Goal: Navigation & Orientation: Find specific page/section

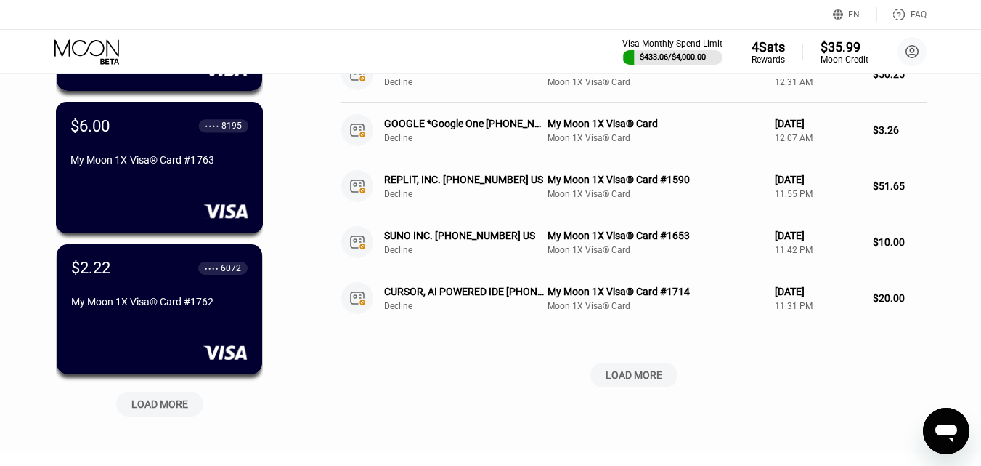
scroll to position [581, 0]
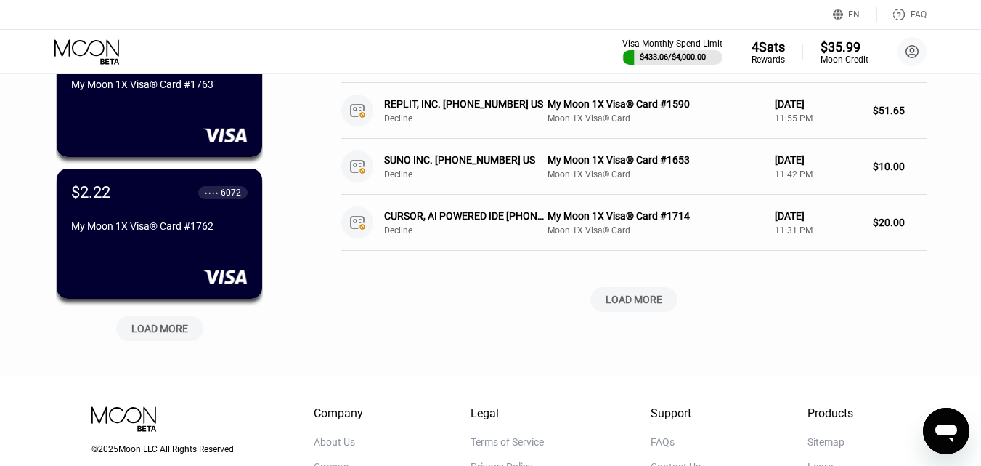
click at [161, 328] on div "LOAD MORE" at bounding box center [159, 328] width 57 height 13
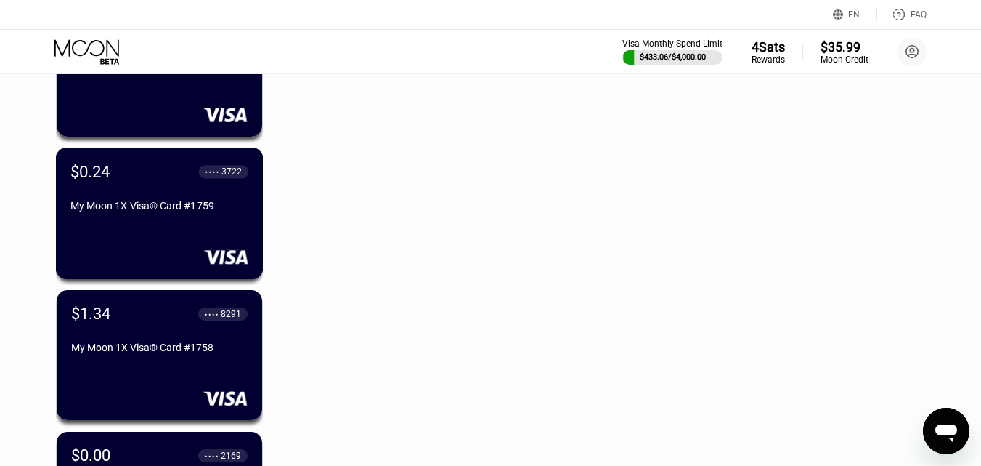
scroll to position [1162, 0]
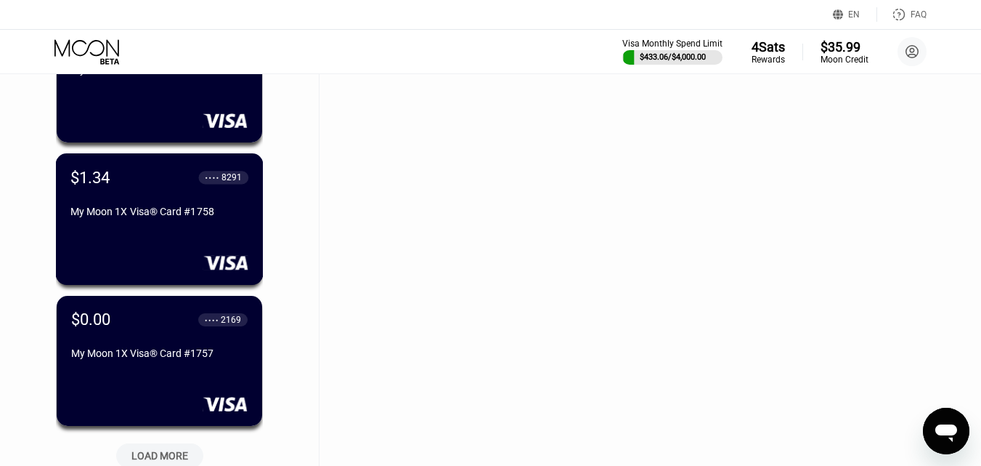
click at [180, 217] on div "My Moon 1X Visa® Card #1758" at bounding box center [159, 212] width 178 height 12
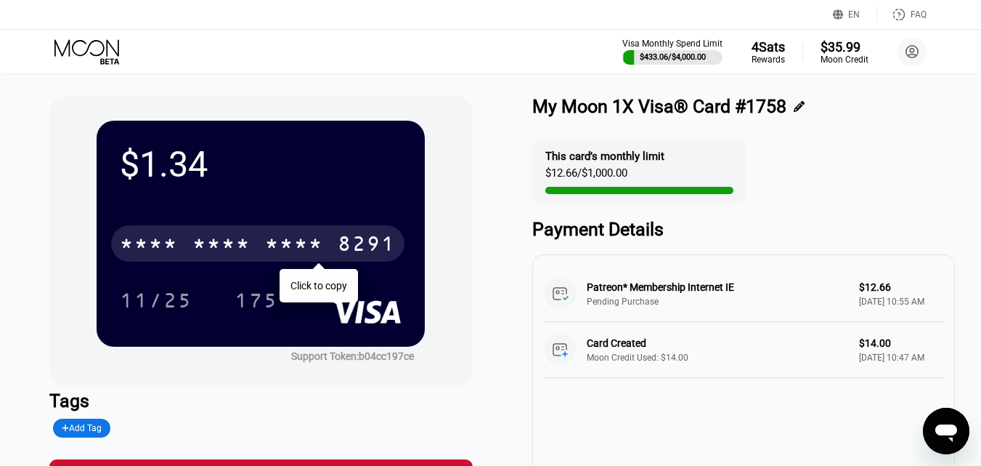
click at [208, 243] on div "* * * *" at bounding box center [221, 245] width 58 height 23
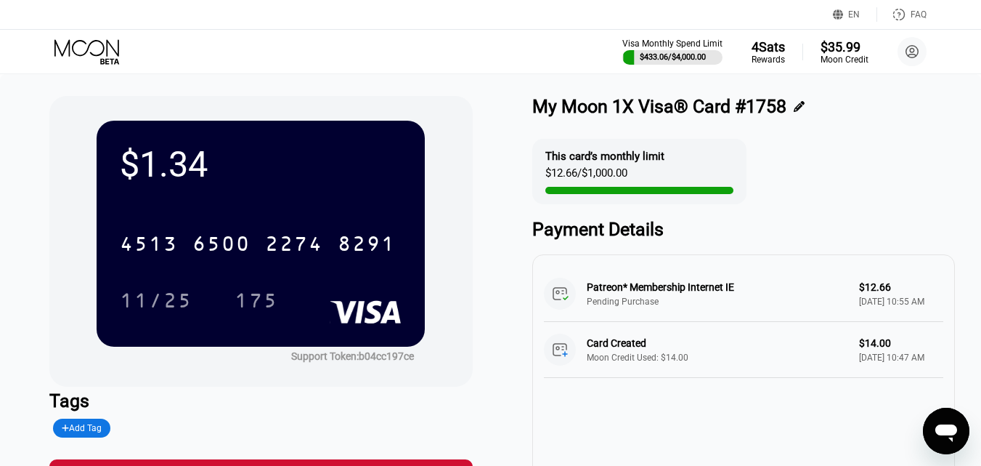
click at [92, 45] on icon at bounding box center [88, 51] width 68 height 25
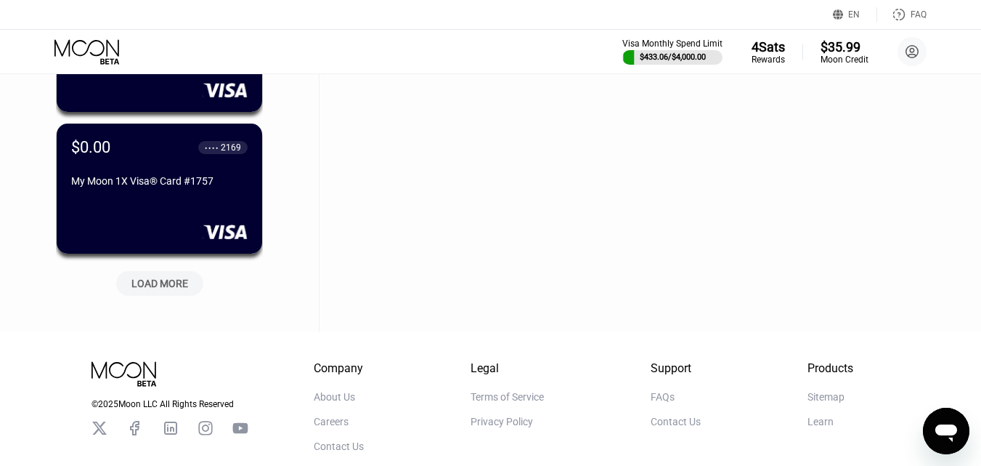
scroll to position [1426, 0]
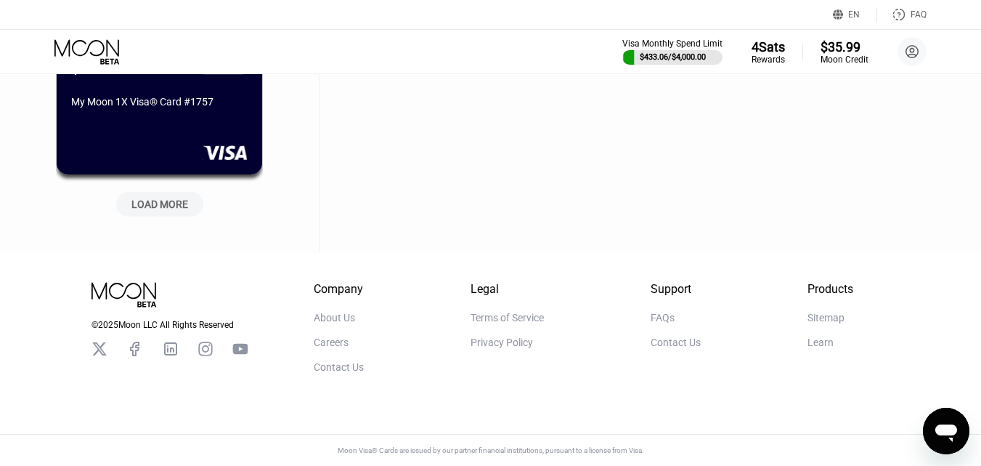
click at [147, 198] on div "LOAD MORE" at bounding box center [159, 204] width 57 height 13
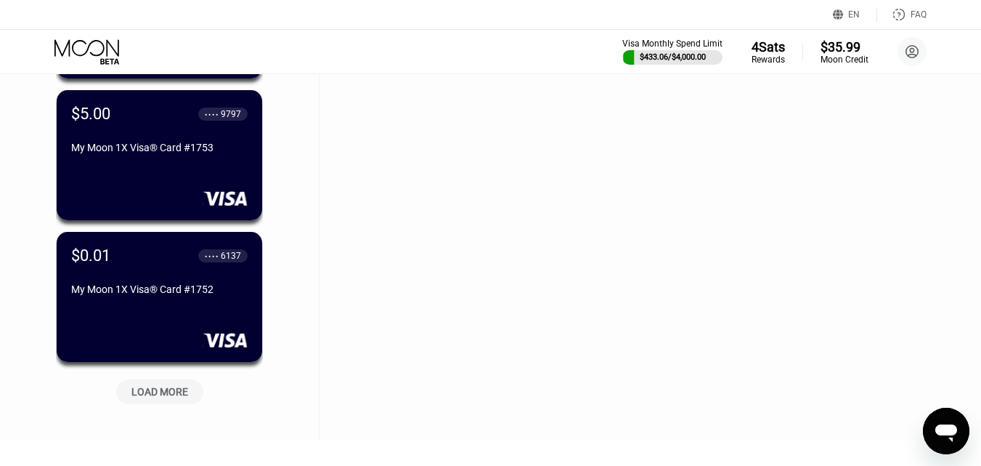
scroll to position [2007, 0]
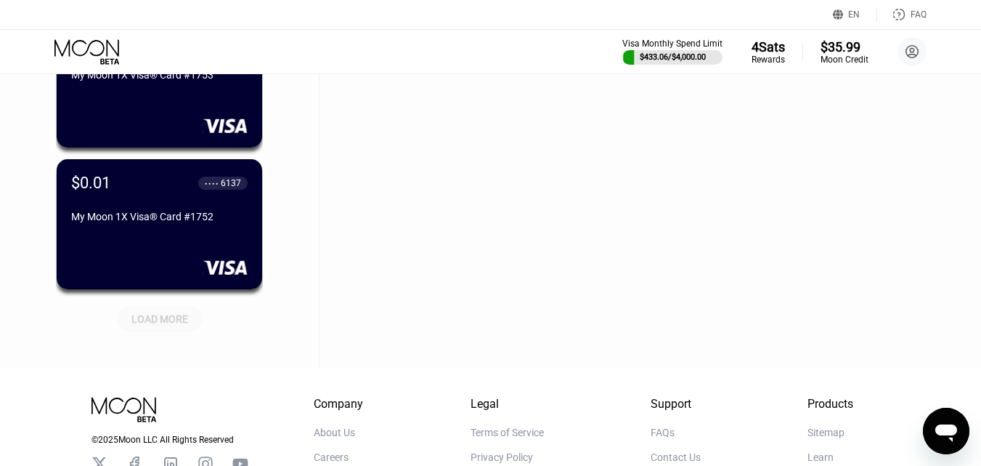
click at [166, 324] on div "LOAD MORE" at bounding box center [159, 318] width 57 height 13
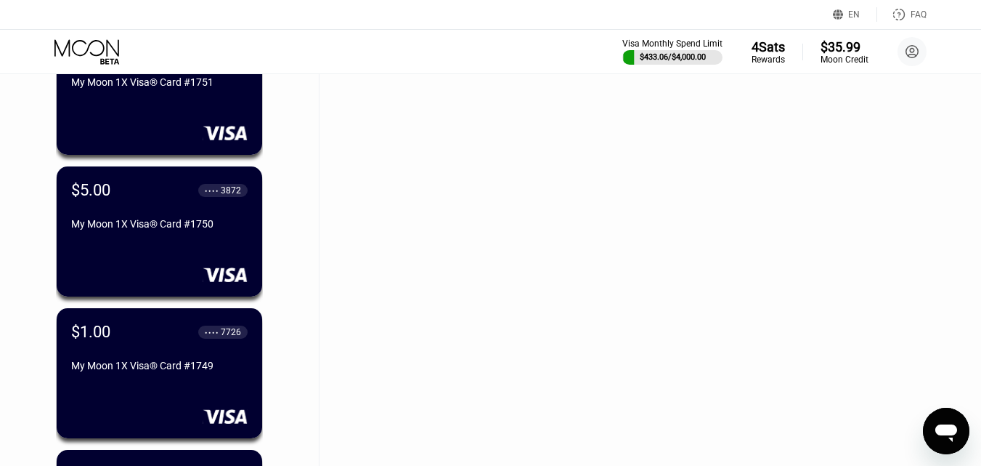
scroll to position [2370, 0]
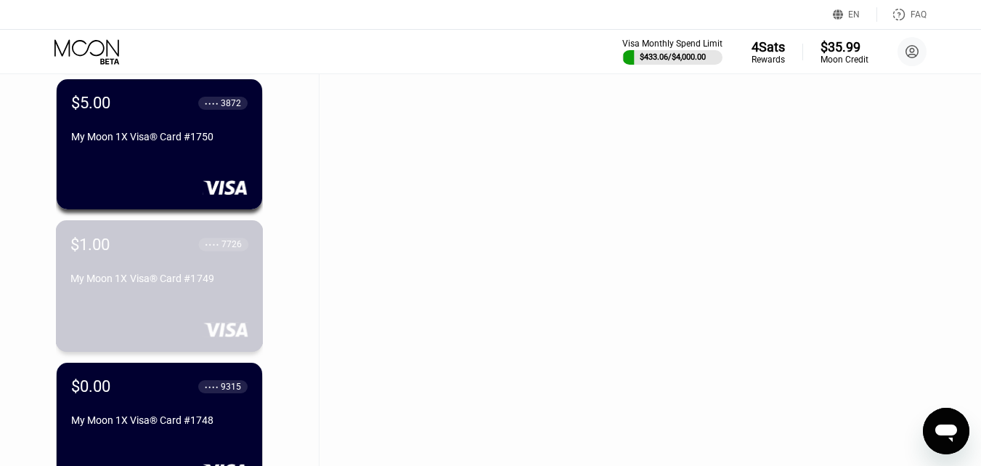
click at [185, 284] on div "My Moon 1X Visa® Card #1749" at bounding box center [159, 278] width 178 height 12
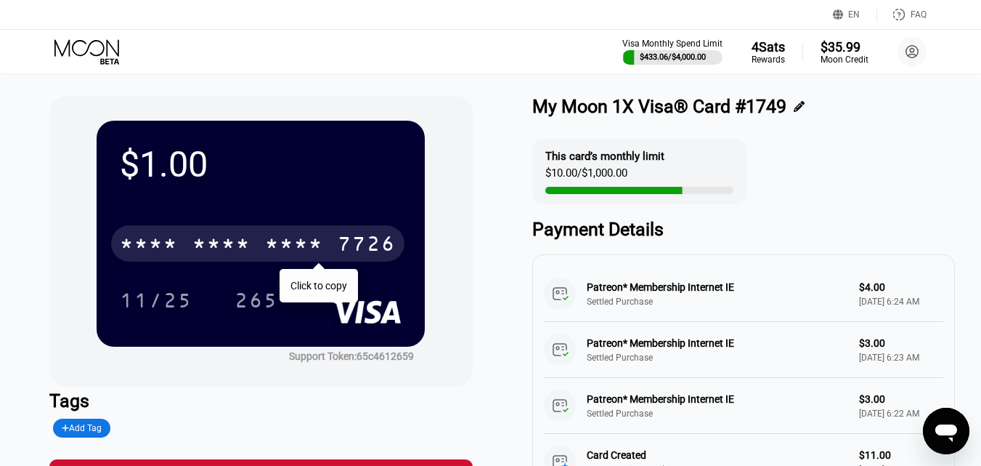
click at [216, 243] on div "* * * *" at bounding box center [221, 245] width 58 height 23
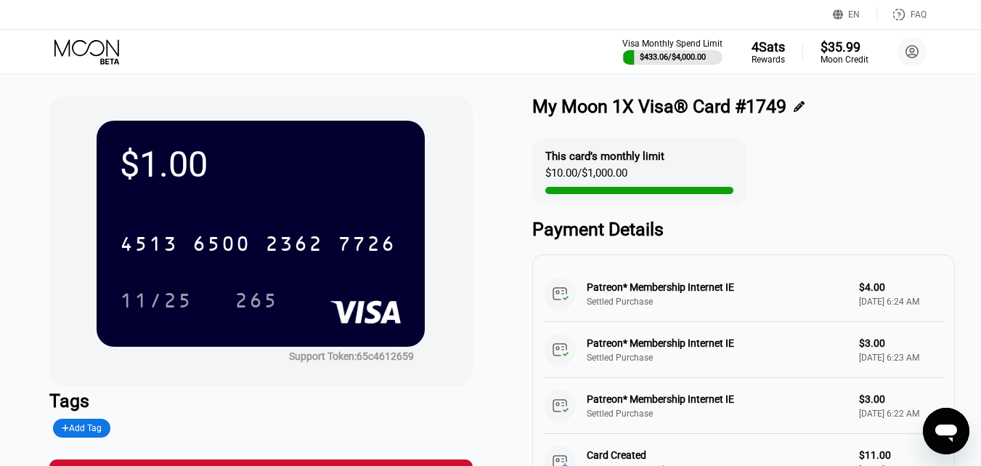
click at [92, 50] on icon at bounding box center [88, 51] width 68 height 25
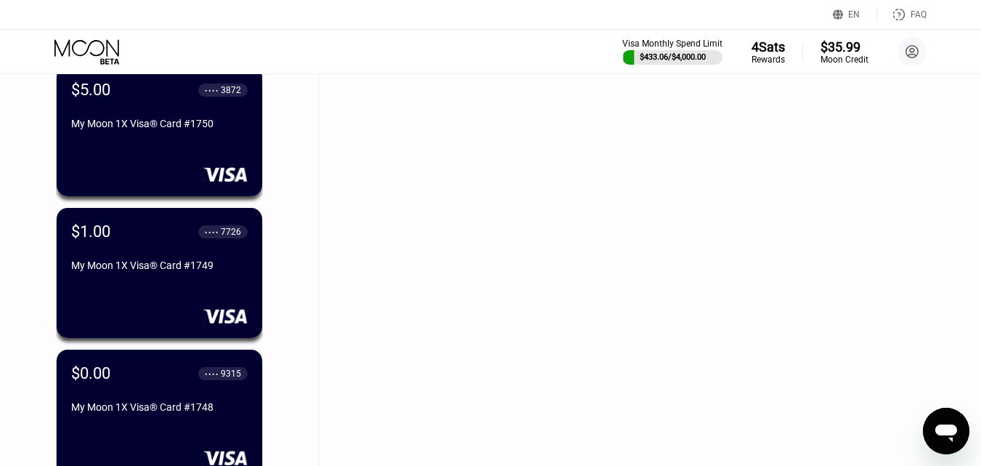
scroll to position [2819, 0]
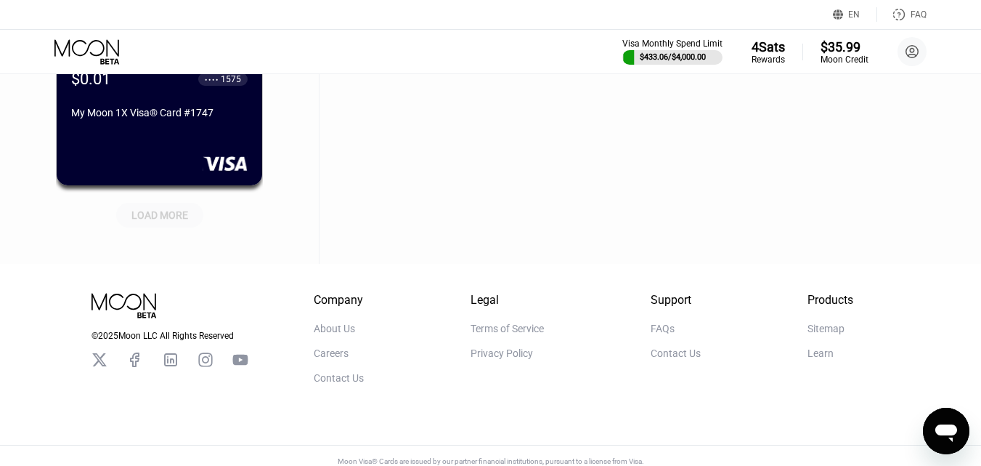
click at [163, 209] on div "LOAD MORE" at bounding box center [159, 214] width 57 height 13
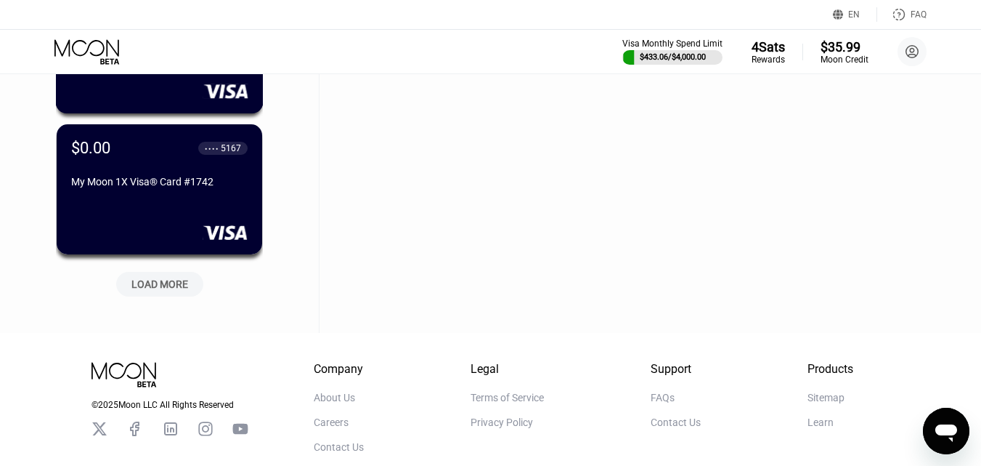
scroll to position [3472, 0]
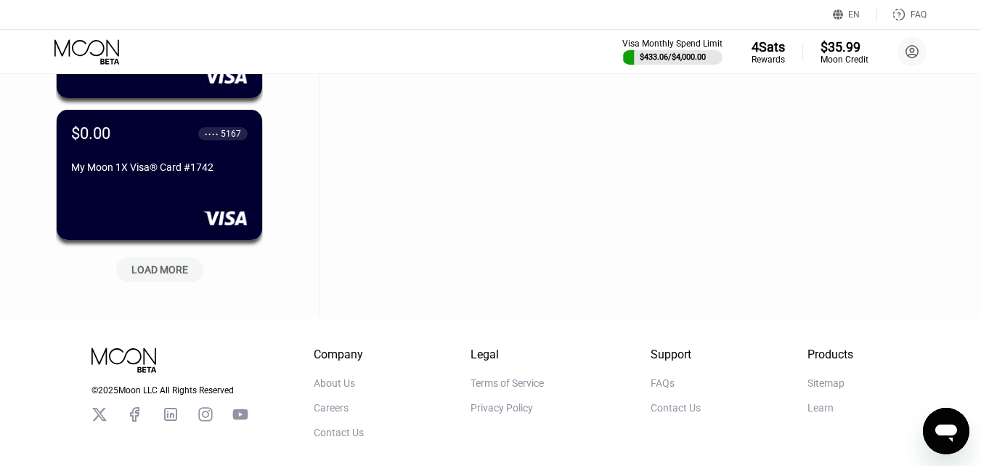
click at [168, 275] on div "LOAD MORE" at bounding box center [159, 269] width 57 height 13
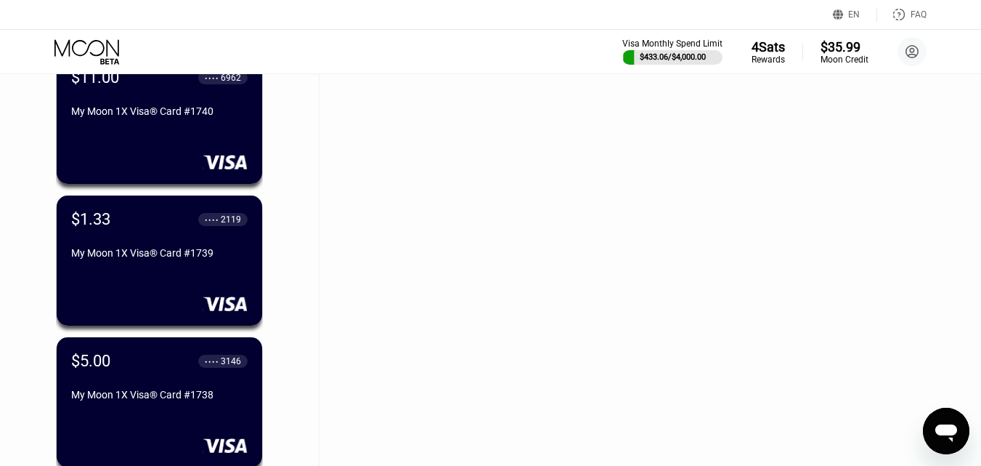
scroll to position [3835, 0]
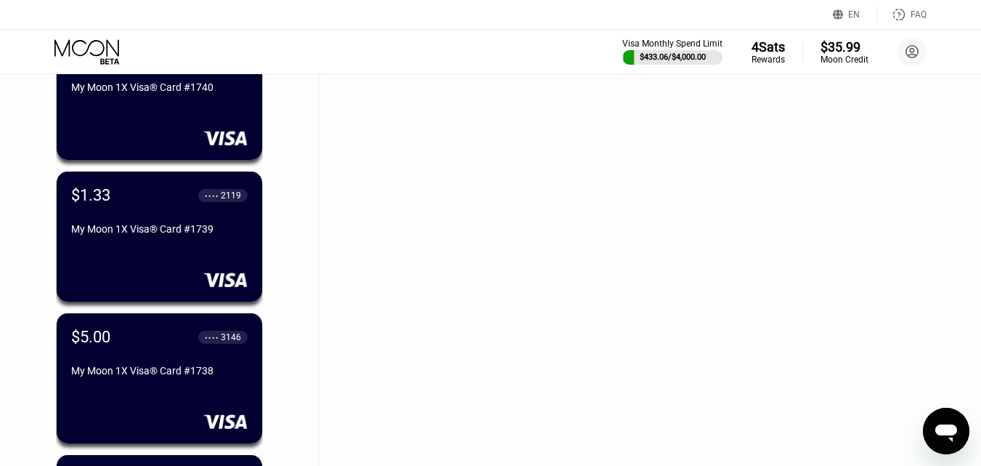
click at [174, 252] on div "$1.33 ● ● ● ● 2119 My Moon 1X Visa® Card #1739" at bounding box center [160, 236] width 206 height 130
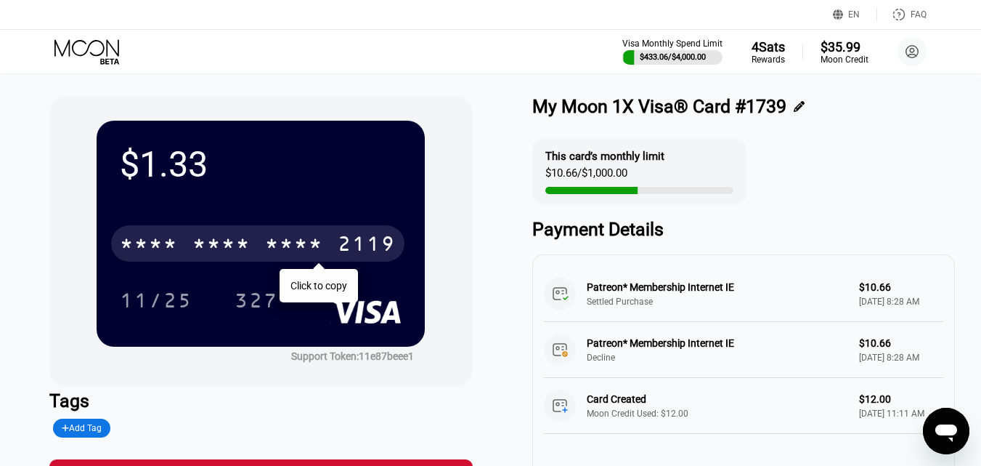
click at [238, 237] on div "* * * *" at bounding box center [221, 245] width 58 height 23
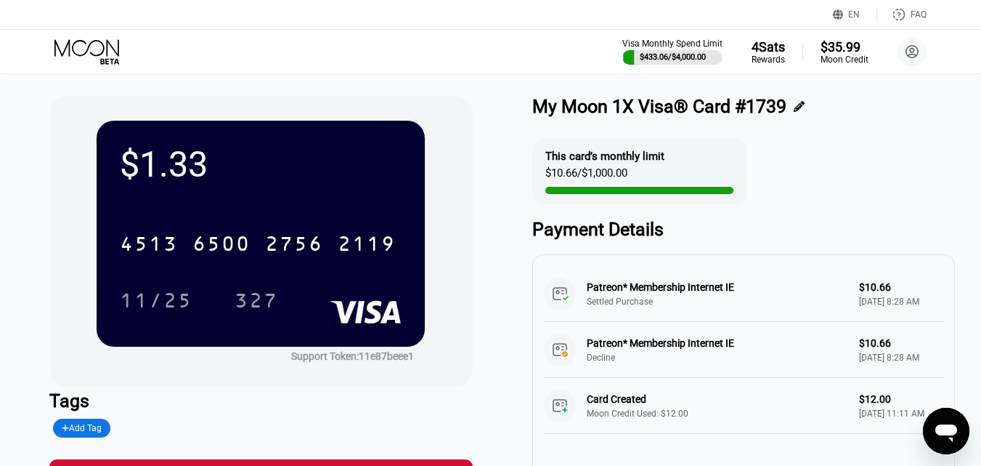
click at [97, 54] on icon at bounding box center [86, 47] width 65 height 17
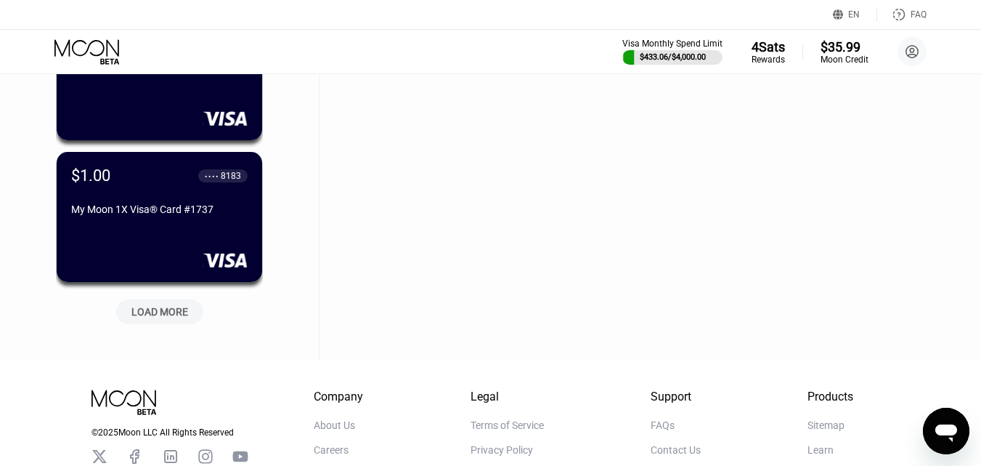
scroll to position [4139, 0]
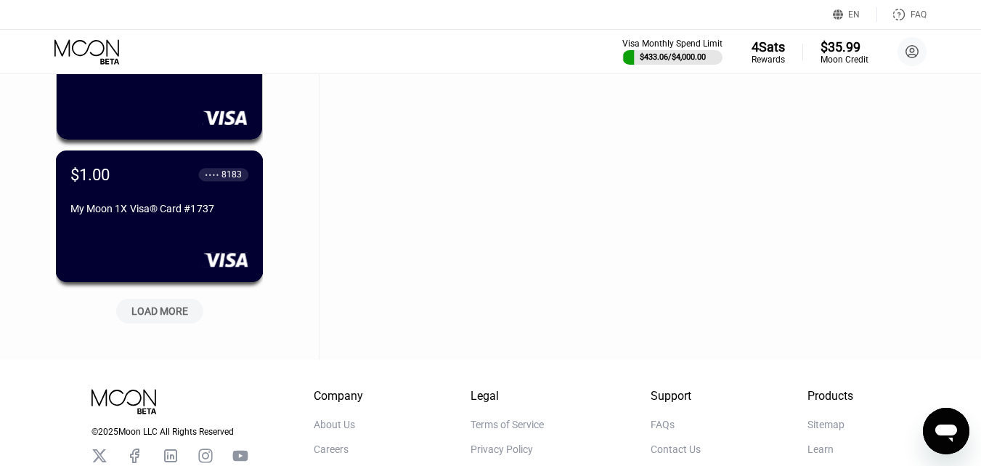
click at [167, 214] on div "My Moon 1X Visa® Card #1737" at bounding box center [159, 209] width 178 height 12
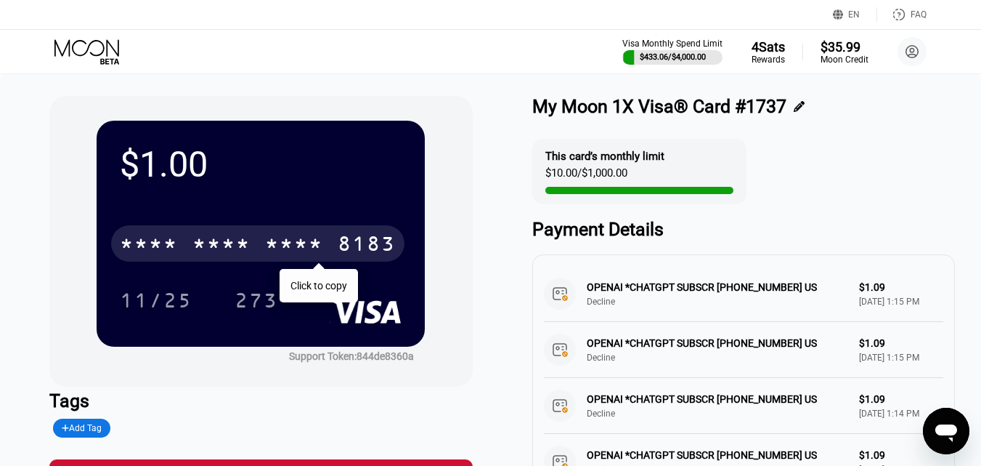
click at [238, 253] on div "* * * *" at bounding box center [221, 245] width 58 height 23
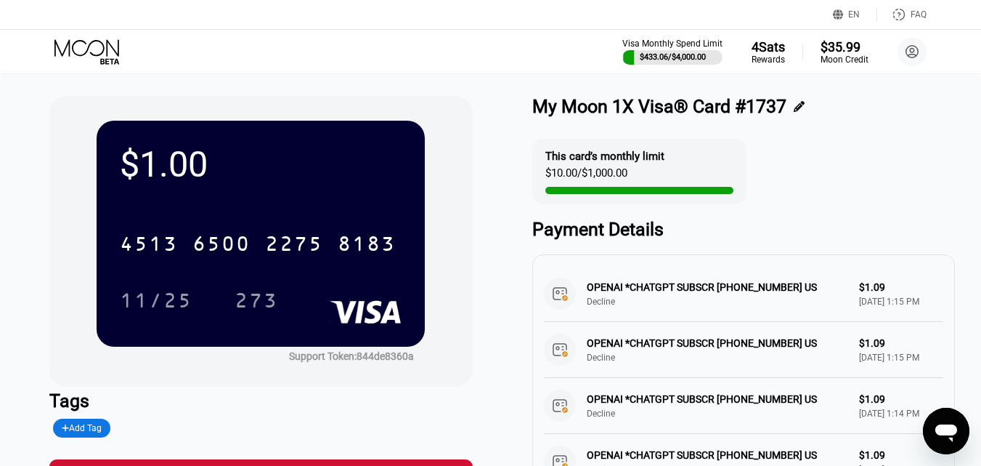
click at [96, 49] on icon at bounding box center [88, 51] width 68 height 25
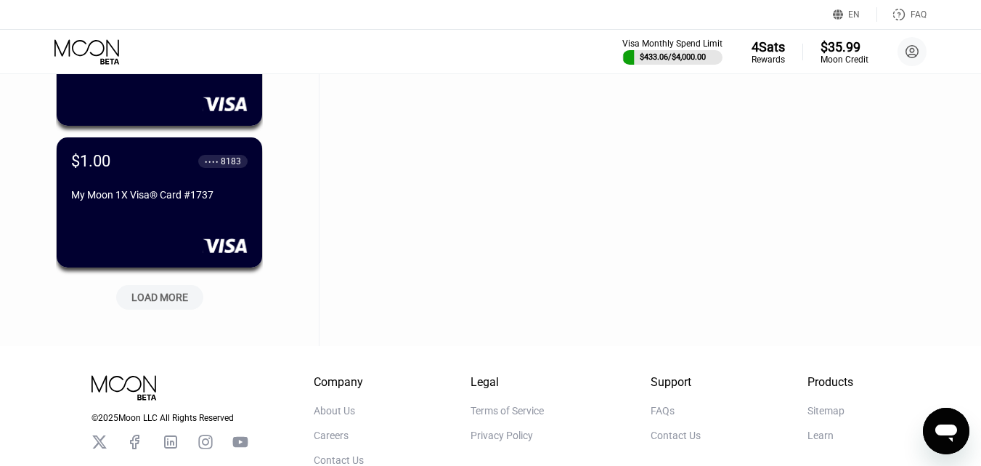
scroll to position [4258, 0]
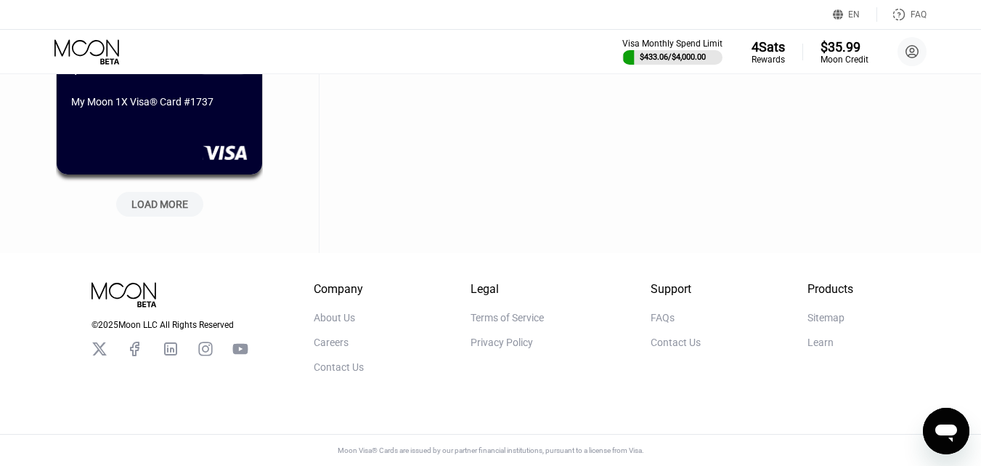
click at [163, 198] on div "LOAD MORE" at bounding box center [159, 204] width 57 height 13
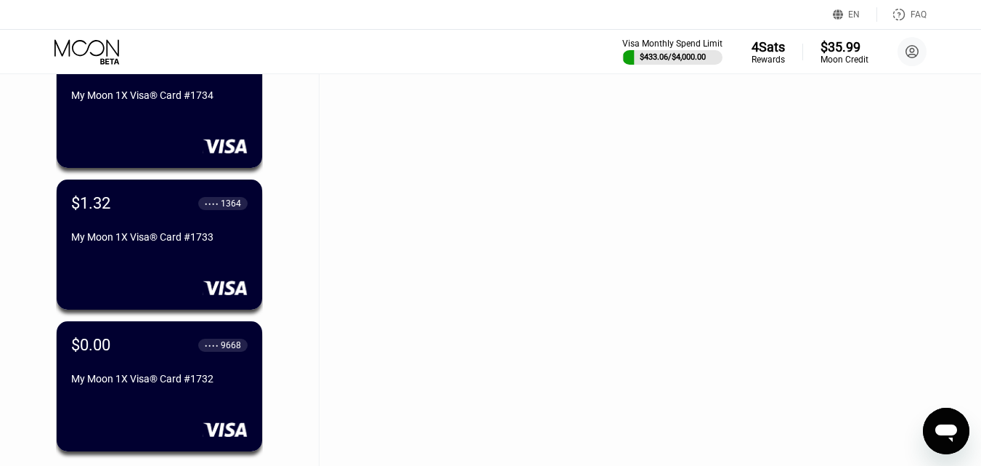
scroll to position [4694, 0]
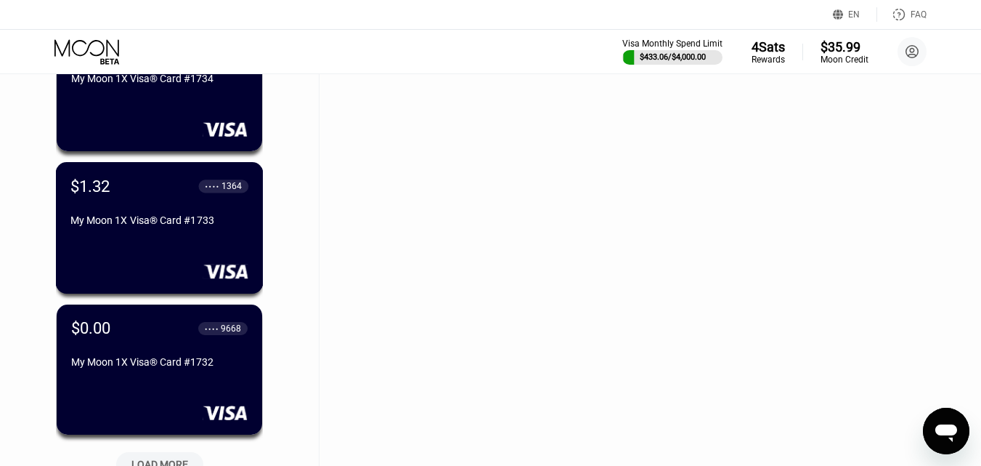
click at [158, 219] on div "My Moon 1X Visa® Card #1733" at bounding box center [159, 220] width 178 height 12
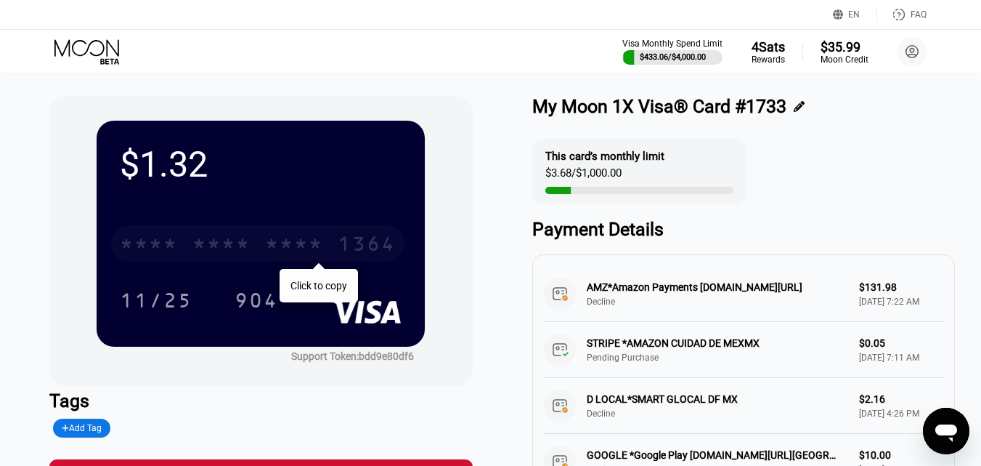
click at [259, 253] on div "* * * * * * * * * * * * 1364" at bounding box center [257, 243] width 293 height 36
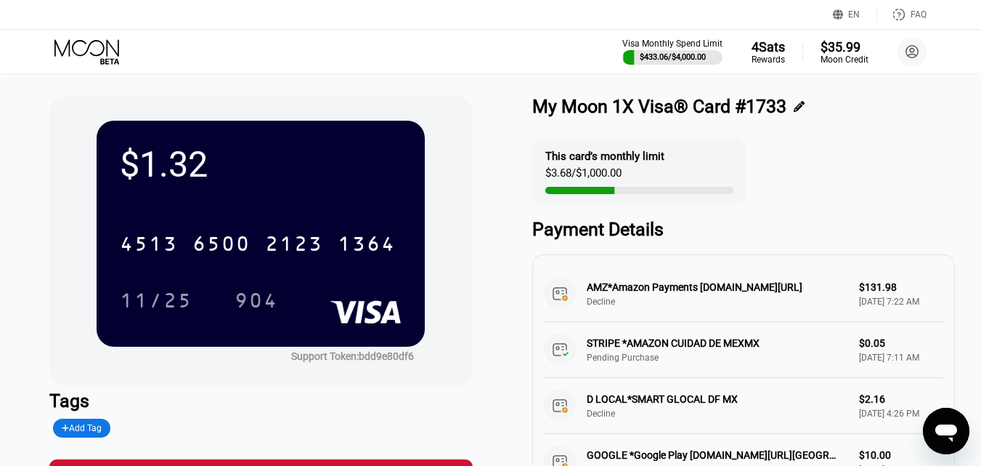
click at [94, 54] on icon at bounding box center [88, 51] width 68 height 25
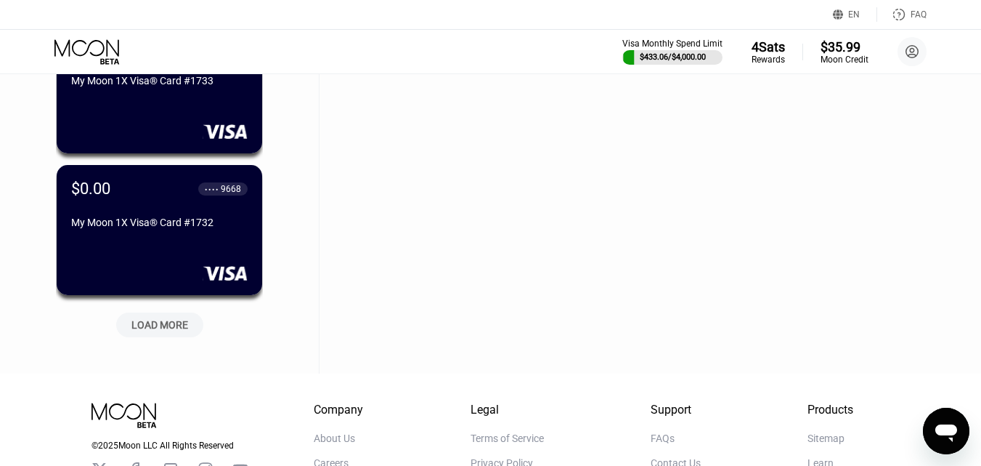
scroll to position [4915, 0]
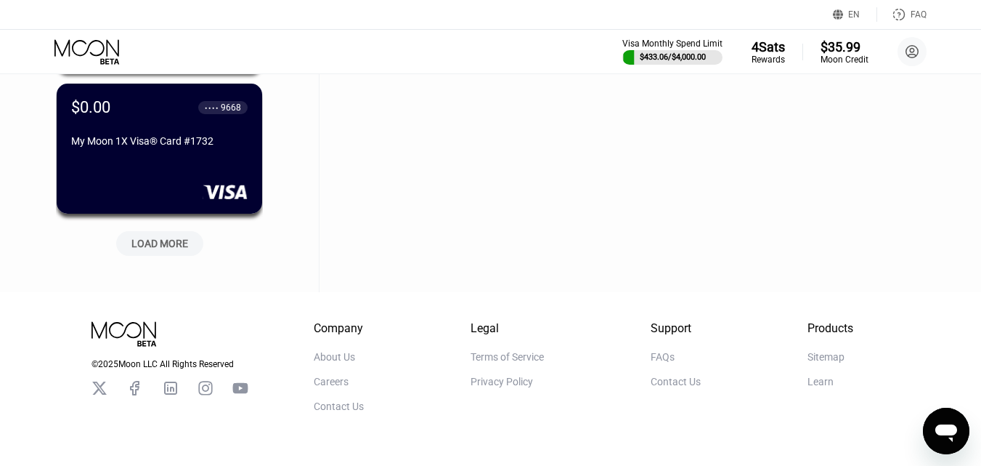
click at [170, 248] on div "LOAD MORE" at bounding box center [159, 243] width 57 height 13
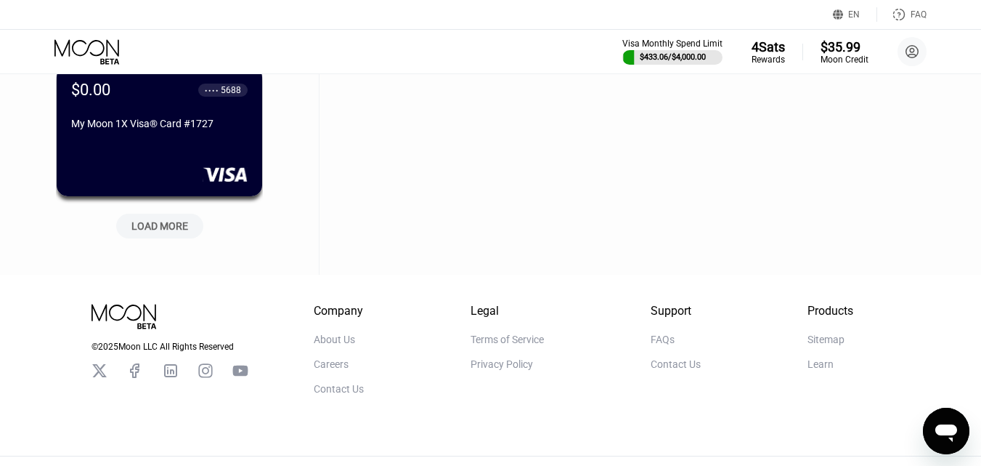
scroll to position [5641, 0]
click at [179, 227] on div "LOAD MORE" at bounding box center [159, 225] width 57 height 13
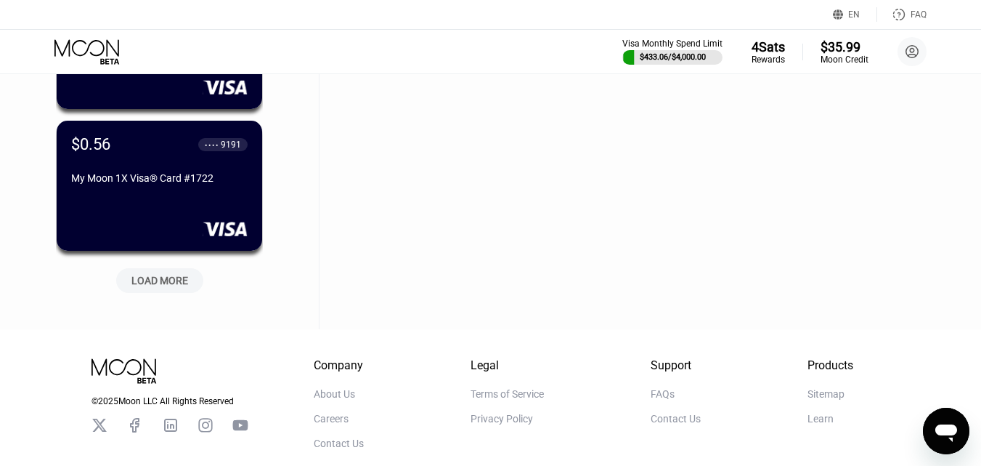
scroll to position [6295, 0]
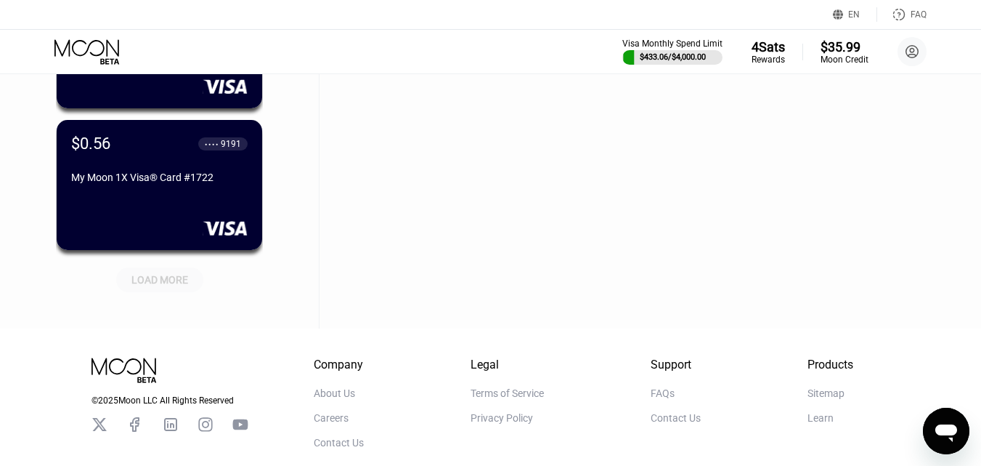
click at [166, 283] on div "LOAD MORE" at bounding box center [159, 279] width 57 height 13
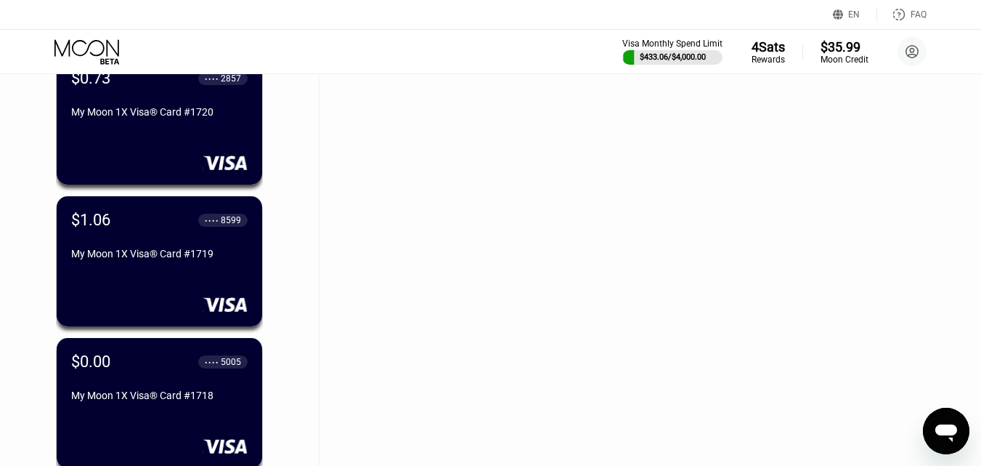
scroll to position [6730, 0]
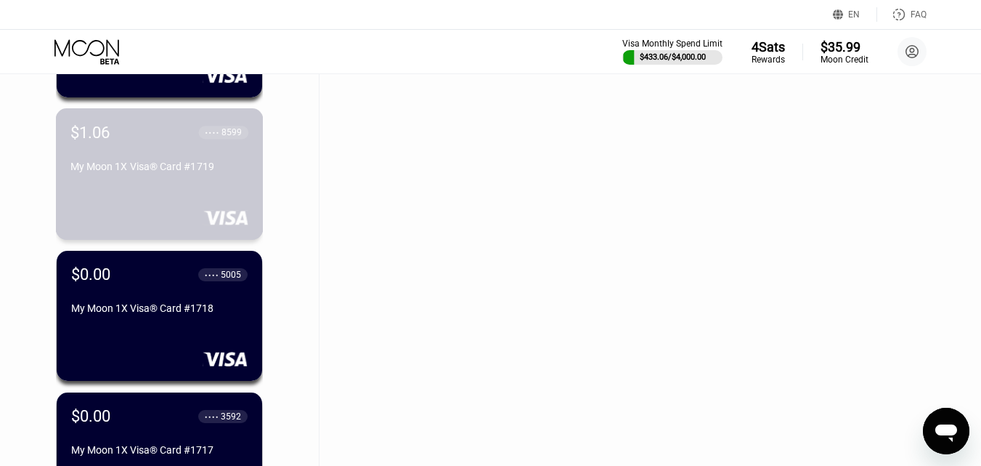
click at [169, 195] on div "$1.06 ● ● ● ● 8599 My Moon 1X Visa® Card #1719" at bounding box center [160, 173] width 208 height 131
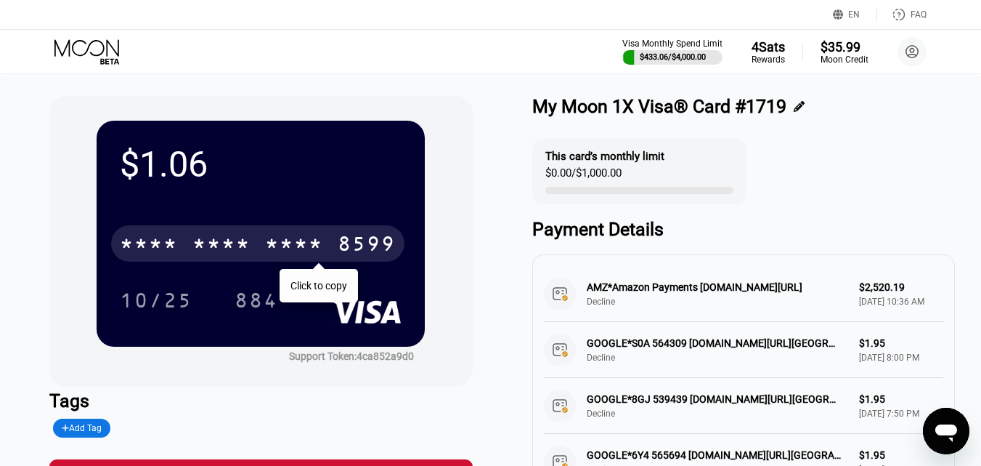
click at [224, 245] on div "* * * *" at bounding box center [221, 245] width 58 height 23
click at [92, 51] on icon at bounding box center [88, 51] width 68 height 25
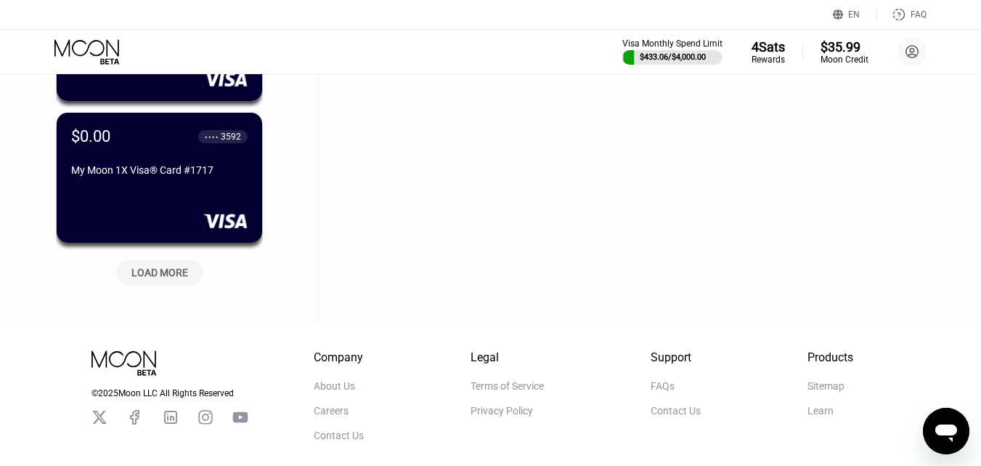
scroll to position [7046, 0]
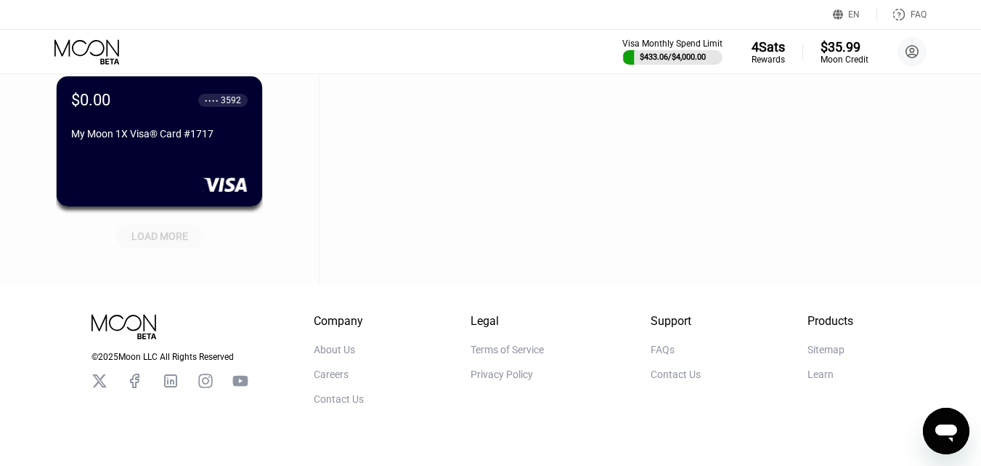
click at [166, 238] on div "LOAD MORE" at bounding box center [159, 236] width 57 height 13
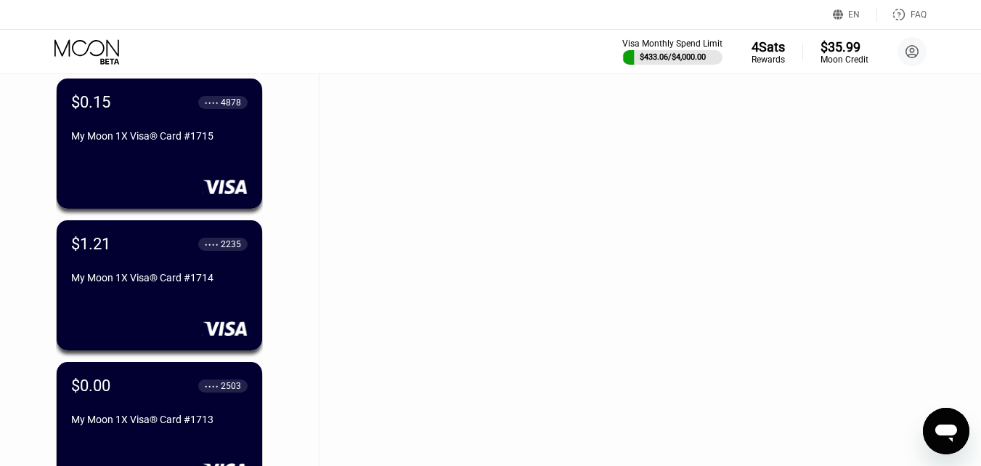
scroll to position [7337, 0]
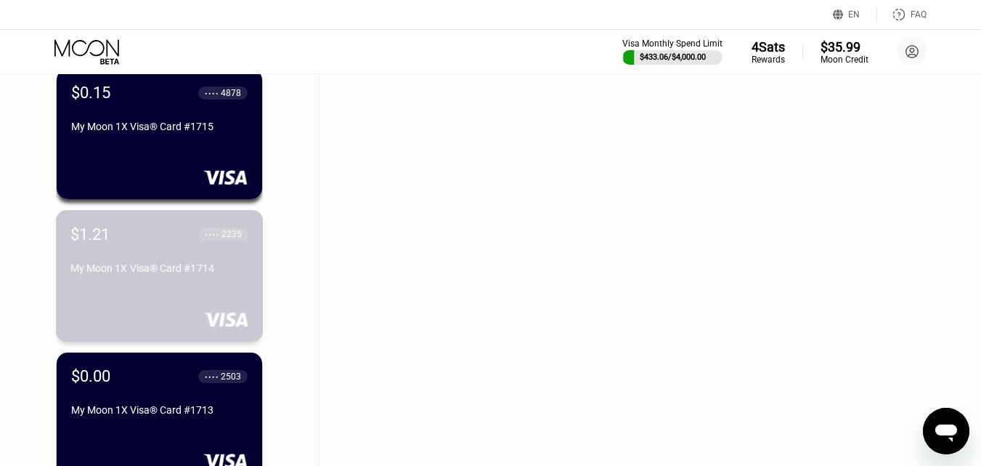
click at [187, 259] on div "$1.21 ● ● ● ● 2235 My Moon 1X Visa® Card #1714" at bounding box center [159, 251] width 178 height 55
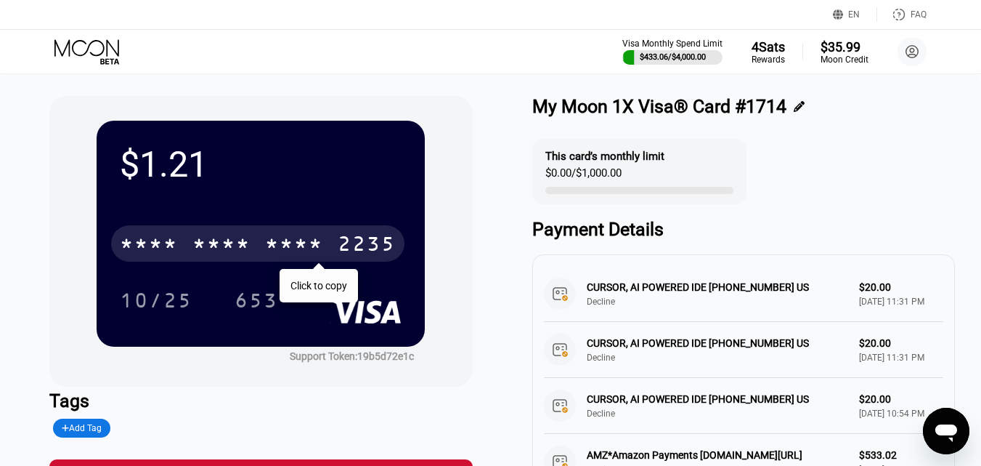
click at [215, 247] on div "* * * *" at bounding box center [221, 245] width 58 height 23
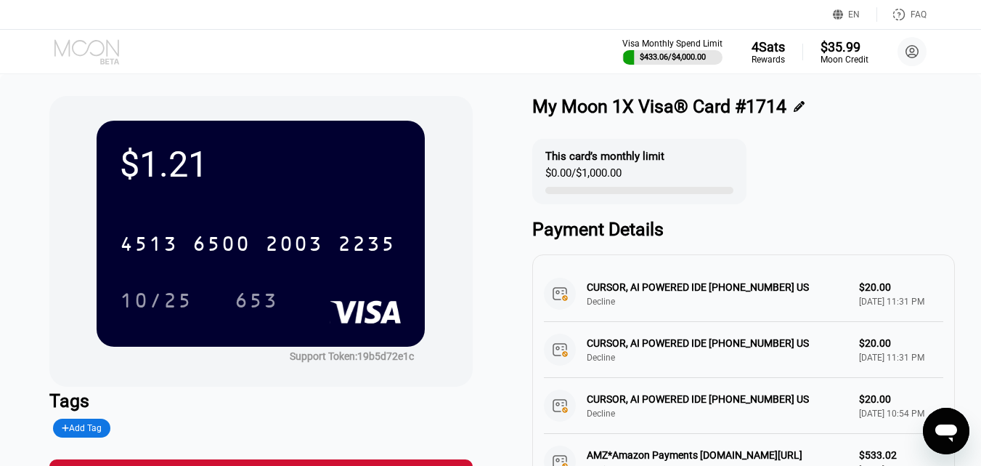
click at [89, 46] on icon at bounding box center [88, 51] width 68 height 25
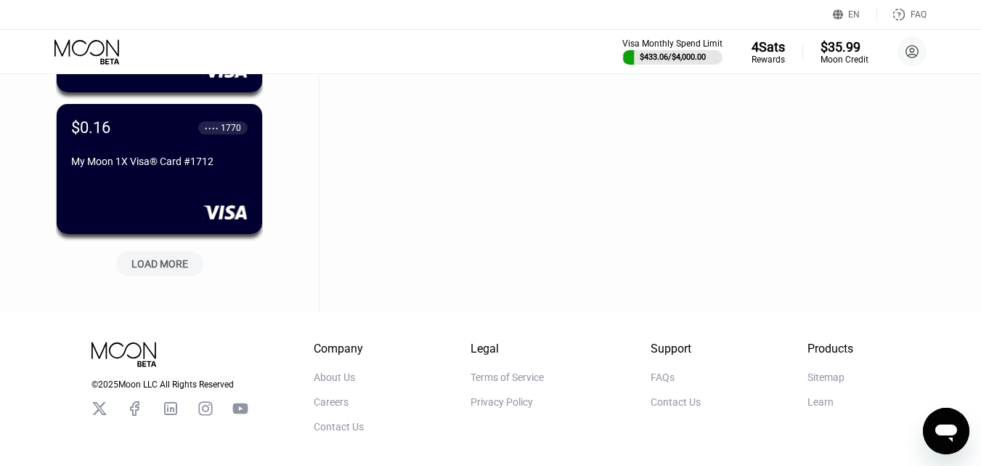
scroll to position [7736, 0]
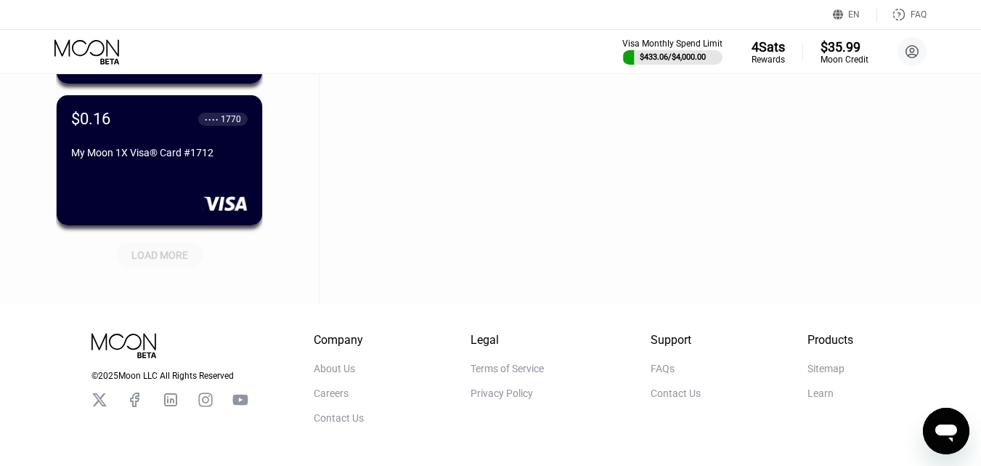
click at [152, 251] on div "LOAD MORE" at bounding box center [159, 254] width 57 height 13
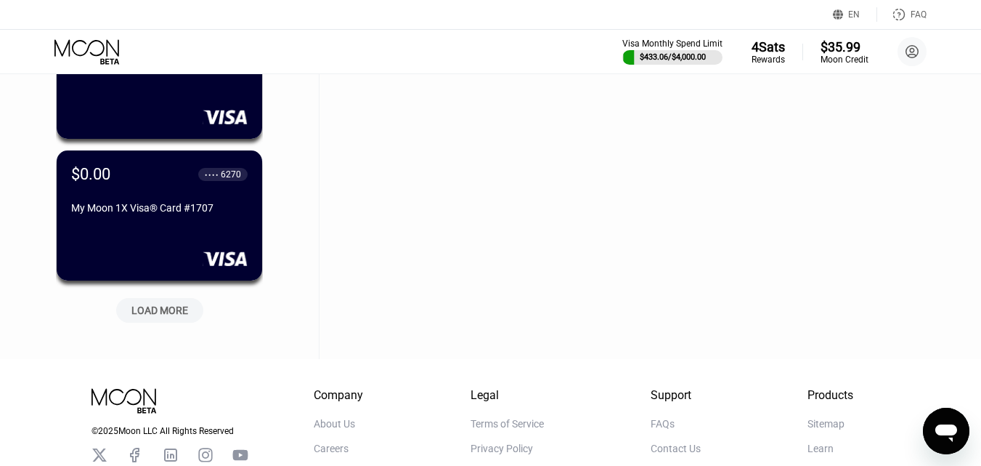
scroll to position [8389, 0]
click at [151, 307] on div "LOAD MORE" at bounding box center [159, 309] width 57 height 13
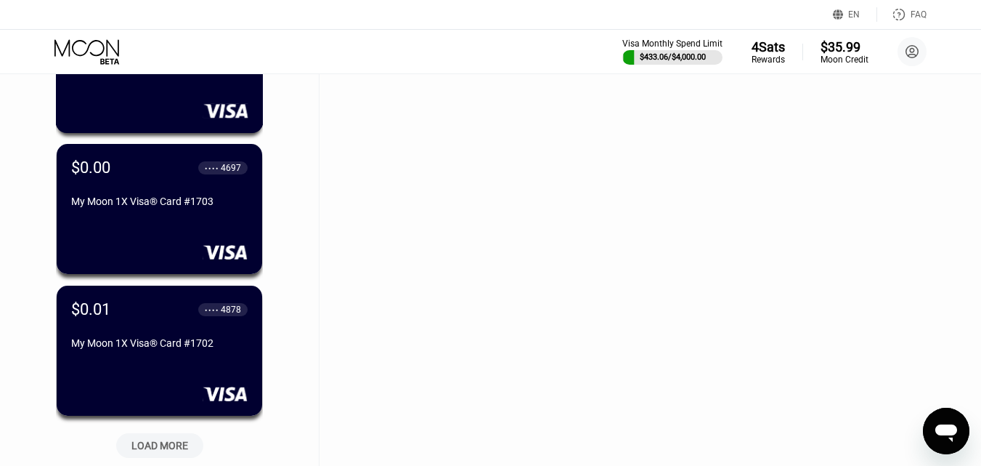
scroll to position [9043, 0]
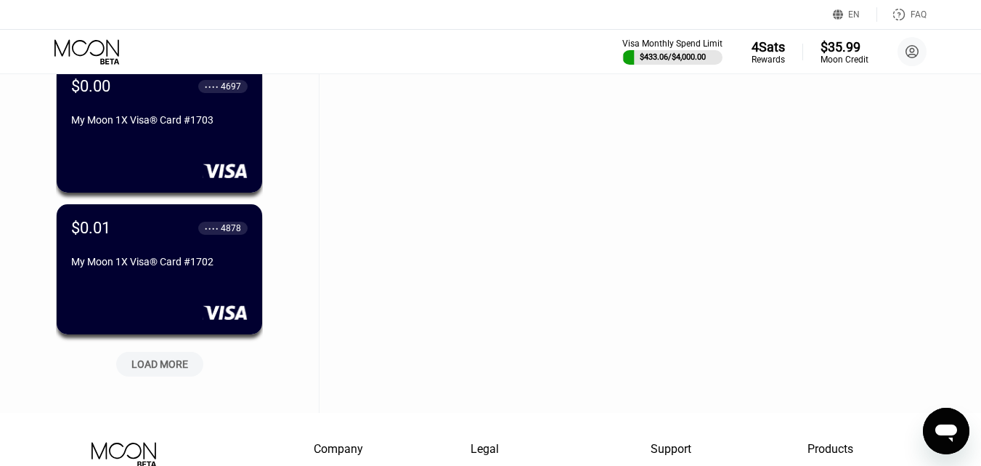
click at [168, 362] on div "LOAD MORE" at bounding box center [159, 363] width 57 height 13
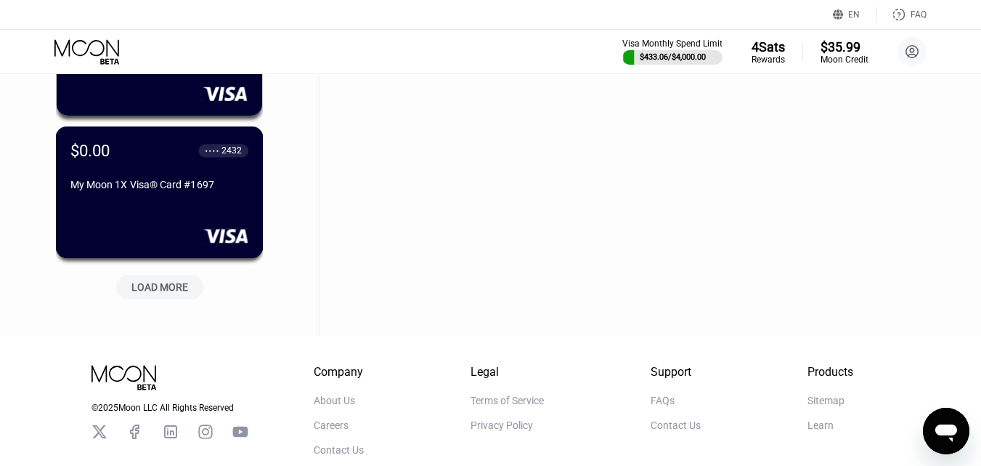
scroll to position [9842, 0]
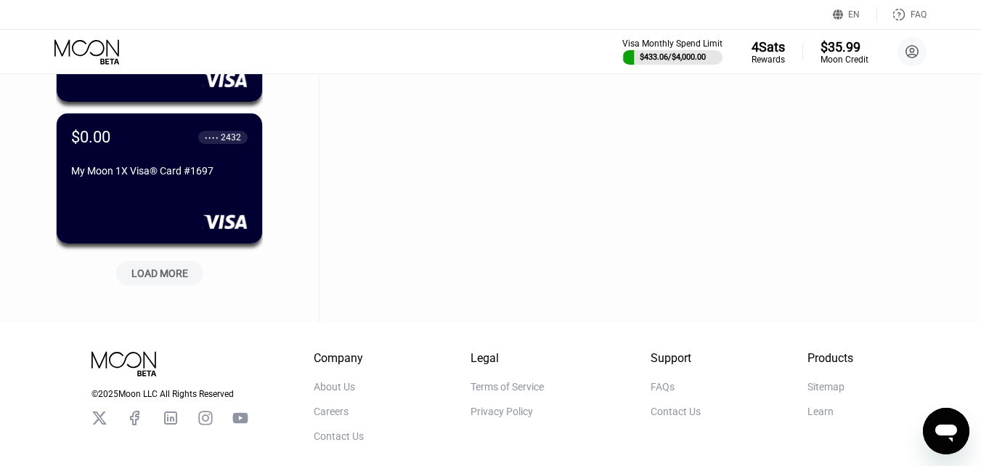
click at [179, 284] on div "LOAD MORE" at bounding box center [159, 273] width 87 height 25
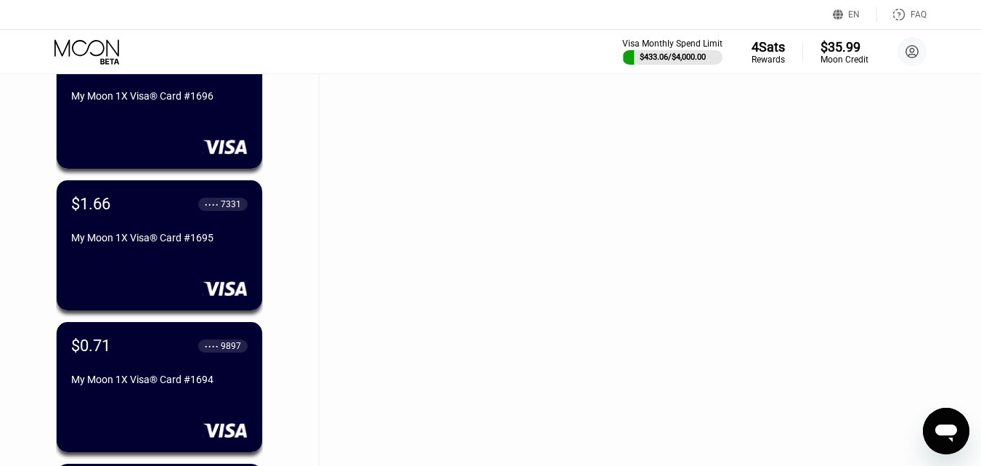
scroll to position [10060, 0]
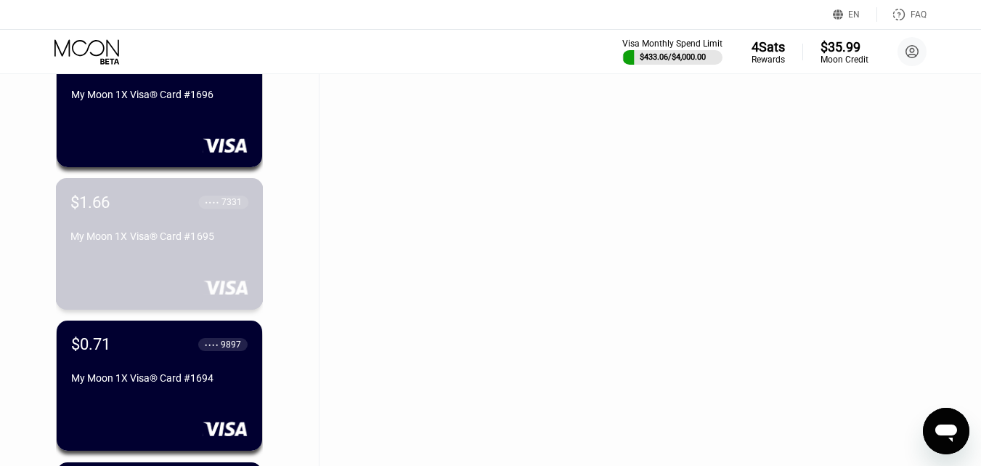
click at [176, 241] on div "My Moon 1X Visa® Card #1695" at bounding box center [159, 236] width 178 height 12
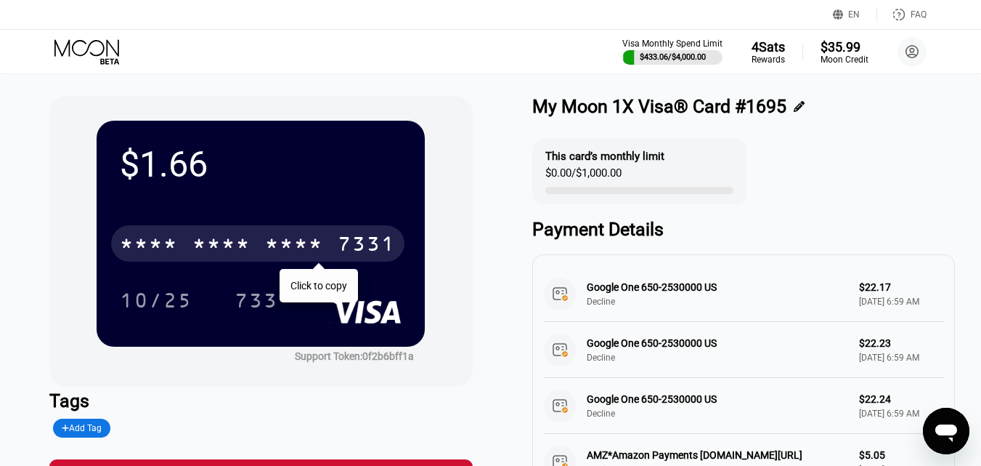
click at [209, 251] on div "* * * *" at bounding box center [221, 245] width 58 height 23
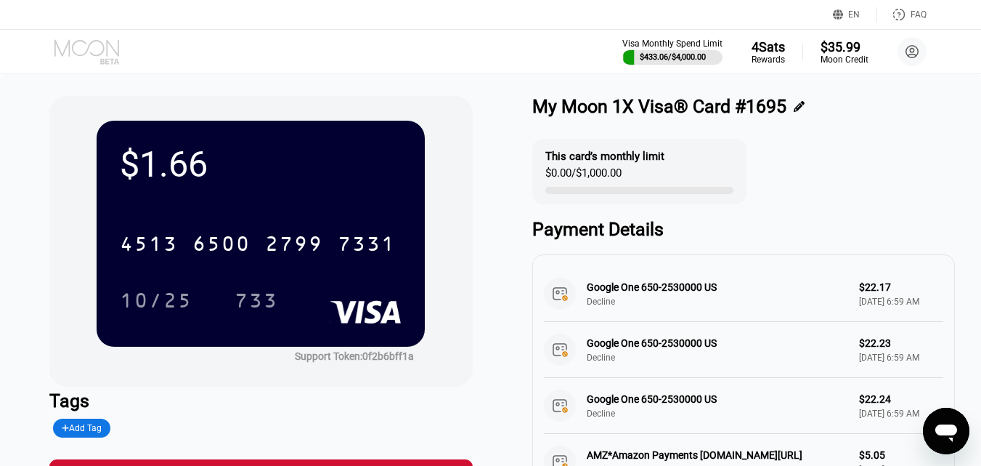
click at [79, 48] on icon at bounding box center [88, 51] width 68 height 25
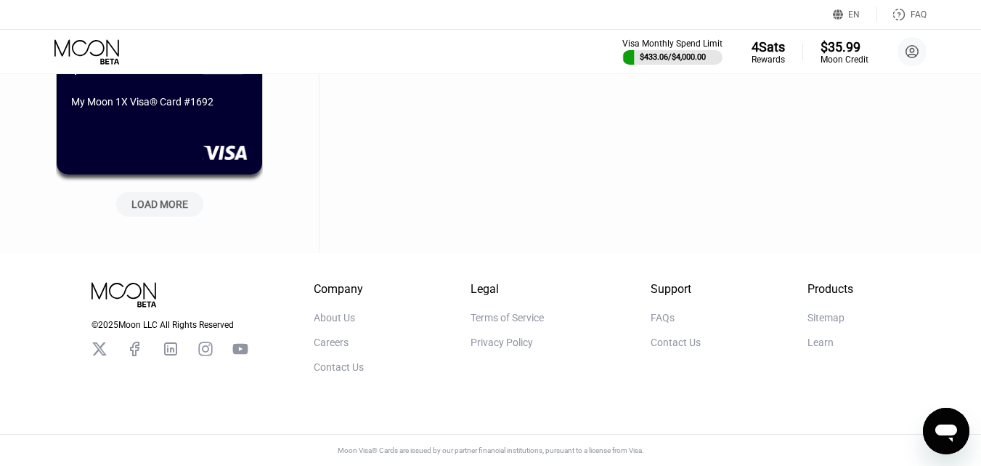
scroll to position [10631, 0]
click at [160, 198] on div "LOAD MORE" at bounding box center [159, 204] width 57 height 13
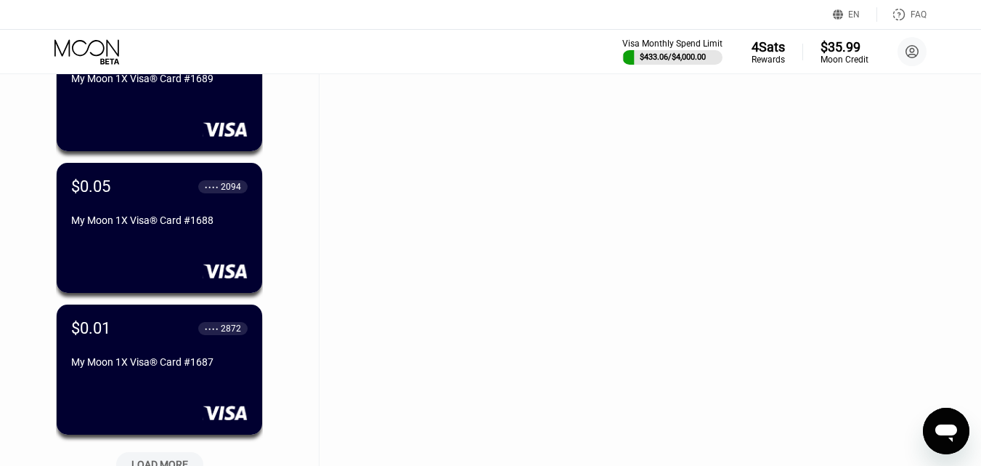
scroll to position [11212, 0]
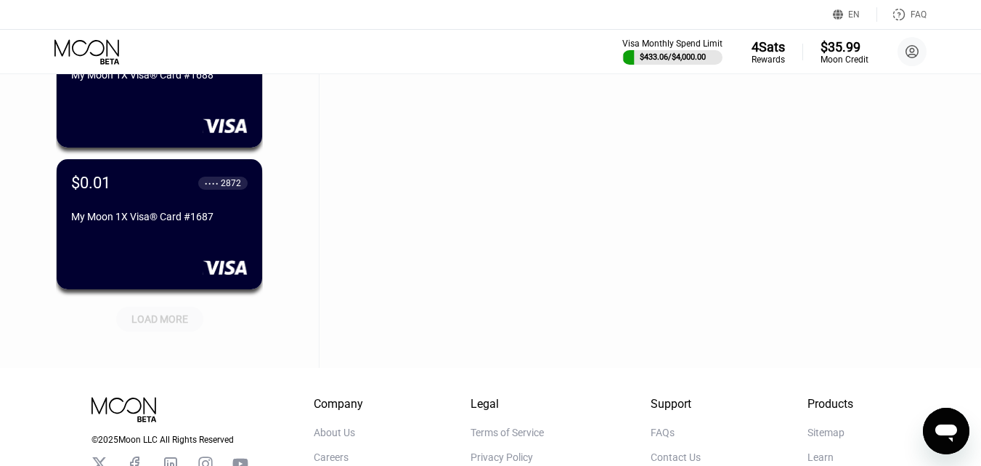
click at [152, 325] on div "LOAD MORE" at bounding box center [159, 318] width 57 height 13
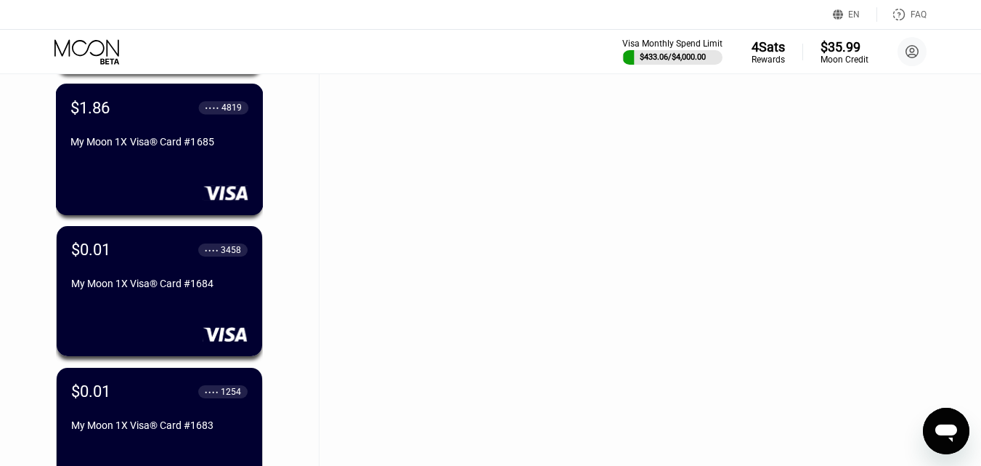
scroll to position [11575, 0]
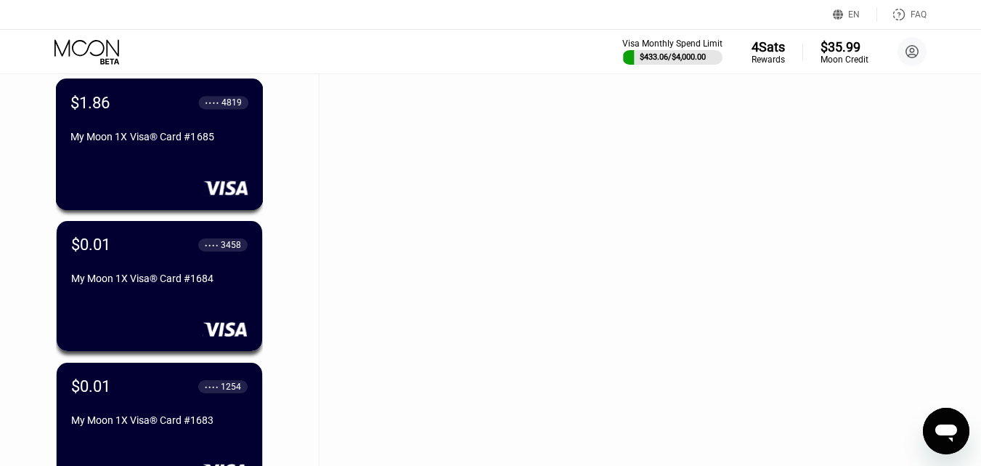
click at [184, 148] on div "My Moon 1X Visa® Card #1685" at bounding box center [159, 139] width 178 height 17
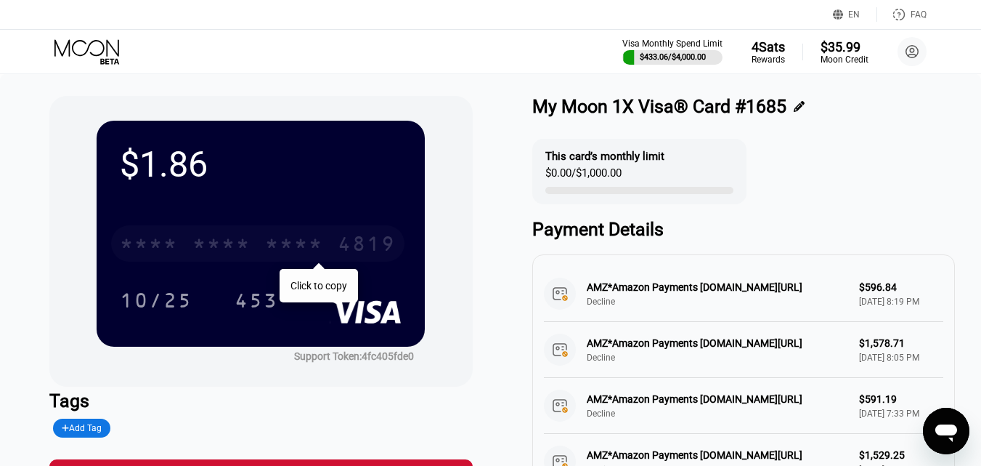
click at [176, 249] on div "* * * *" at bounding box center [149, 245] width 58 height 23
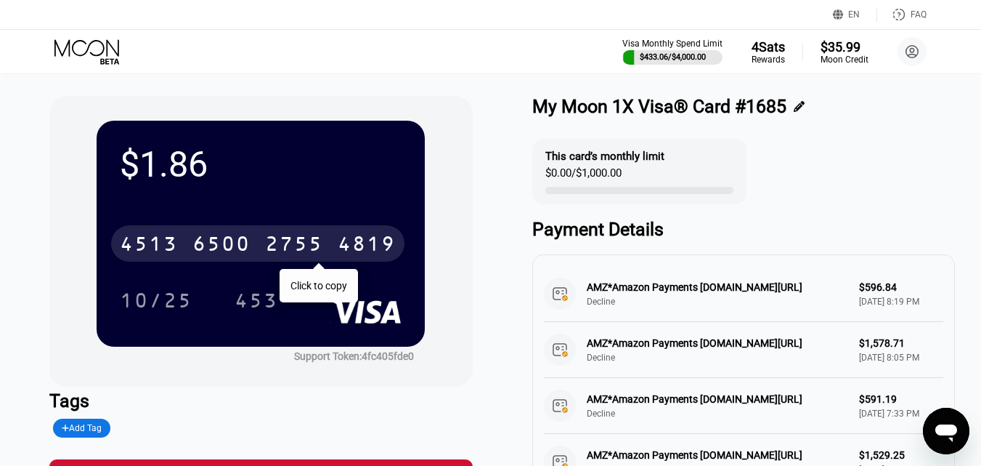
click at [100, 56] on icon at bounding box center [88, 51] width 68 height 25
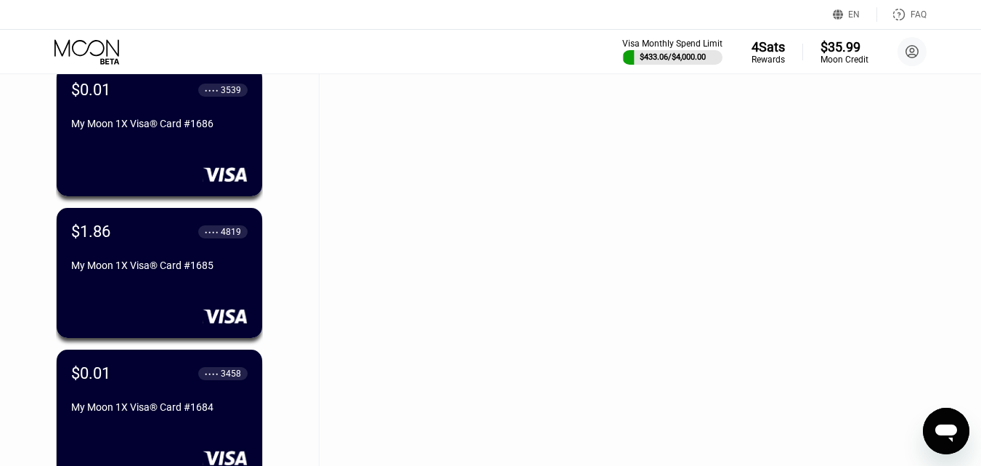
drag, startPoint x: 991, startPoint y: 17, endPoint x: 7, endPoint y: 6, distance: 984.2
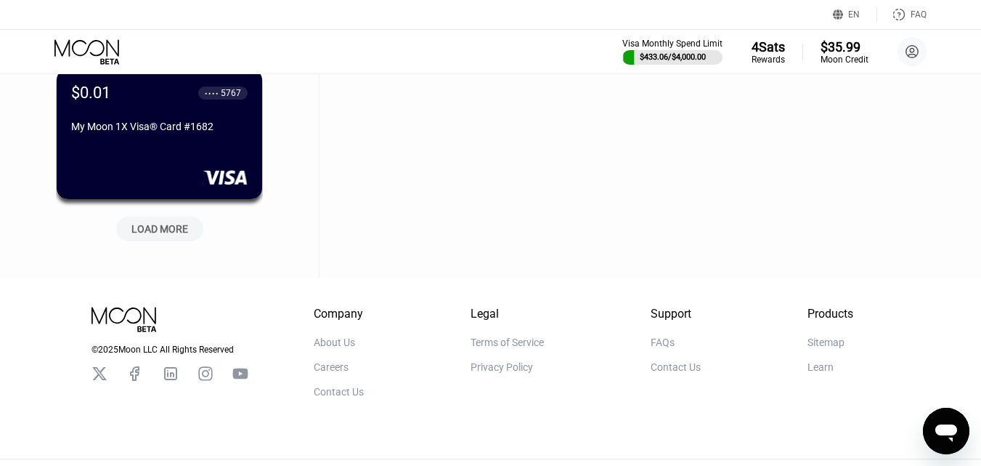
scroll to position [12047, 0]
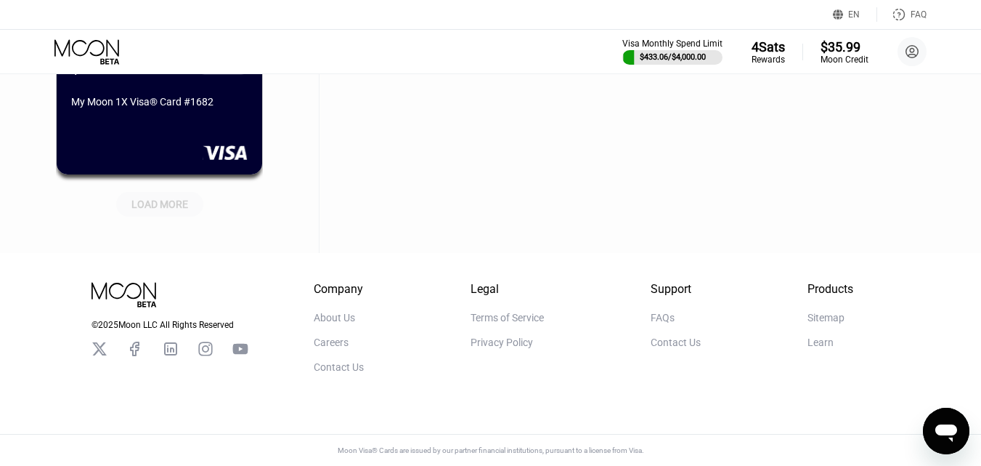
click at [142, 192] on div "LOAD MORE" at bounding box center [159, 204] width 87 height 25
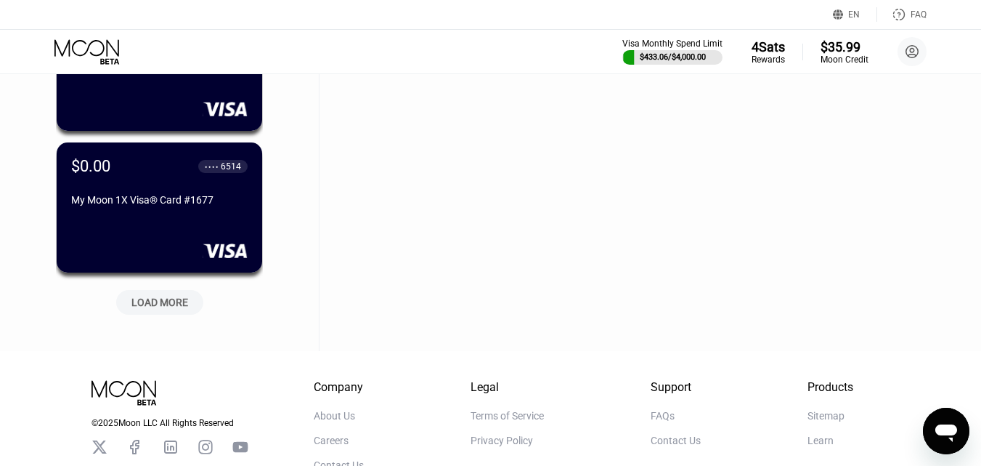
scroll to position [12701, 0]
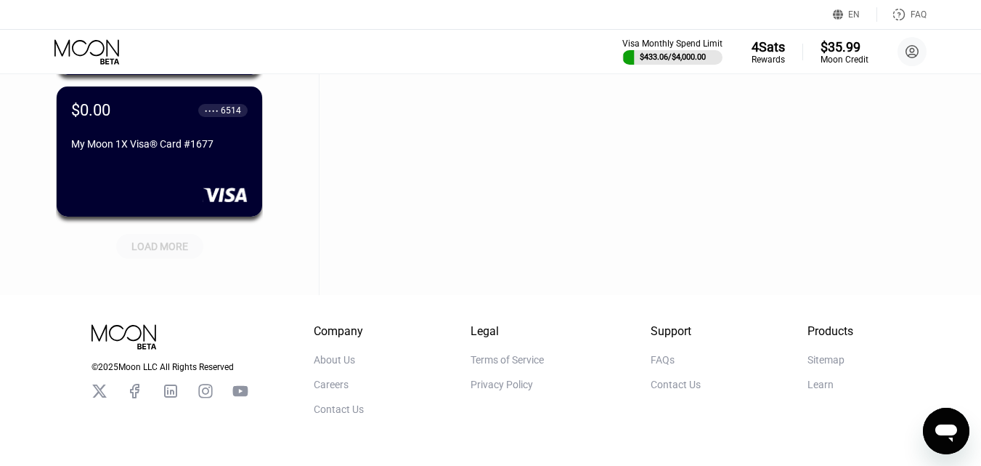
click at [166, 248] on div "LOAD MORE" at bounding box center [159, 246] width 57 height 13
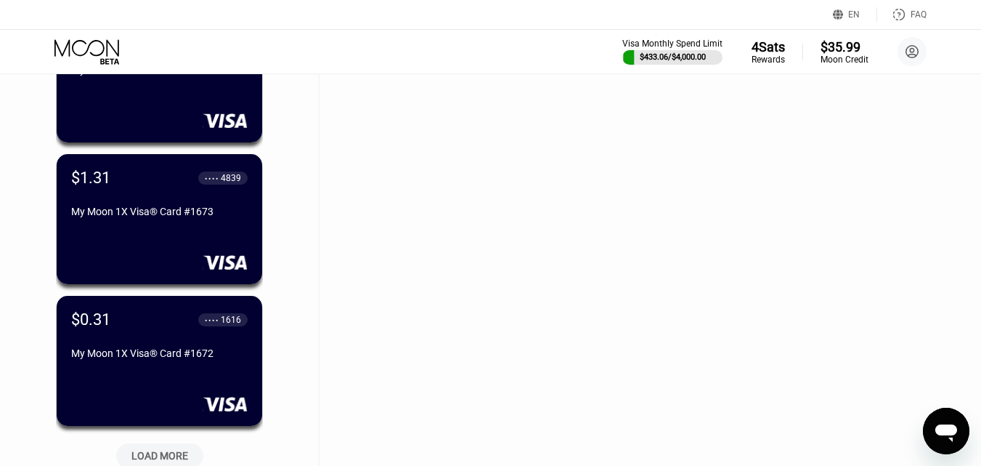
scroll to position [13209, 0]
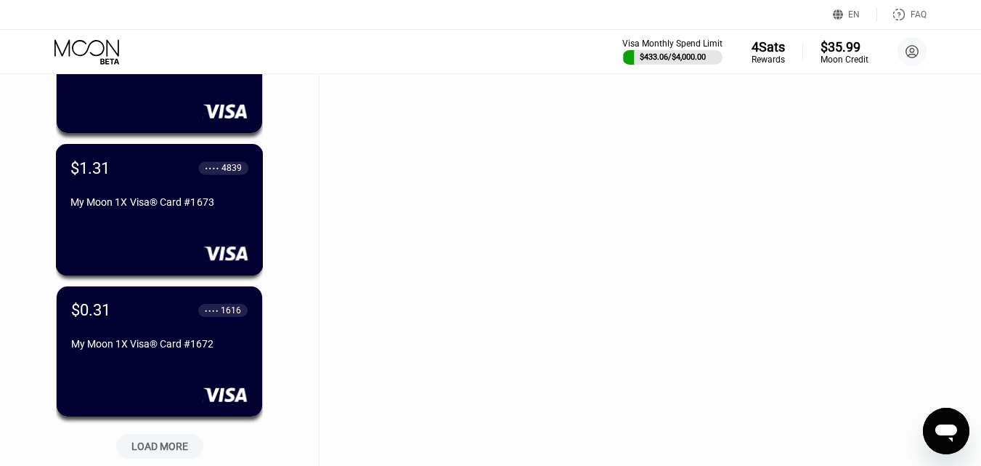
click at [176, 176] on div "$1.31 ● ● ● ● 4839" at bounding box center [159, 167] width 178 height 18
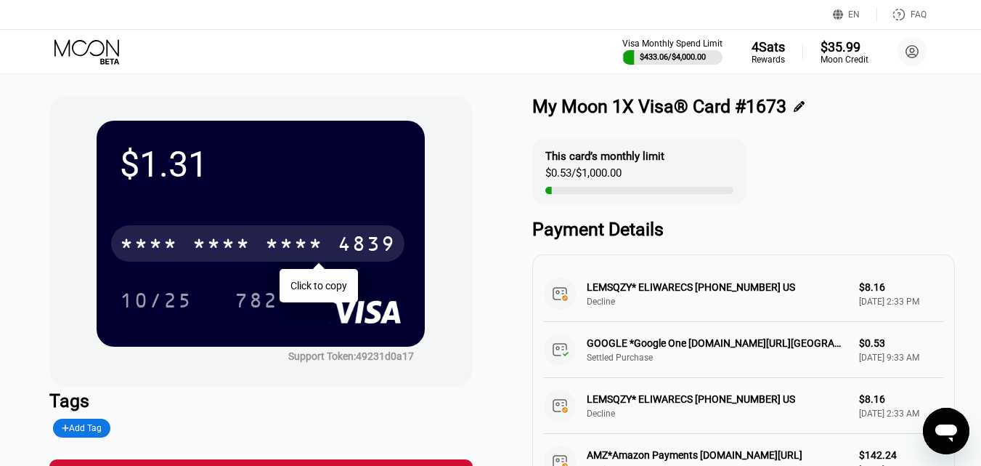
click at [185, 251] on div "* * * * * * * * * * * * 4839" at bounding box center [257, 243] width 293 height 36
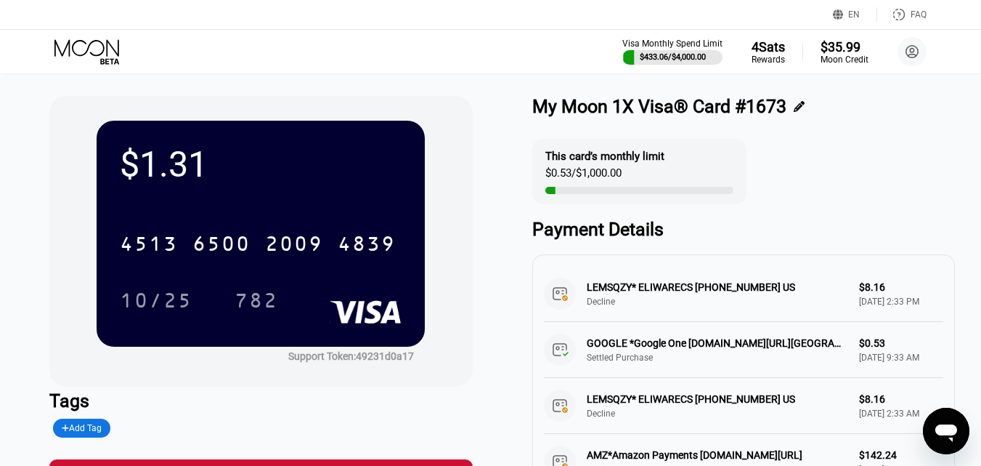
click at [105, 51] on icon at bounding box center [88, 51] width 68 height 25
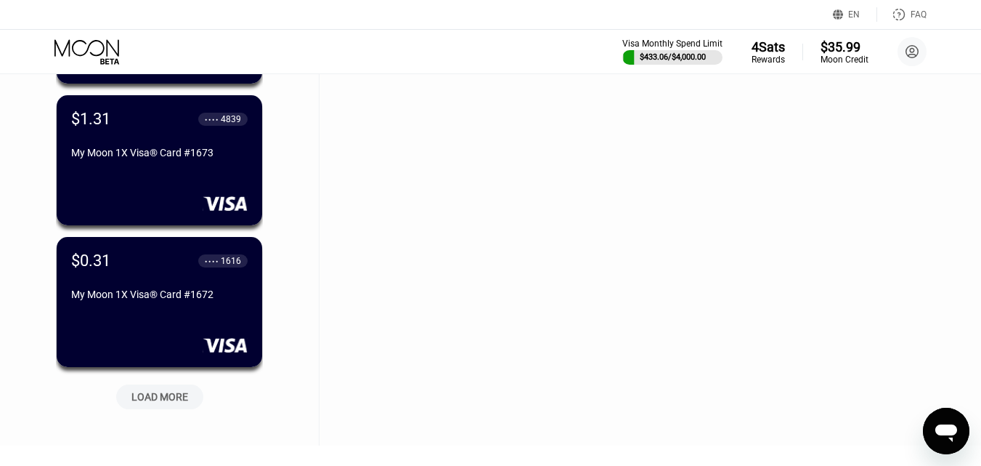
scroll to position [13456, 0]
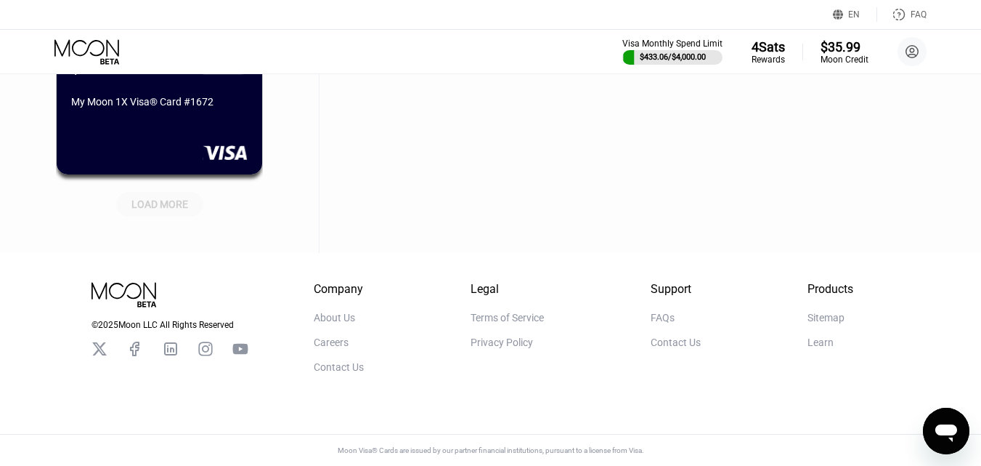
click at [167, 198] on div "LOAD MORE" at bounding box center [159, 204] width 57 height 13
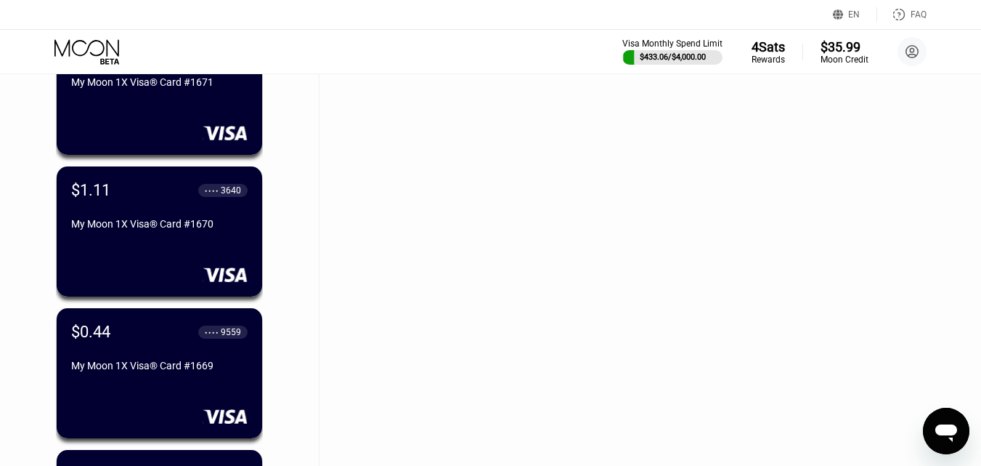
scroll to position [13674, 0]
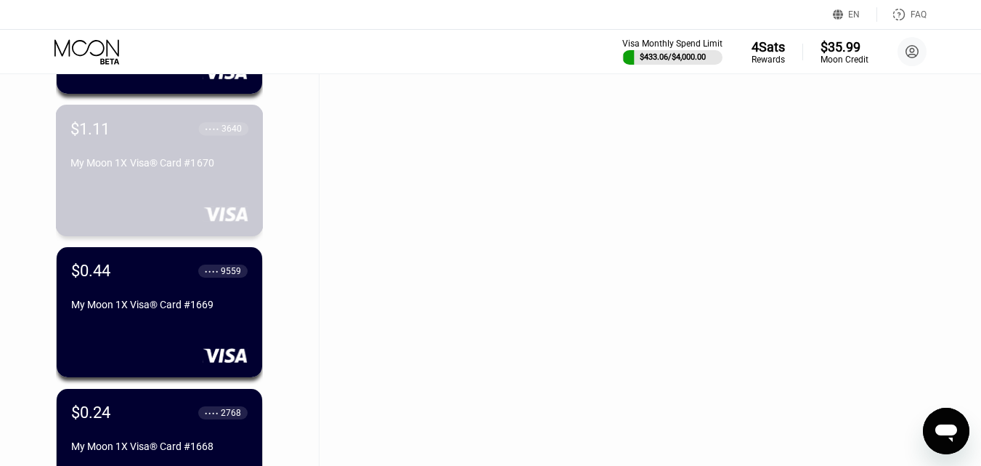
click at [185, 168] on div "My Moon 1X Visa® Card #1670" at bounding box center [159, 163] width 178 height 12
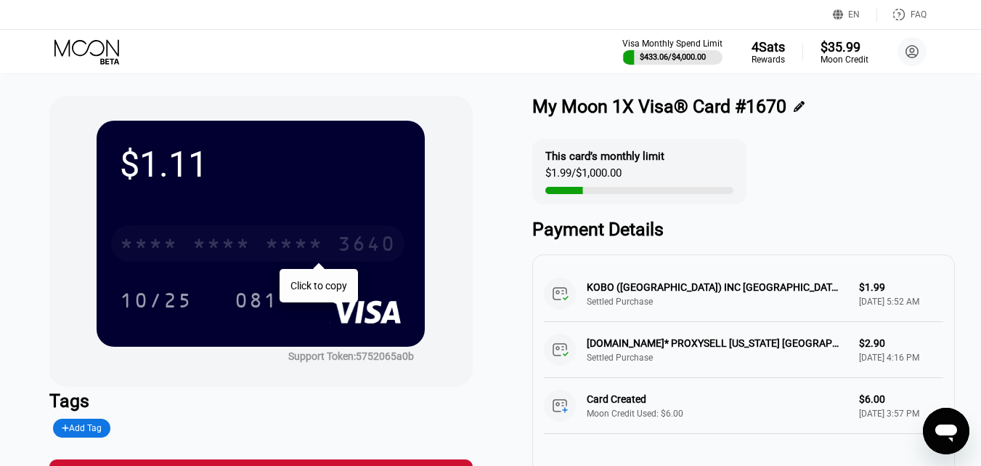
click at [269, 242] on div "* * * *" at bounding box center [294, 245] width 58 height 23
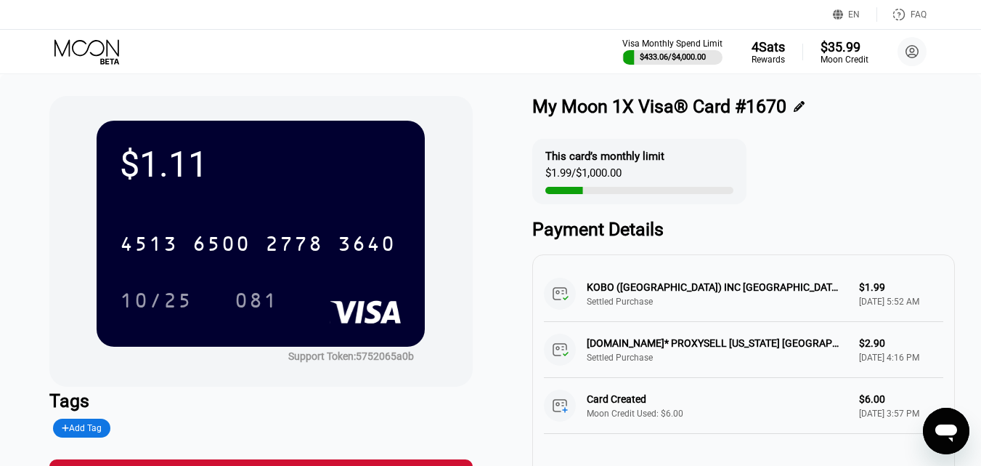
click at [73, 47] on icon at bounding box center [86, 47] width 65 height 17
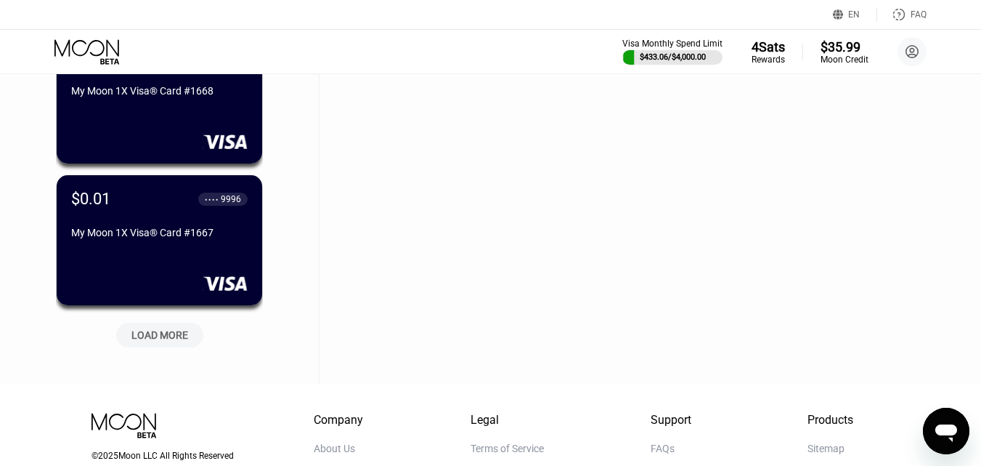
scroll to position [14099, 0]
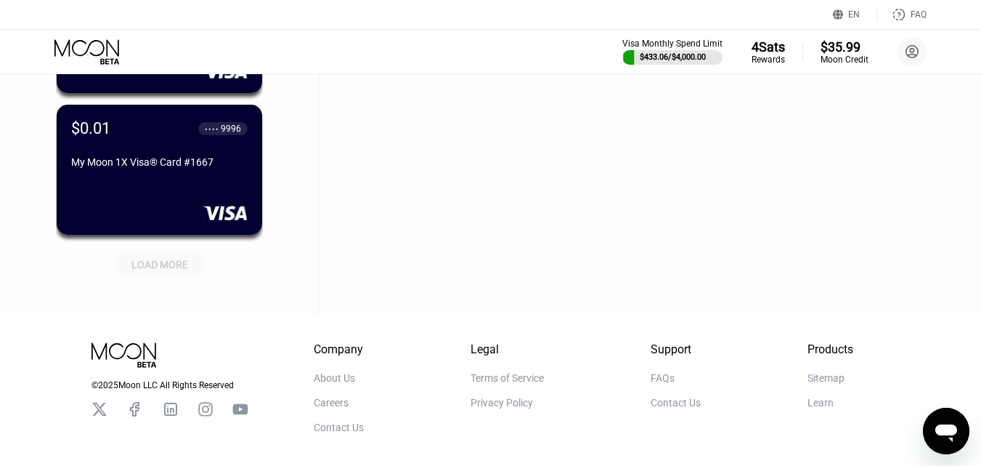
click at [166, 269] on div "LOAD MORE" at bounding box center [159, 264] width 57 height 13
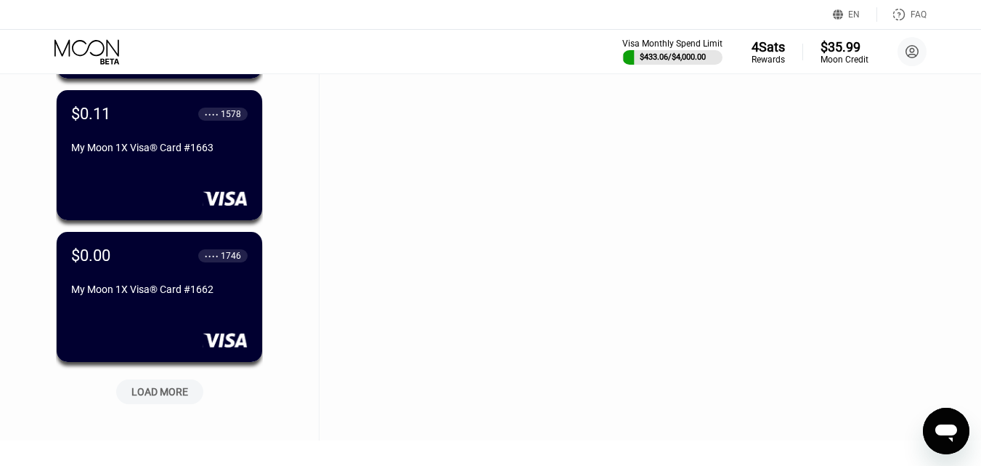
scroll to position [14825, 0]
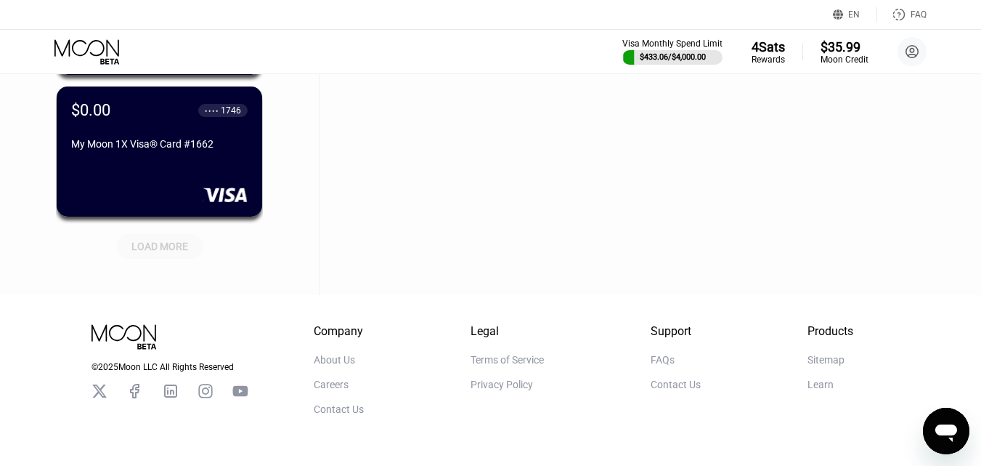
click at [178, 238] on div "LOAD MORE" at bounding box center [159, 246] width 87 height 25
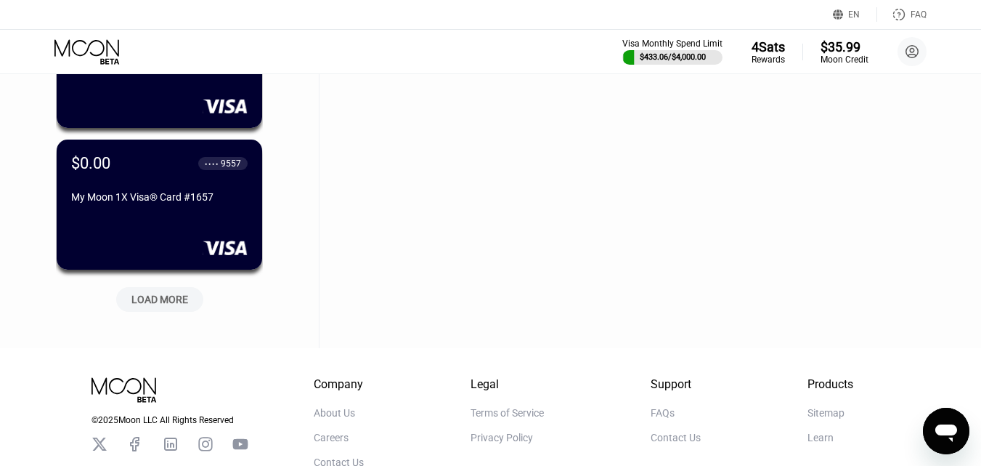
scroll to position [15552, 0]
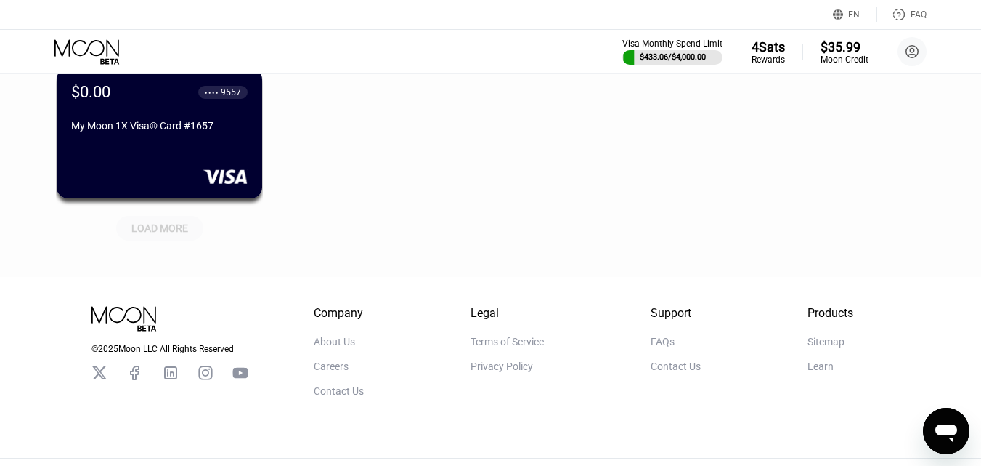
click at [163, 233] on div "LOAD MORE" at bounding box center [159, 228] width 57 height 13
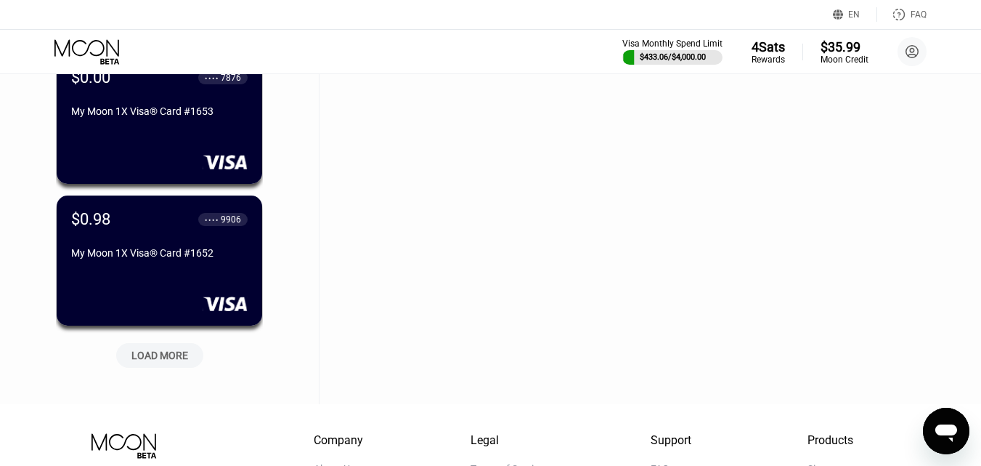
scroll to position [16278, 0]
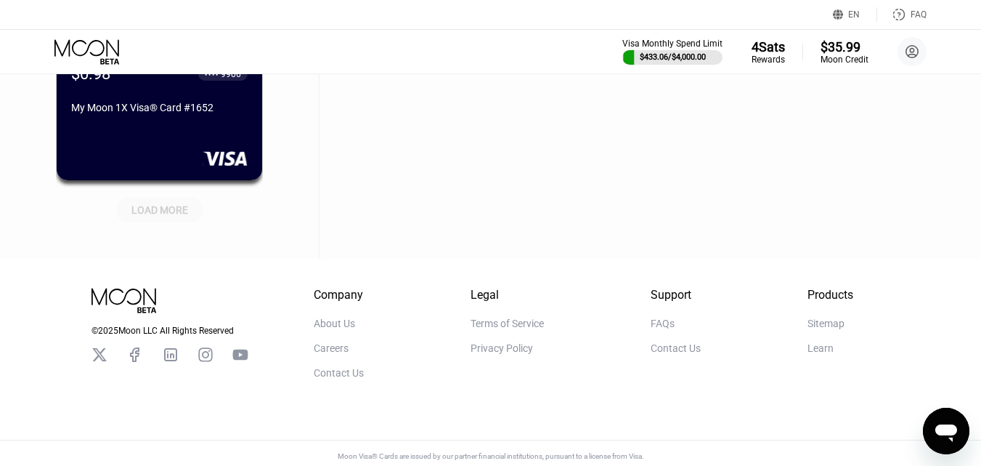
click at [158, 211] on div "LOAD MORE" at bounding box center [159, 209] width 57 height 13
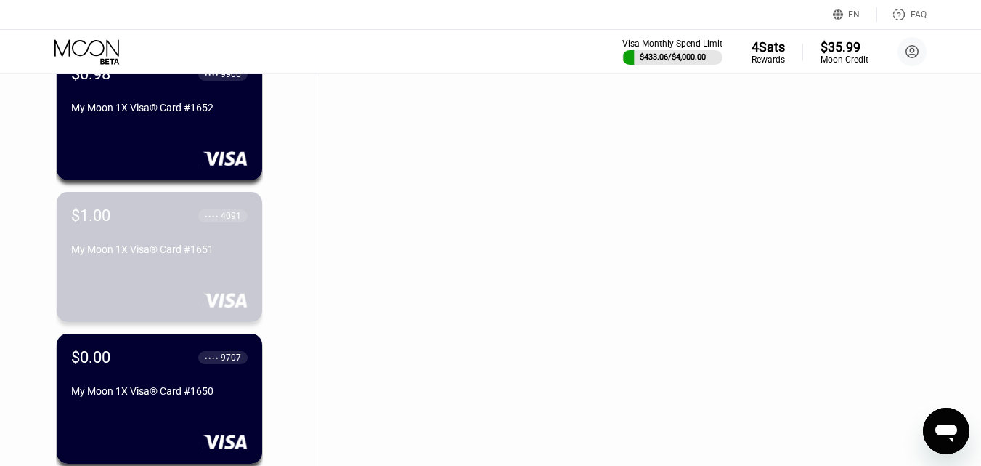
click at [159, 237] on div "$1.00 ● ● ● ● 4091 My Moon 1X Visa® Card #1651" at bounding box center [159, 233] width 176 height 54
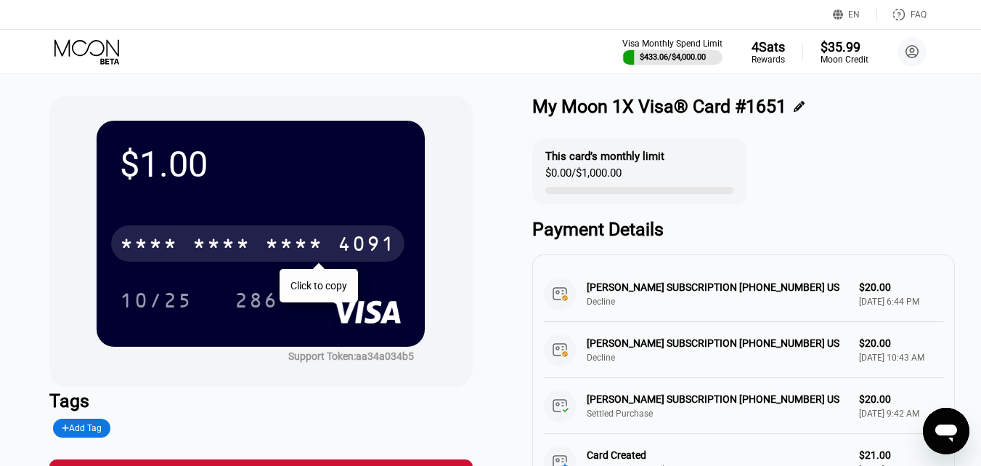
click at [240, 240] on div "* * * *" at bounding box center [221, 245] width 58 height 23
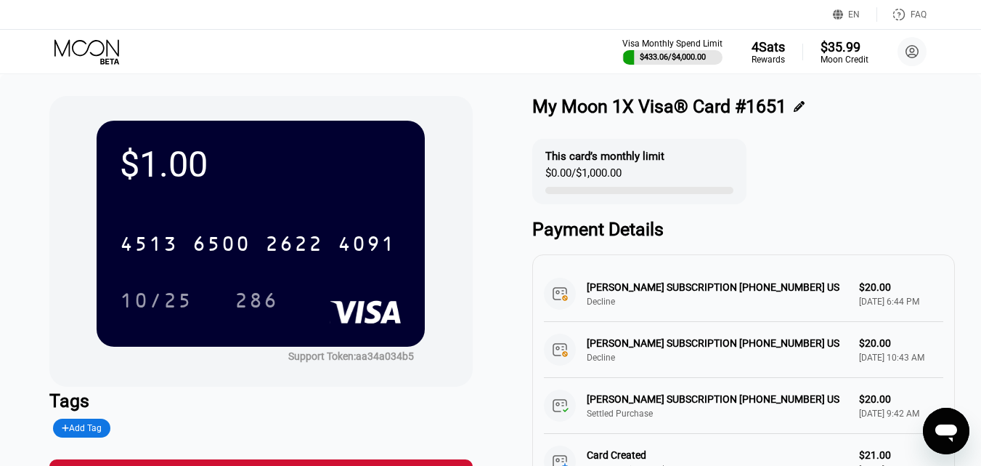
click at [95, 52] on icon at bounding box center [88, 51] width 68 height 25
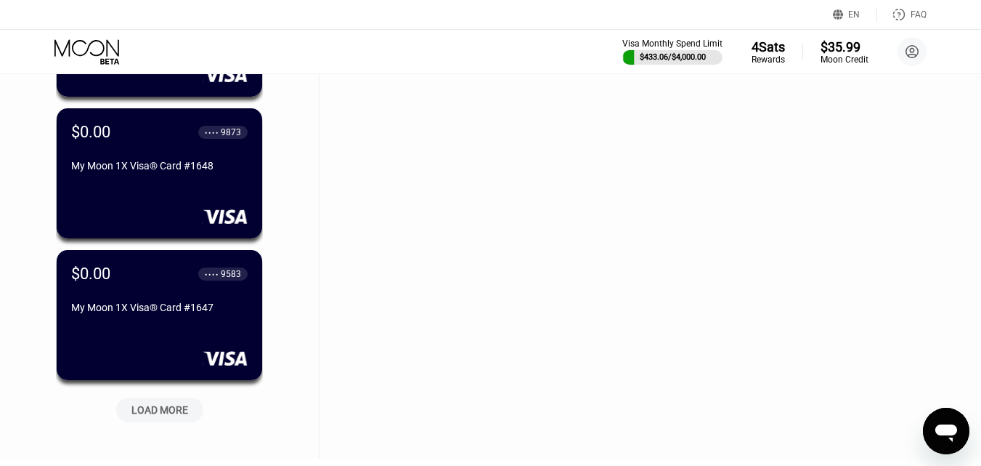
scroll to position [16879, 0]
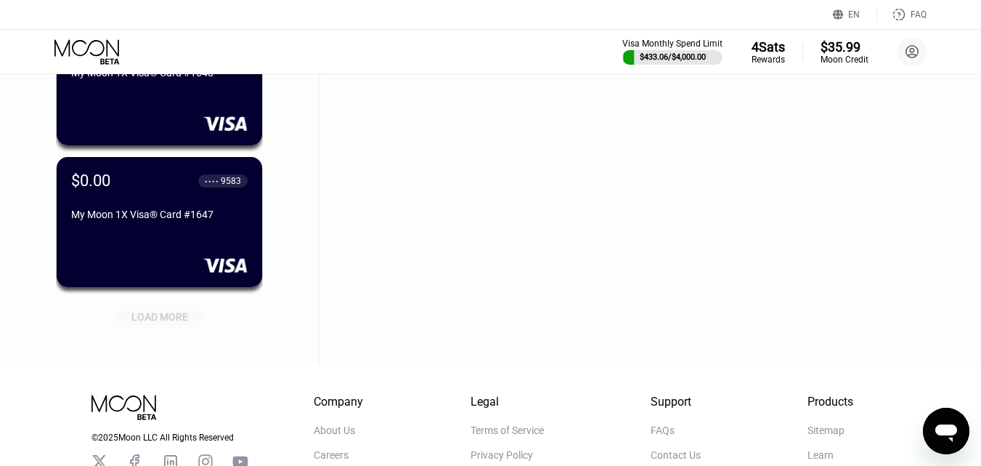
click at [161, 317] on div "LOAD MORE" at bounding box center [159, 316] width 57 height 13
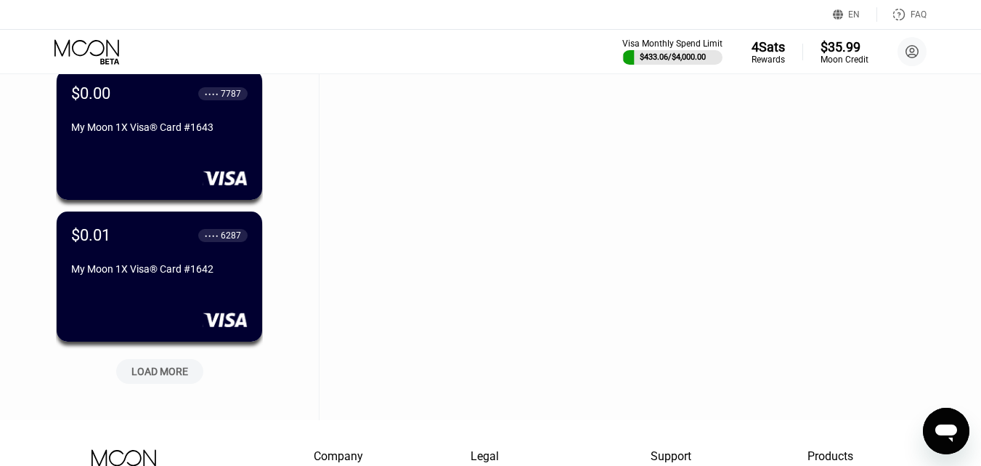
scroll to position [17678, 0]
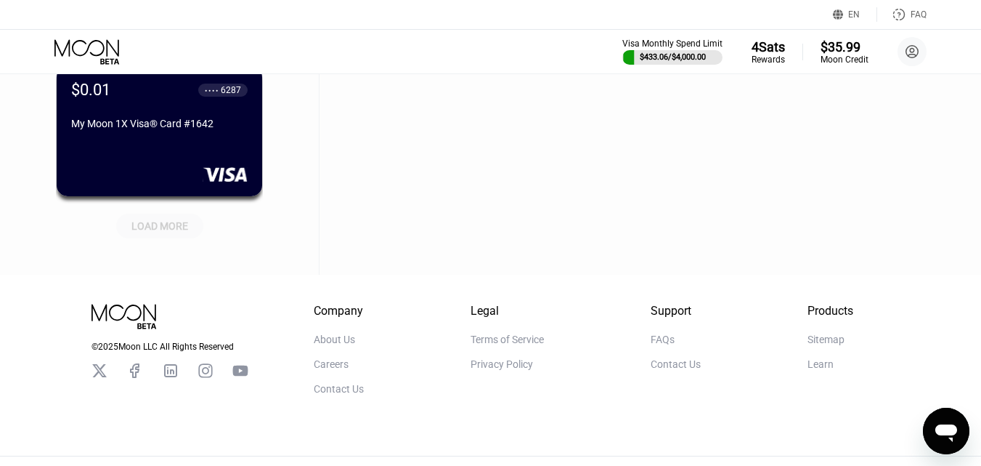
click at [164, 226] on div "LOAD MORE" at bounding box center [159, 225] width 57 height 13
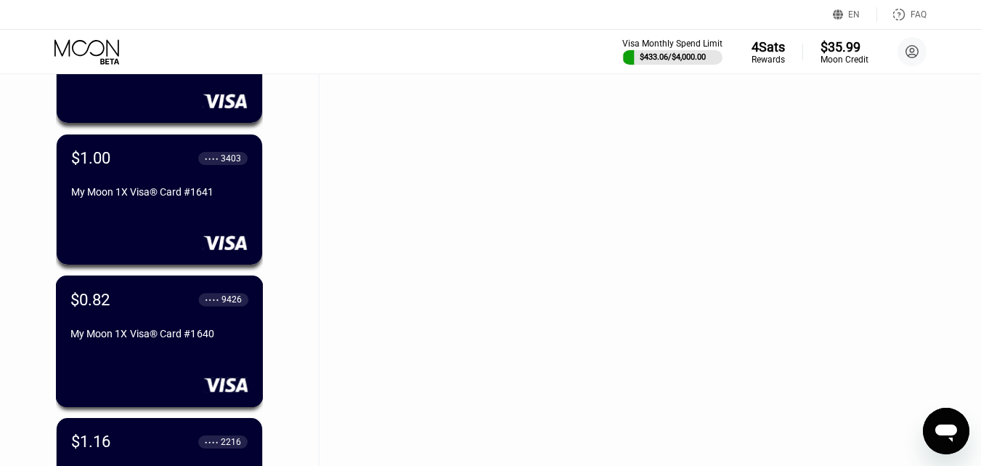
scroll to position [17751, 0]
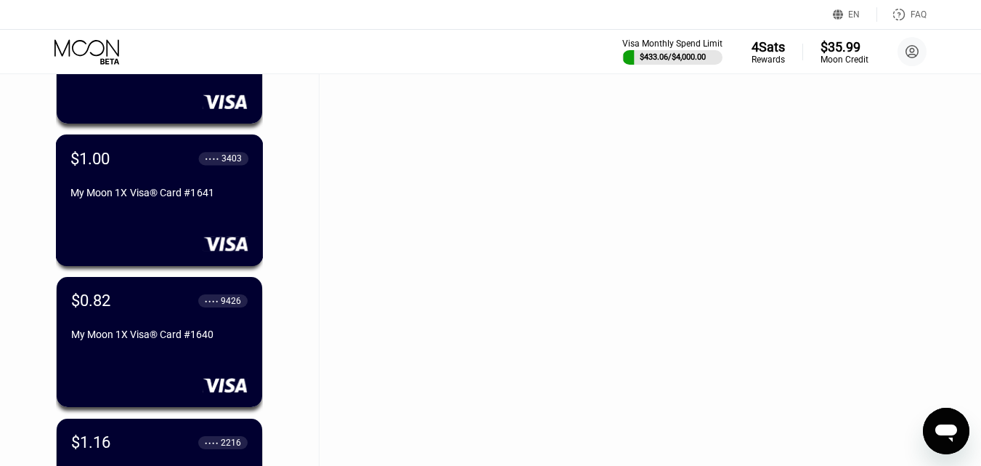
click at [191, 182] on div "$1.00 ● ● ● ● 3403 My Moon 1X Visa® Card #1641" at bounding box center [159, 176] width 178 height 55
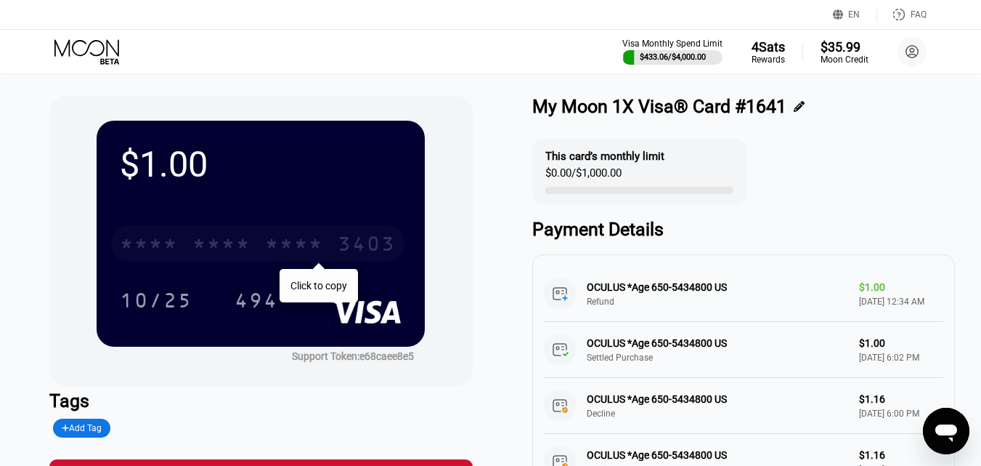
click at [216, 240] on div "* * * *" at bounding box center [221, 245] width 58 height 23
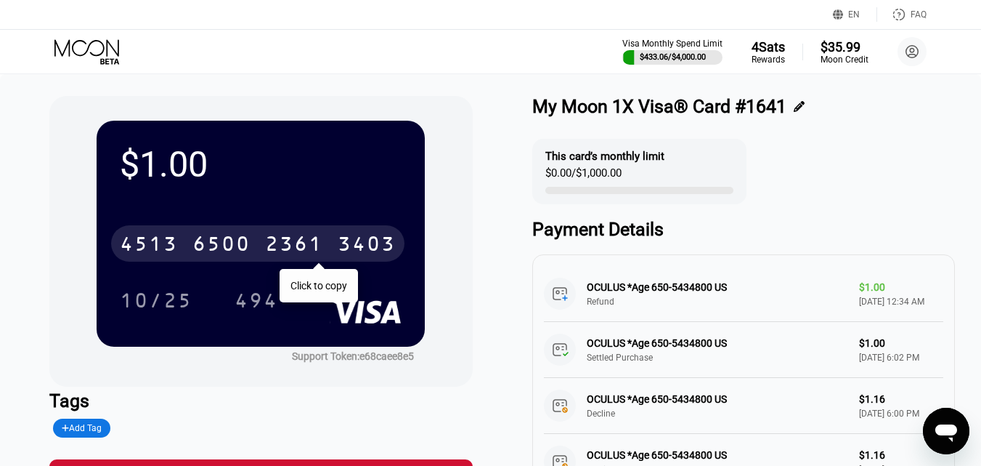
click at [90, 49] on icon at bounding box center [88, 51] width 68 height 25
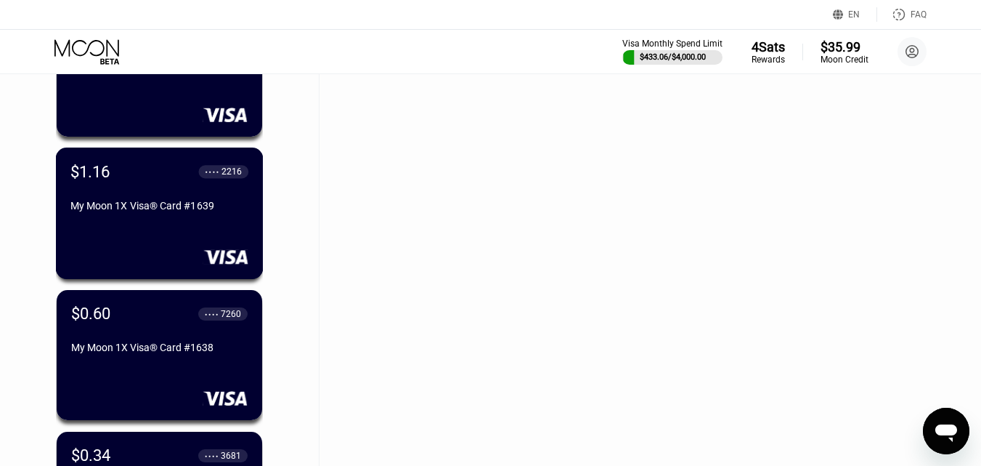
scroll to position [17985, 0]
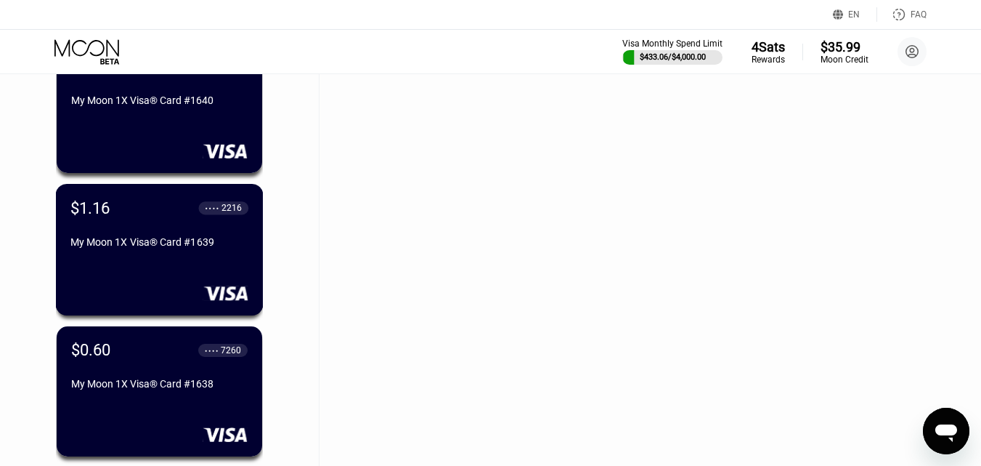
click at [158, 232] on div "$1.16 ● ● ● ● 2216 My Moon 1X Visa® Card #1639" at bounding box center [159, 225] width 178 height 55
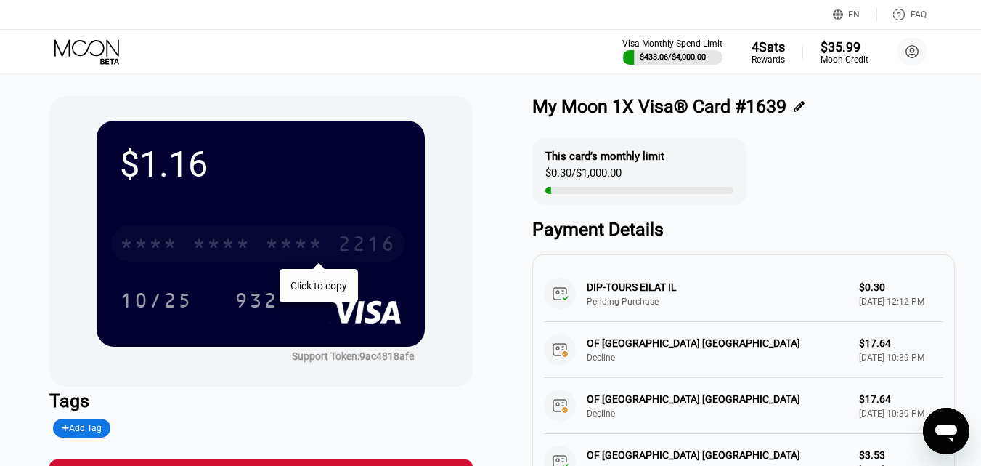
click at [202, 250] on div "* * * *" at bounding box center [221, 245] width 58 height 23
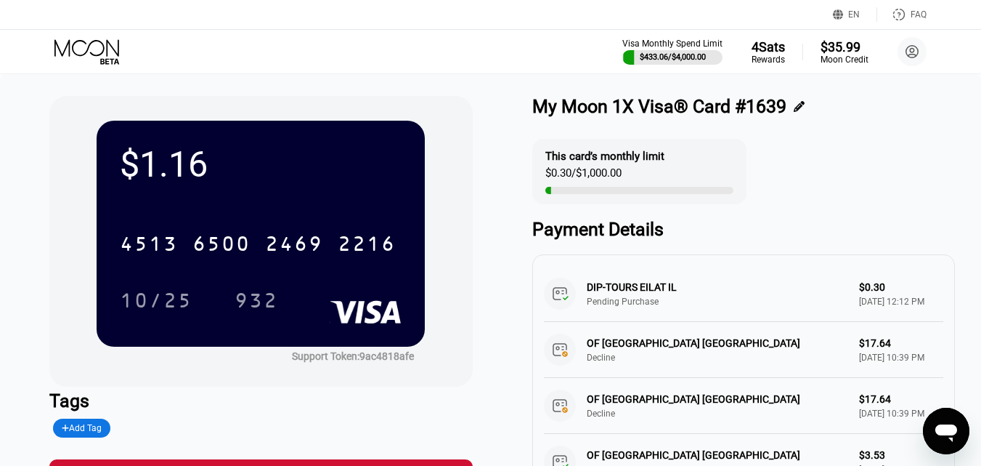
click at [94, 48] on icon at bounding box center [88, 51] width 68 height 25
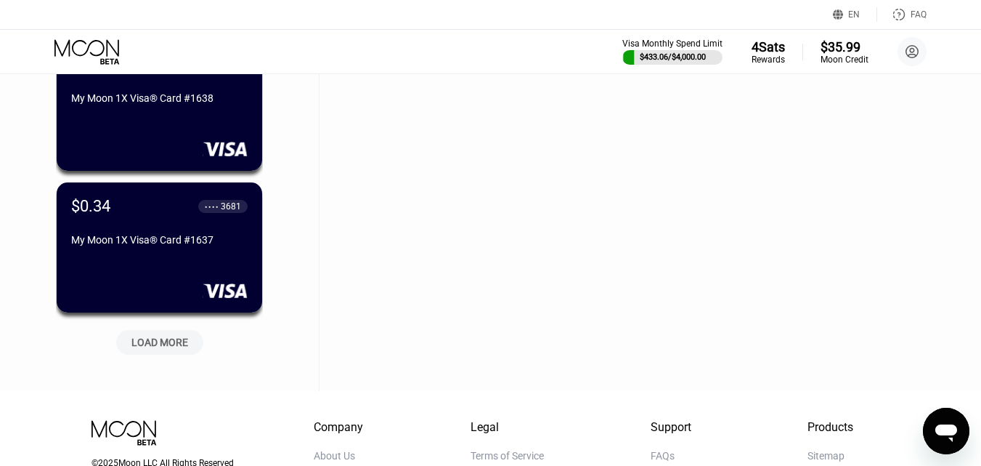
scroll to position [18348, 0]
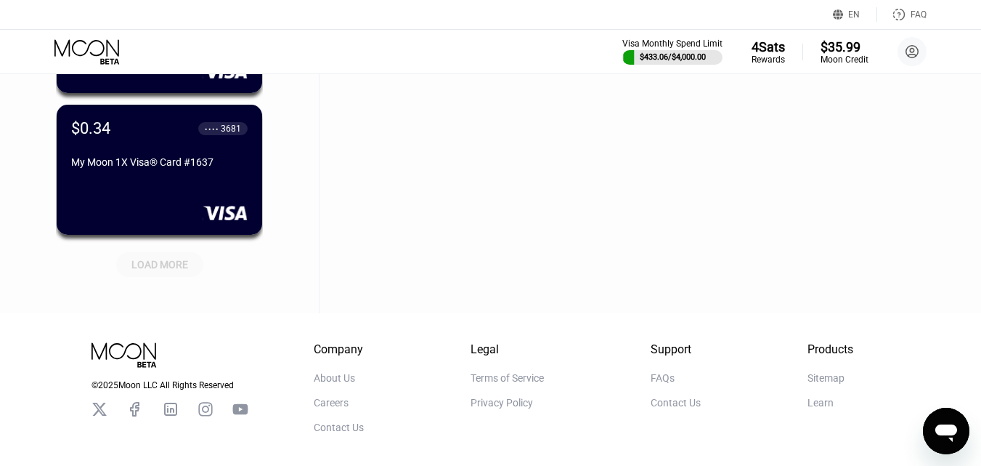
click at [147, 264] on div "LOAD MORE" at bounding box center [159, 264] width 57 height 13
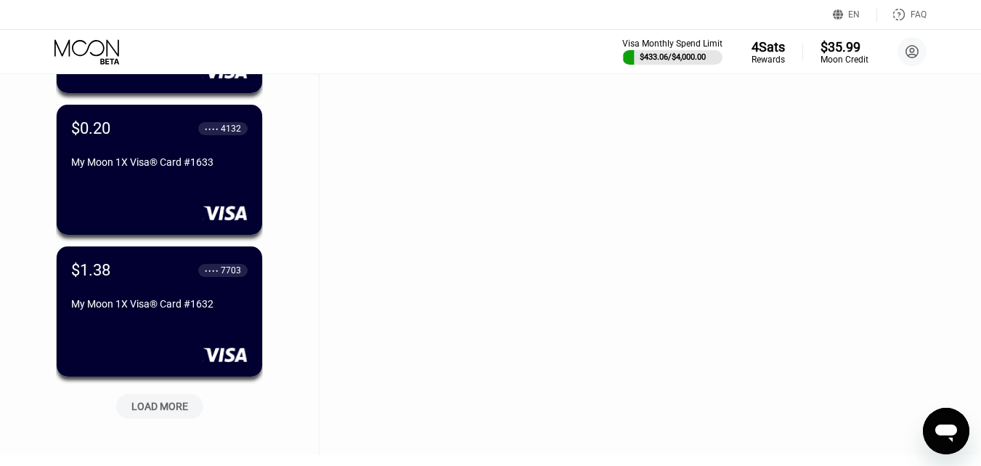
scroll to position [18929, 0]
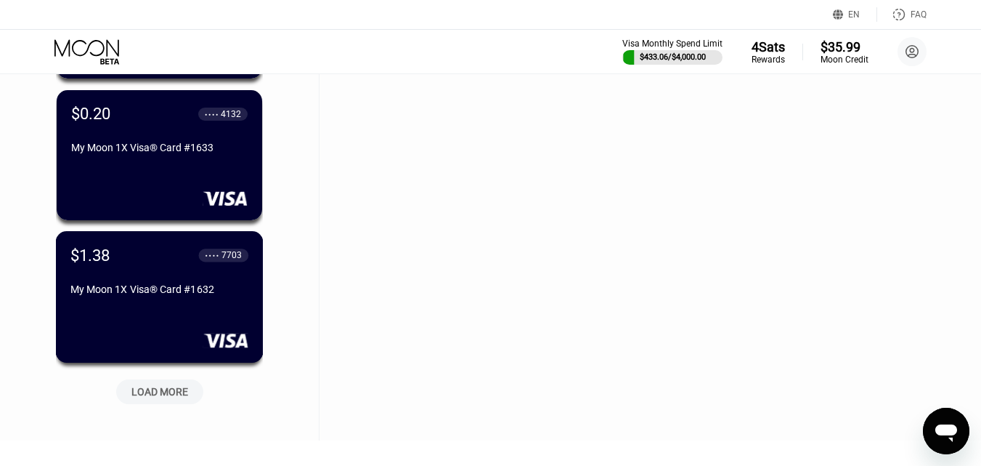
click at [155, 293] on div "My Moon 1X Visa® Card #1632" at bounding box center [159, 289] width 178 height 12
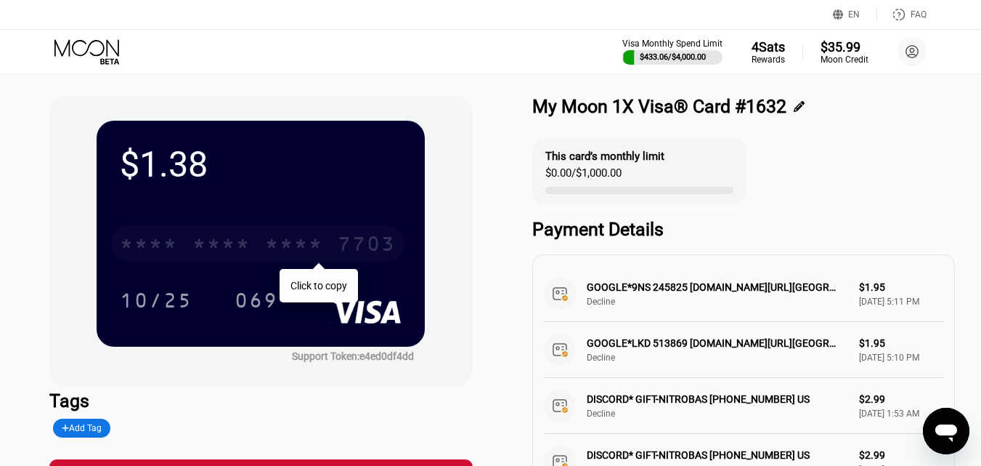
click at [182, 243] on div "* * * * * * * * * * * * 7703" at bounding box center [257, 243] width 293 height 36
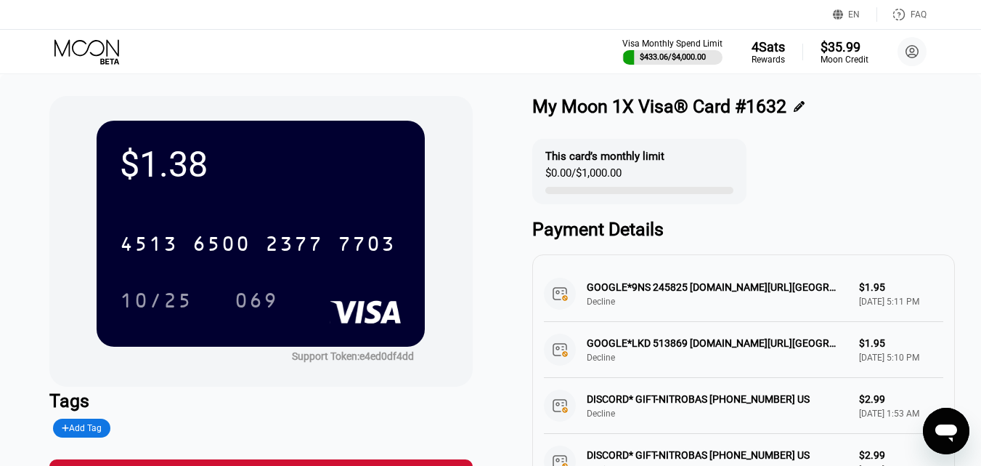
click at [102, 46] on icon at bounding box center [88, 51] width 68 height 25
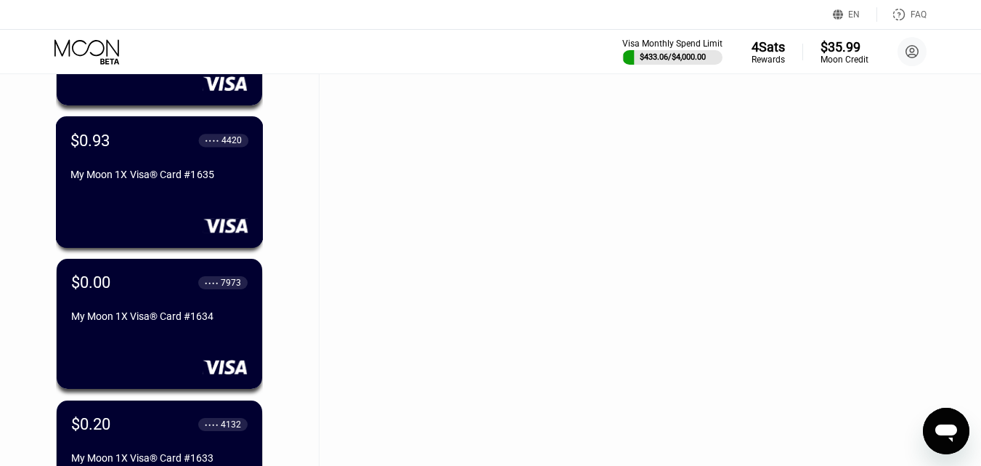
scroll to position [19055, 0]
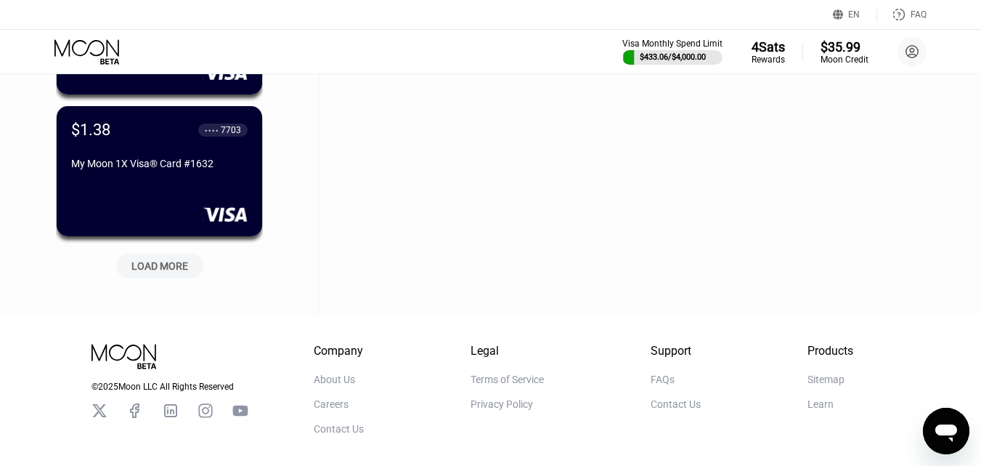
click at [168, 266] on div "LOAD MORE" at bounding box center [159, 265] width 57 height 13
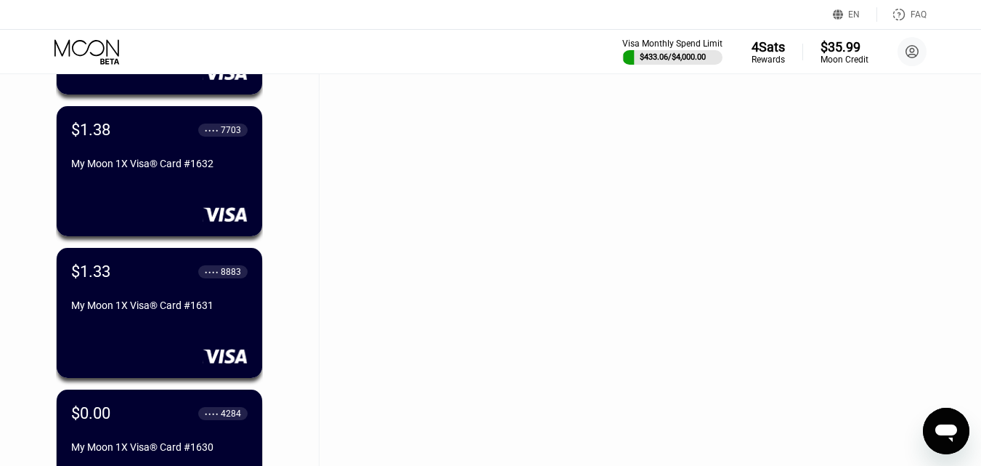
scroll to position [19127, 0]
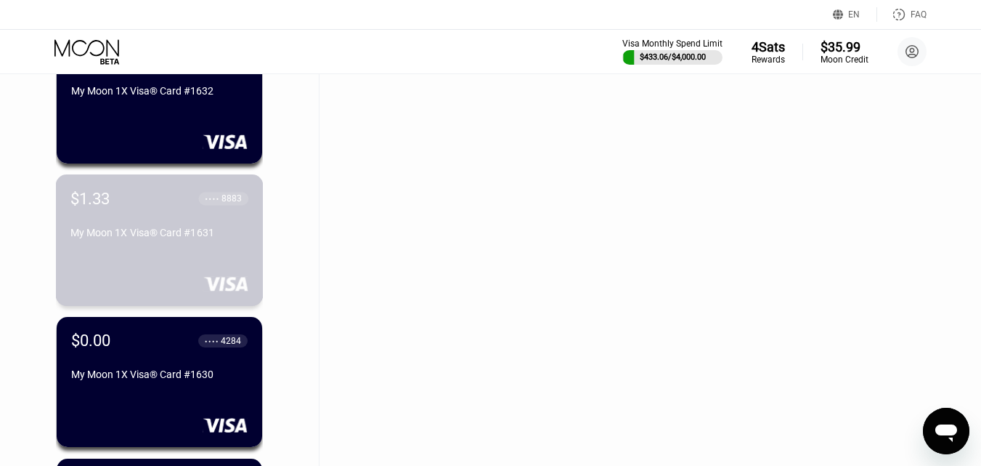
click at [184, 225] on div "$1.33 ● ● ● ● 8883 My Moon 1X Visa® Card #1631" at bounding box center [159, 216] width 178 height 55
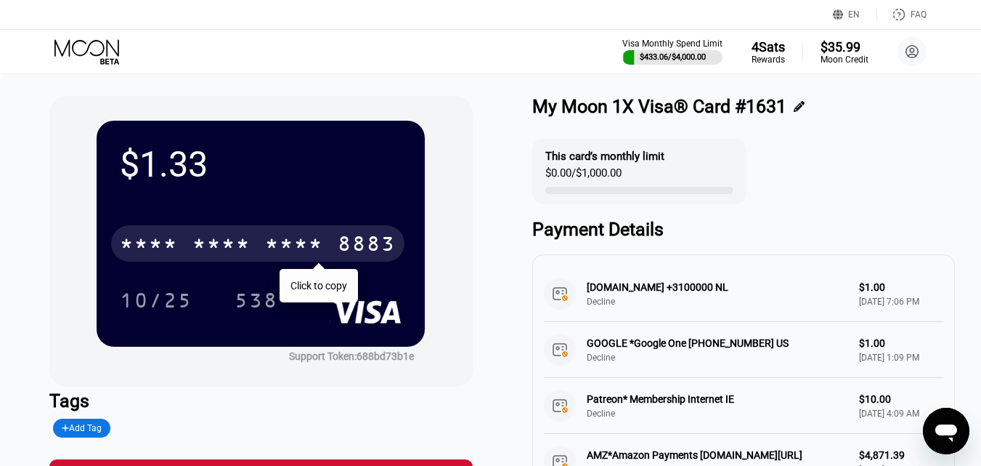
click at [224, 240] on div "* * * *" at bounding box center [221, 245] width 58 height 23
click at [89, 54] on icon at bounding box center [88, 51] width 68 height 25
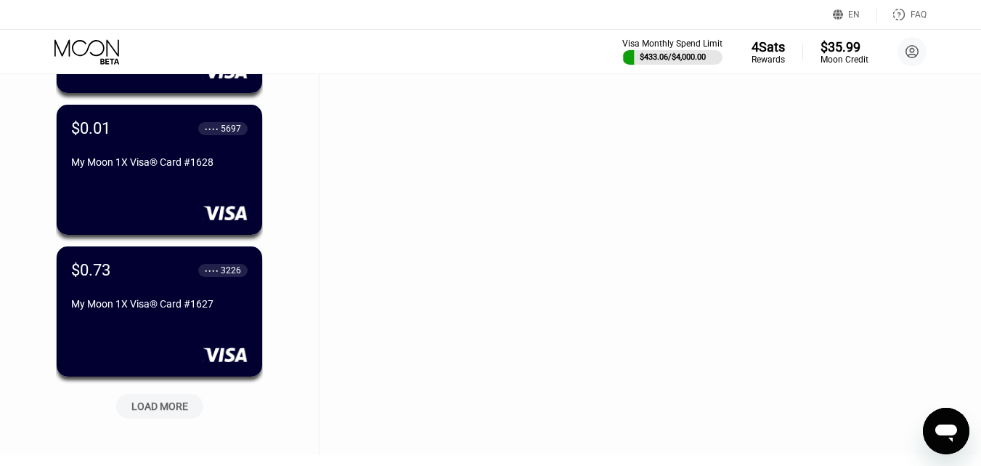
scroll to position [19691, 0]
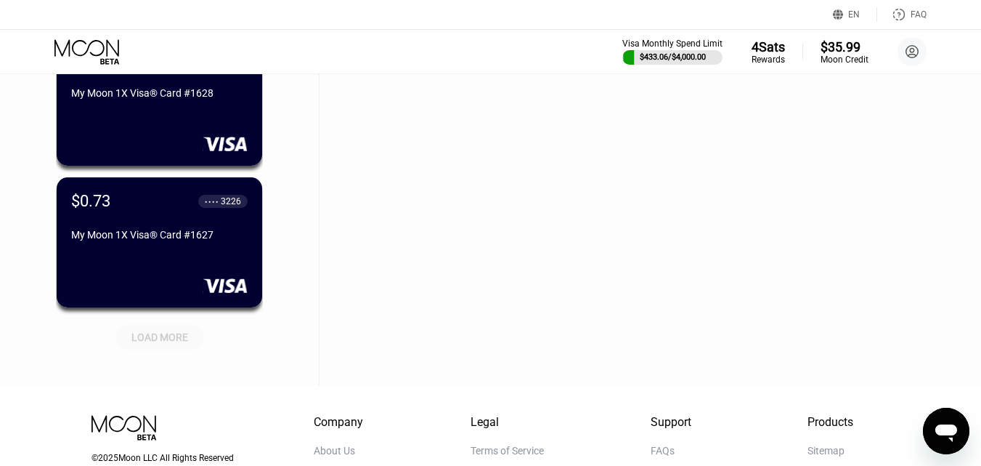
click at [168, 340] on div "LOAD MORE" at bounding box center [159, 336] width 57 height 13
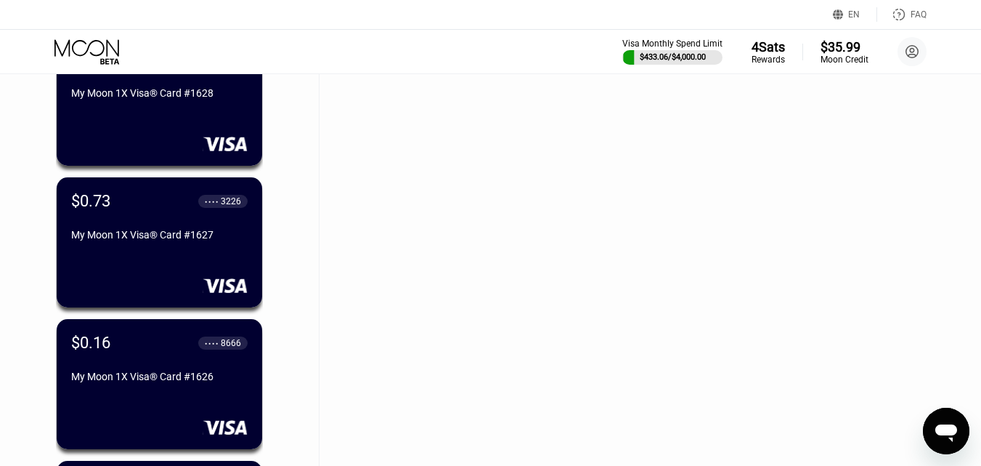
scroll to position [19982, 0]
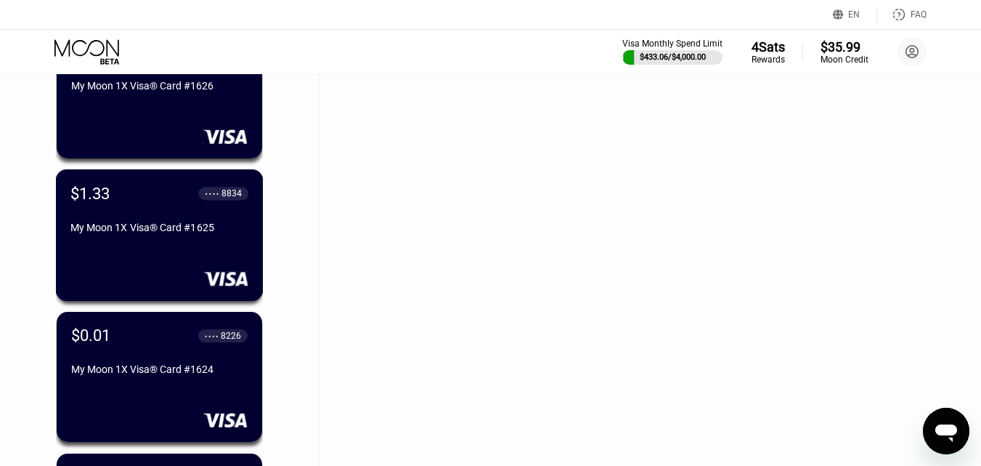
click at [161, 233] on div "My Moon 1X Visa® Card #1625" at bounding box center [159, 228] width 178 height 12
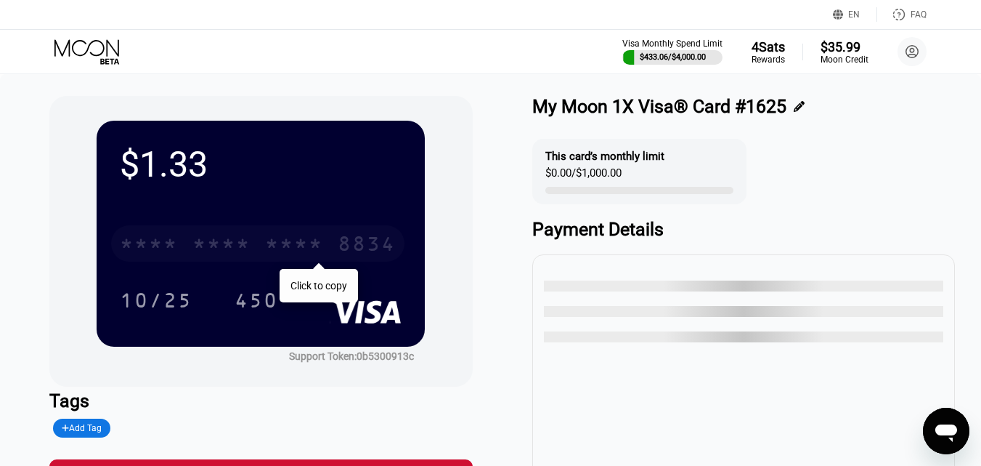
click at [209, 250] on div "* * * *" at bounding box center [221, 245] width 58 height 23
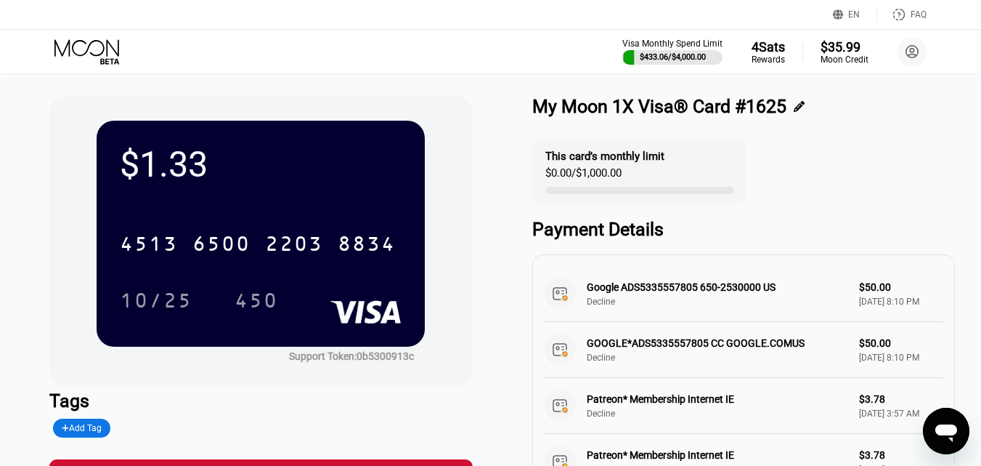
click at [89, 53] on icon at bounding box center [88, 51] width 68 height 25
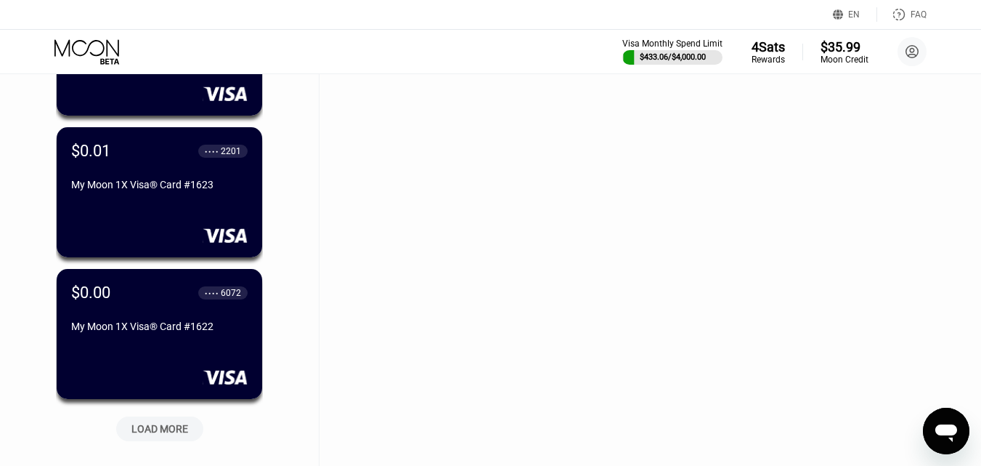
scroll to position [20370, 0]
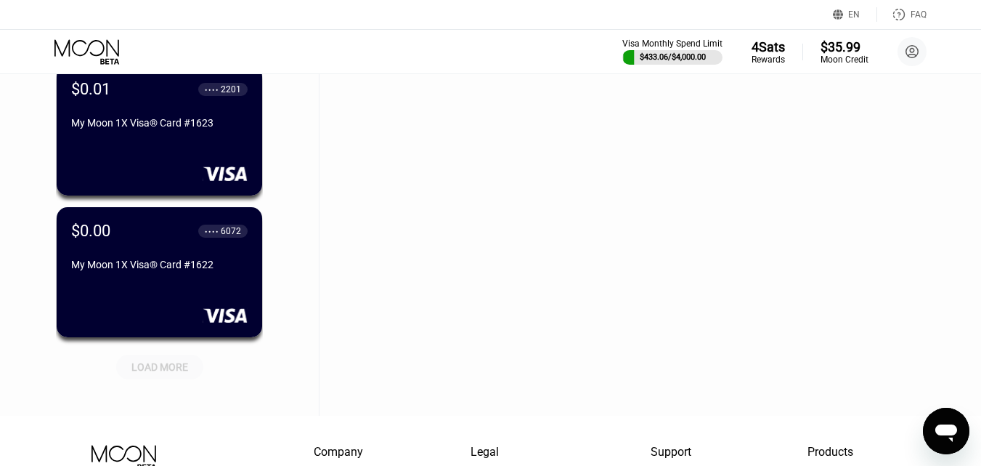
click at [159, 364] on div "LOAD MORE" at bounding box center [159, 366] width 57 height 13
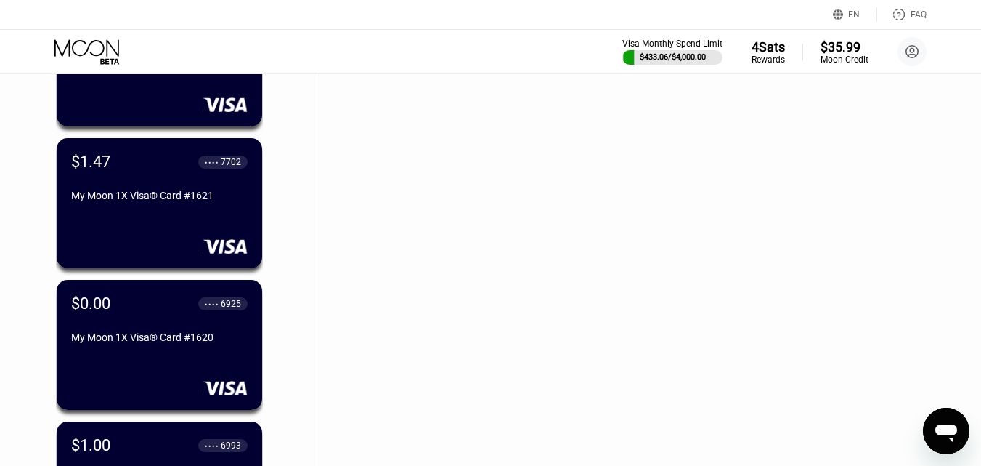
scroll to position [20588, 0]
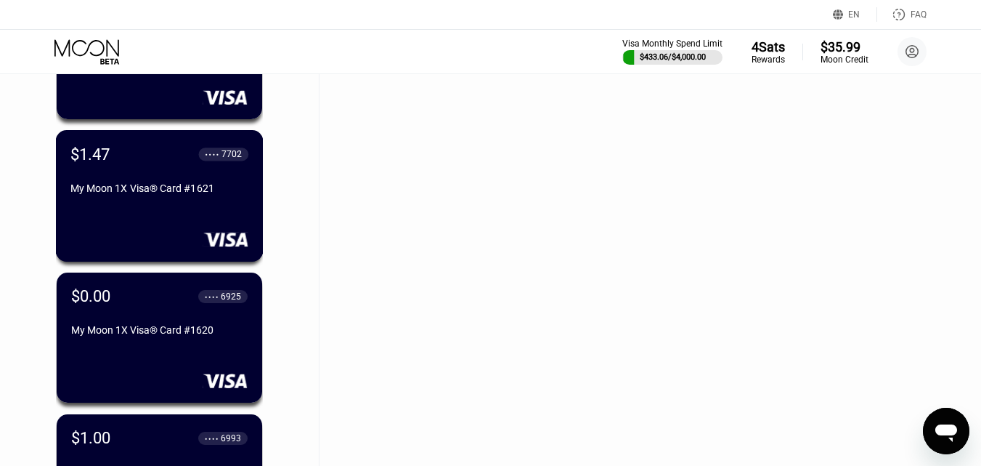
click at [161, 192] on div "My Moon 1X Visa® Card #1621" at bounding box center [159, 188] width 178 height 12
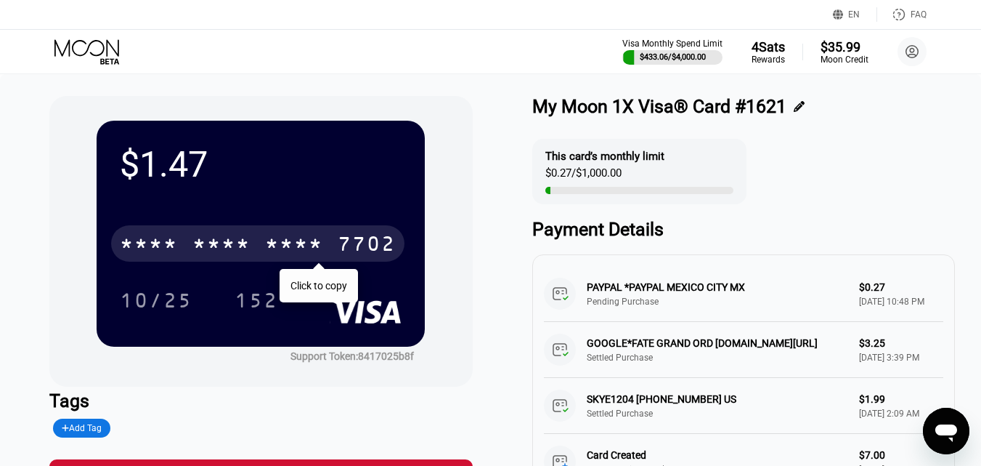
click at [229, 238] on div "* * * *" at bounding box center [221, 245] width 58 height 23
click at [101, 52] on icon at bounding box center [88, 51] width 68 height 25
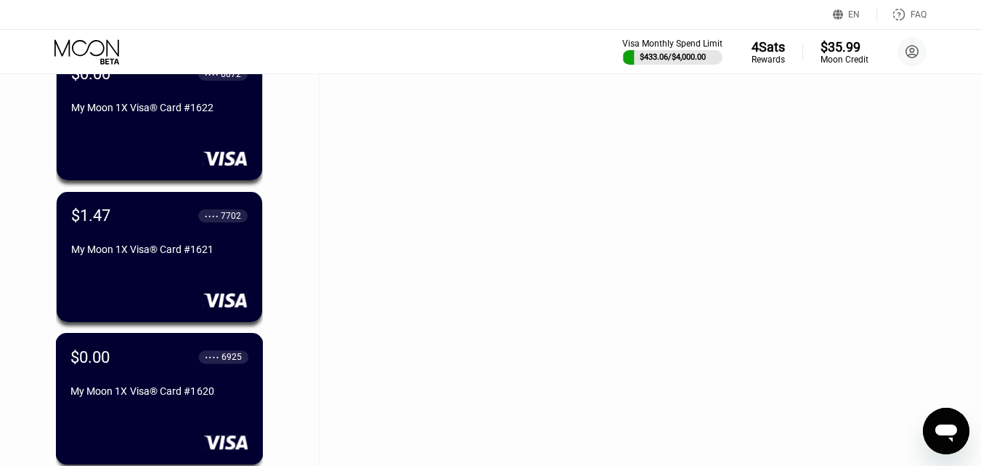
scroll to position [20745, 0]
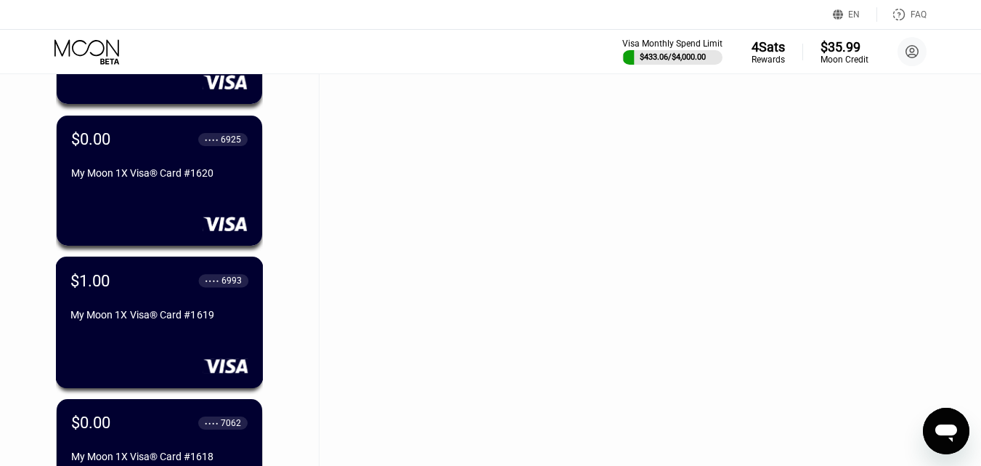
click at [154, 320] on div "My Moon 1X Visa® Card #1619" at bounding box center [159, 315] width 178 height 12
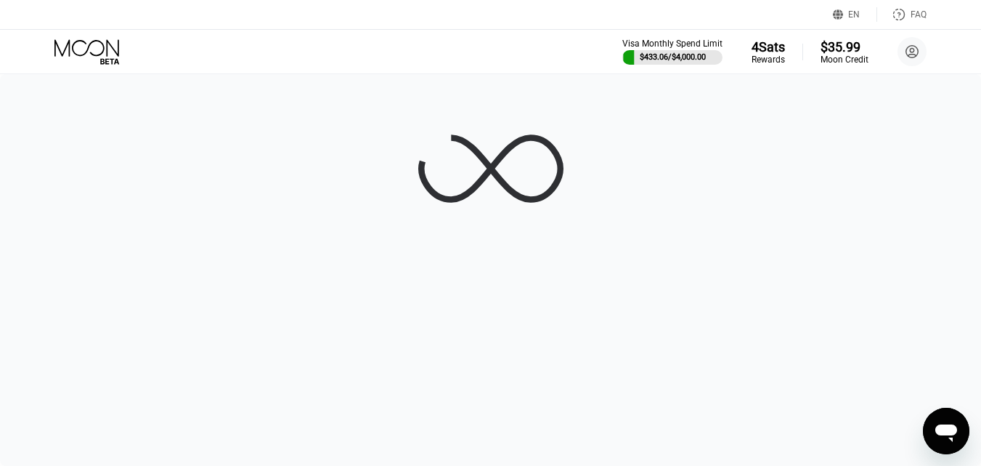
scroll to position [0, 0]
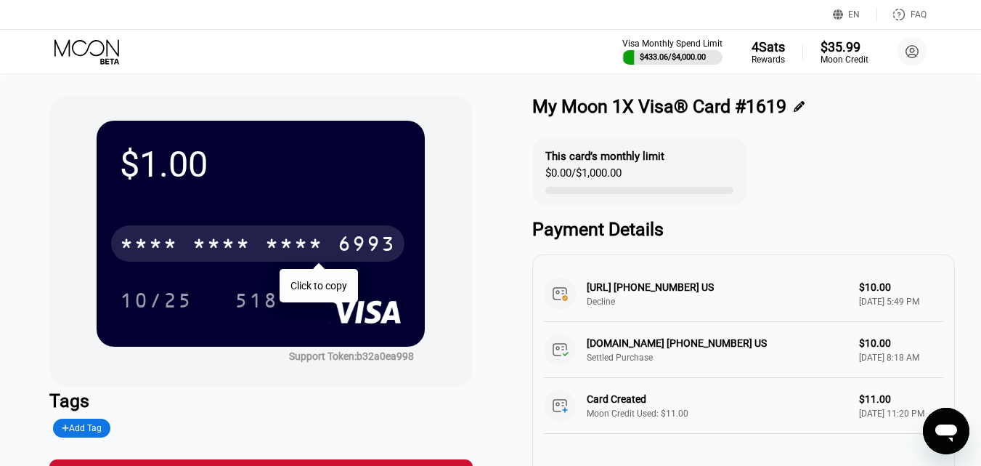
click at [217, 239] on div "* * * *" at bounding box center [221, 245] width 58 height 23
click at [87, 46] on icon at bounding box center [88, 51] width 68 height 25
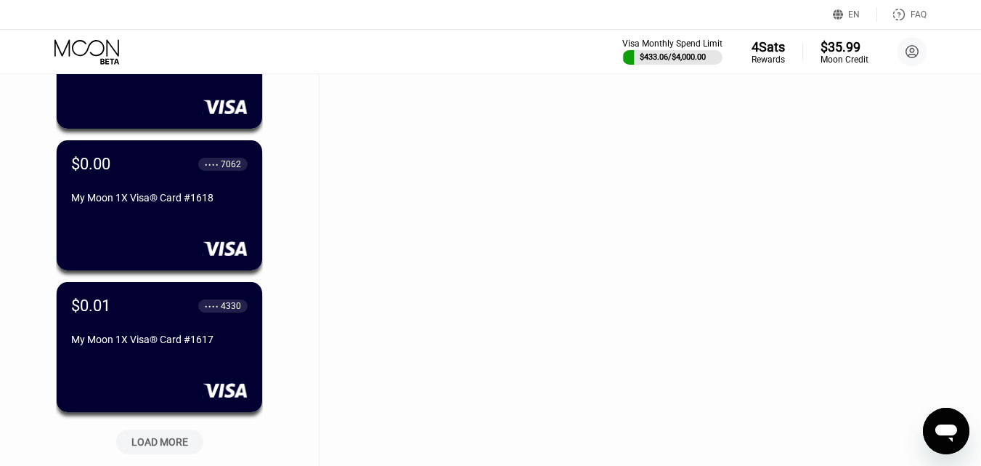
scroll to position [21182, 0]
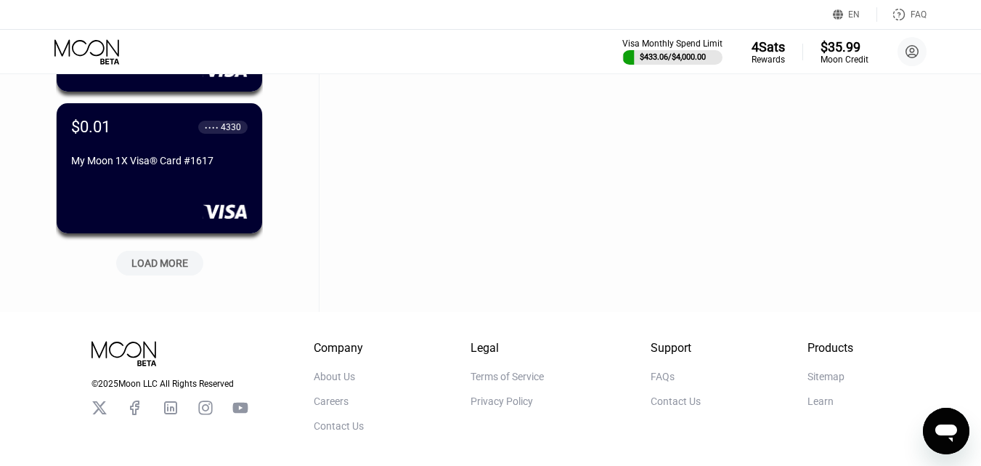
click at [153, 268] on div "LOAD MORE" at bounding box center [159, 262] width 57 height 13
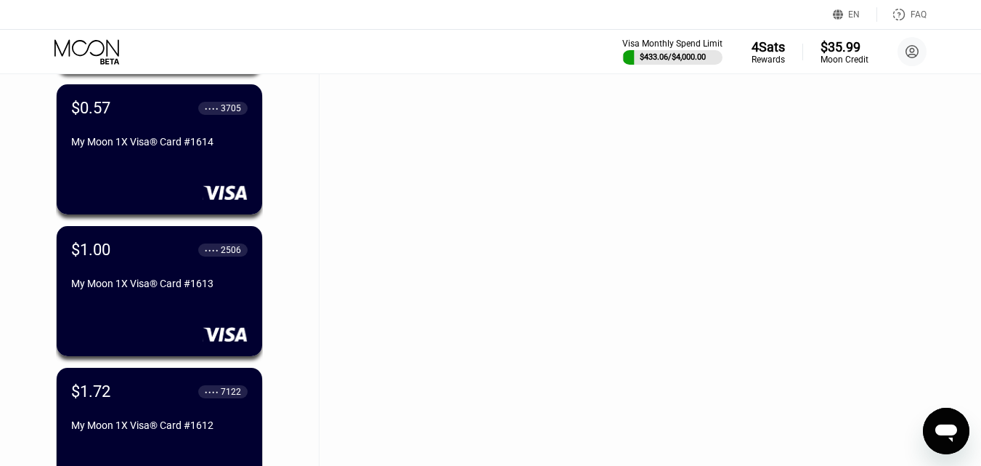
scroll to position [21690, 0]
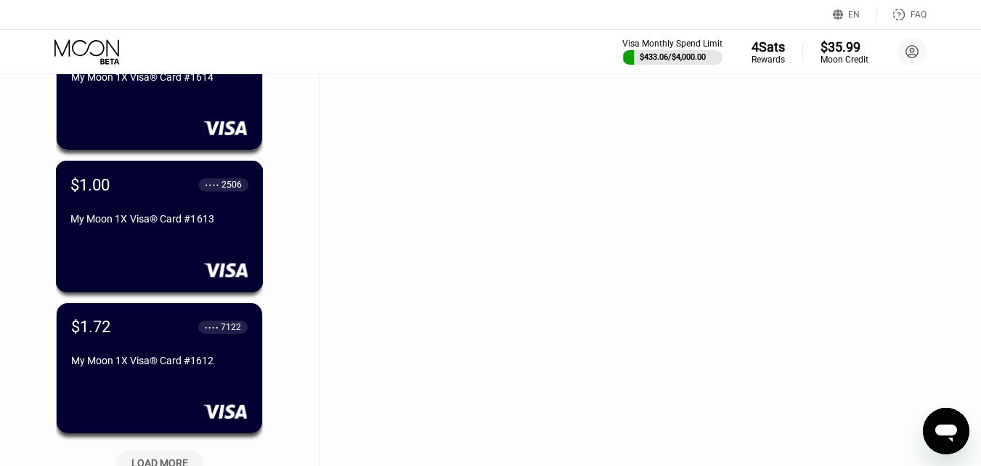
click at [185, 224] on div "My Moon 1X Visa® Card #1613" at bounding box center [159, 219] width 178 height 12
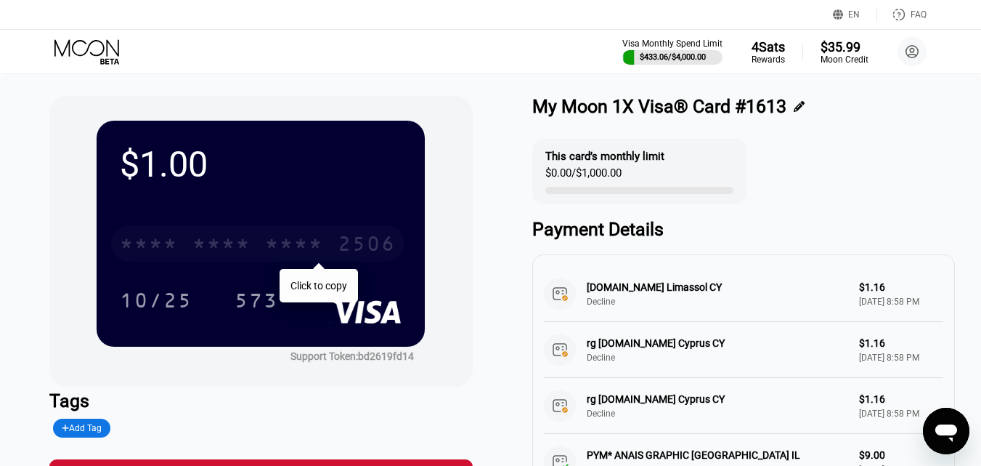
click at [240, 245] on div "* * * *" at bounding box center [221, 245] width 58 height 23
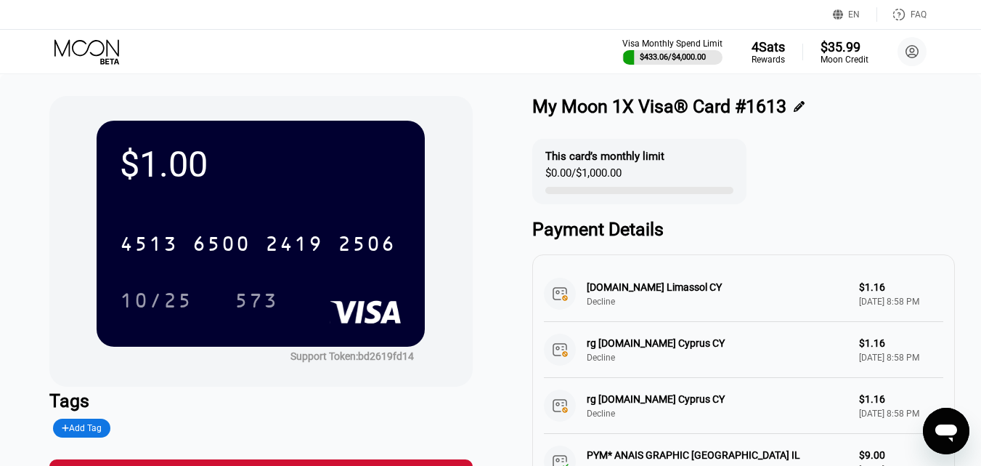
click at [84, 57] on icon at bounding box center [88, 51] width 68 height 25
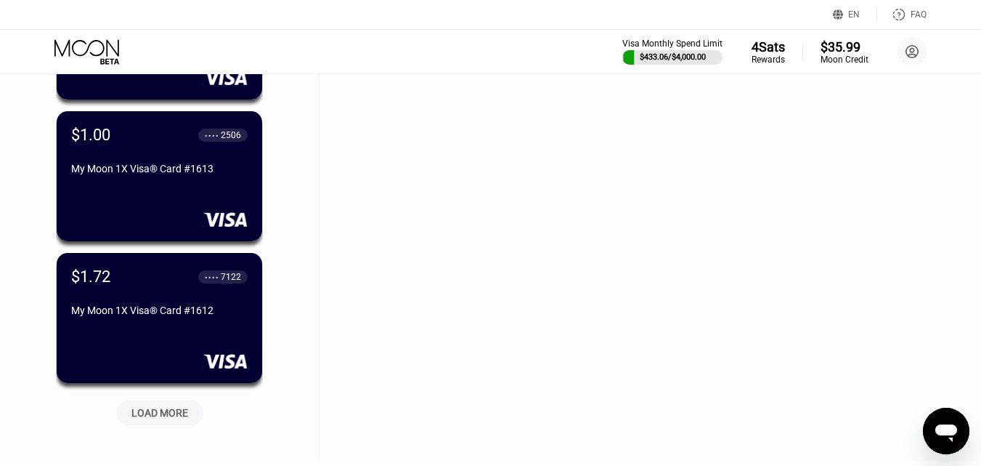
scroll to position [21816, 0]
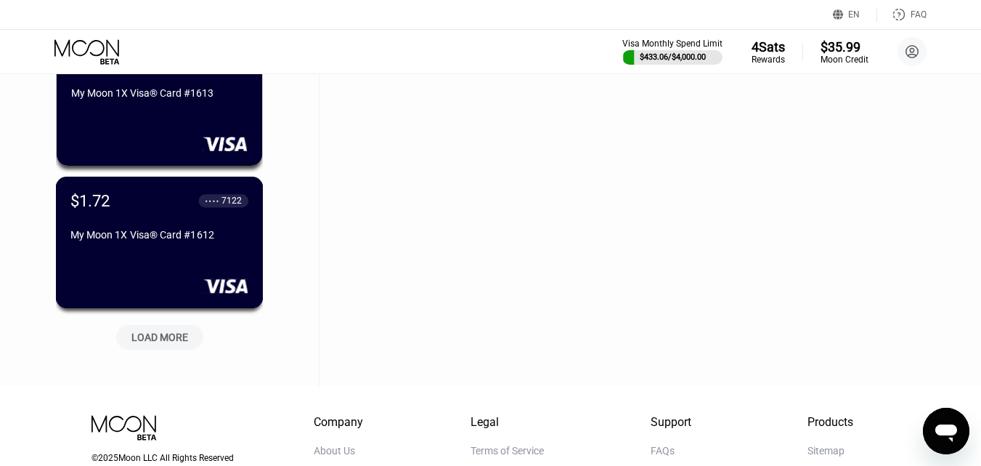
click at [167, 240] on div "My Moon 1X Visa® Card #1612" at bounding box center [159, 235] width 178 height 12
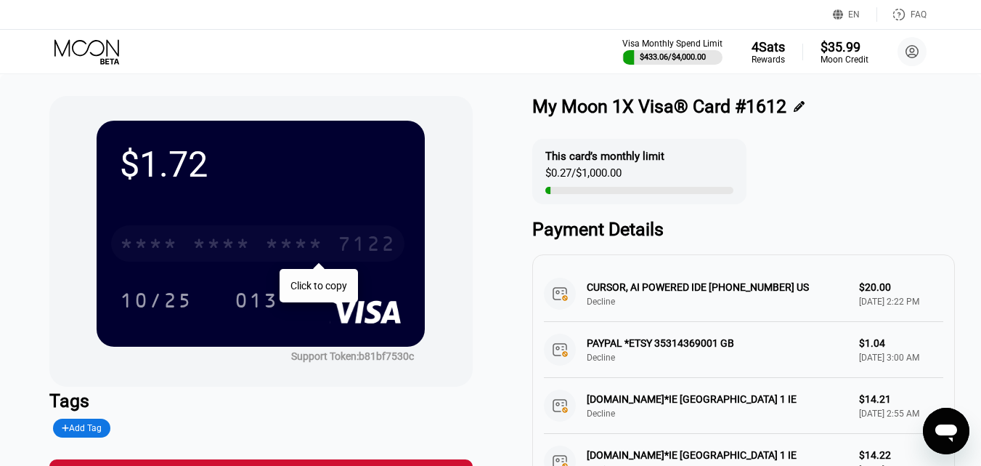
click at [219, 245] on div "* * * *" at bounding box center [221, 245] width 58 height 23
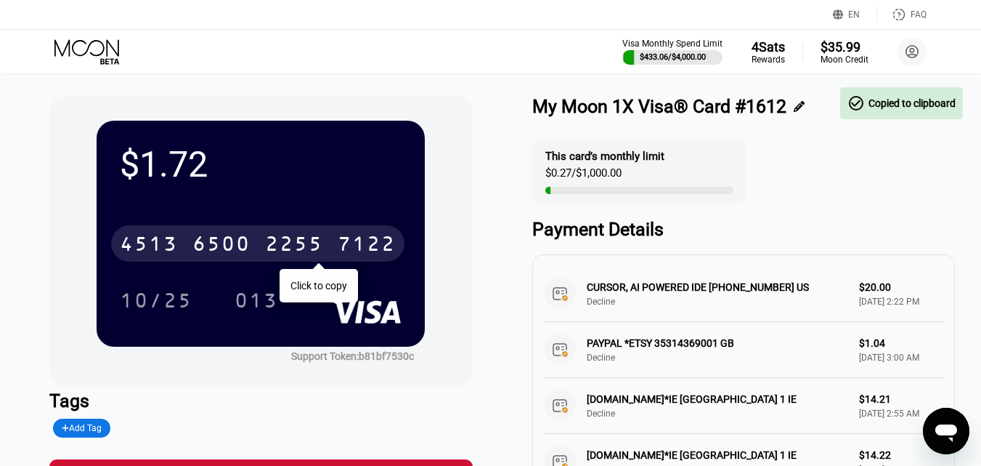
click at [84, 54] on icon at bounding box center [86, 47] width 65 height 17
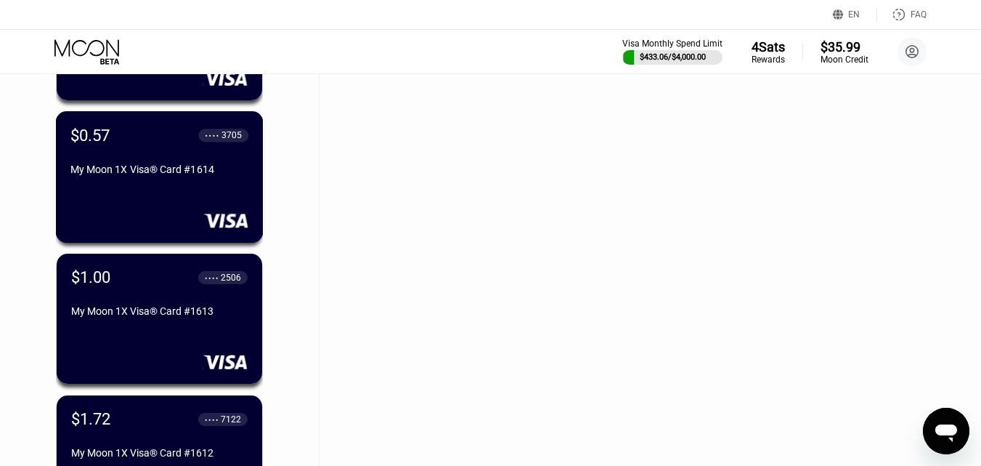
scroll to position [21961, 0]
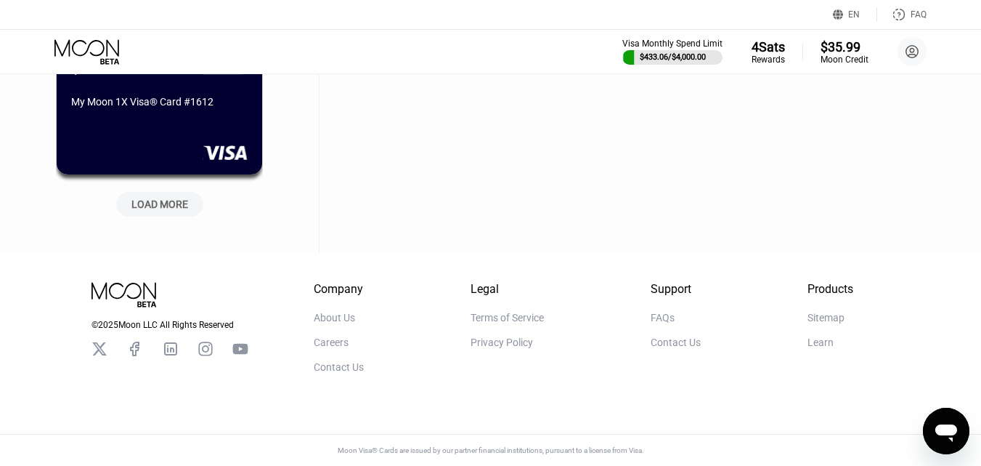
click at [166, 198] on div "LOAD MORE" at bounding box center [159, 204] width 57 height 13
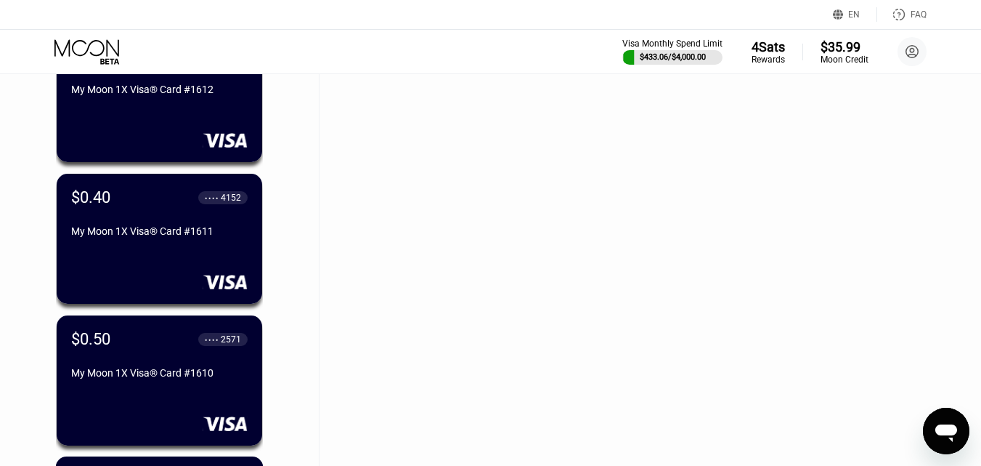
scroll to position [22252, 0]
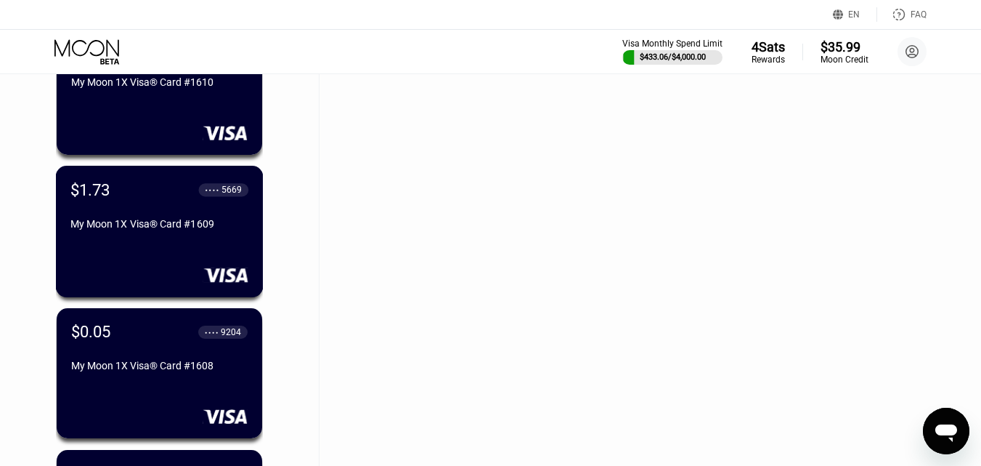
click at [168, 198] on div "$1.73 ● ● ● ● 5669" at bounding box center [159, 189] width 178 height 18
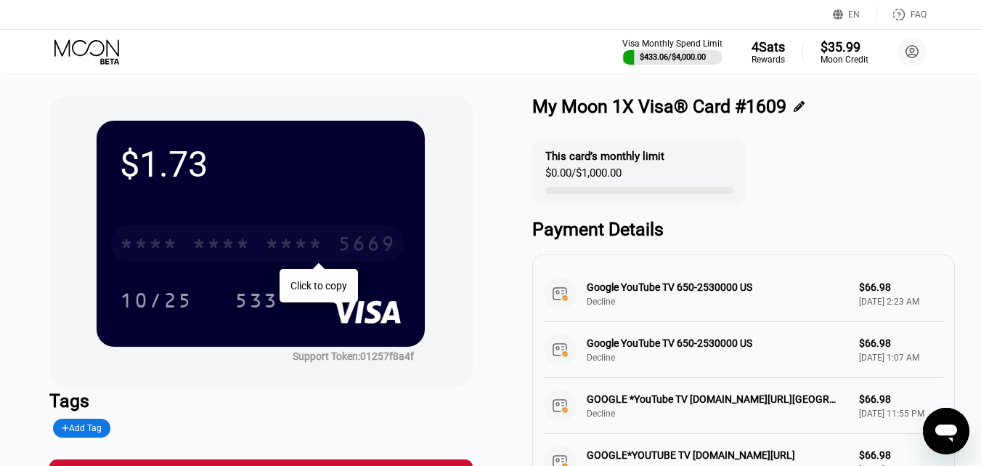
click at [210, 251] on div "* * * *" at bounding box center [221, 245] width 58 height 23
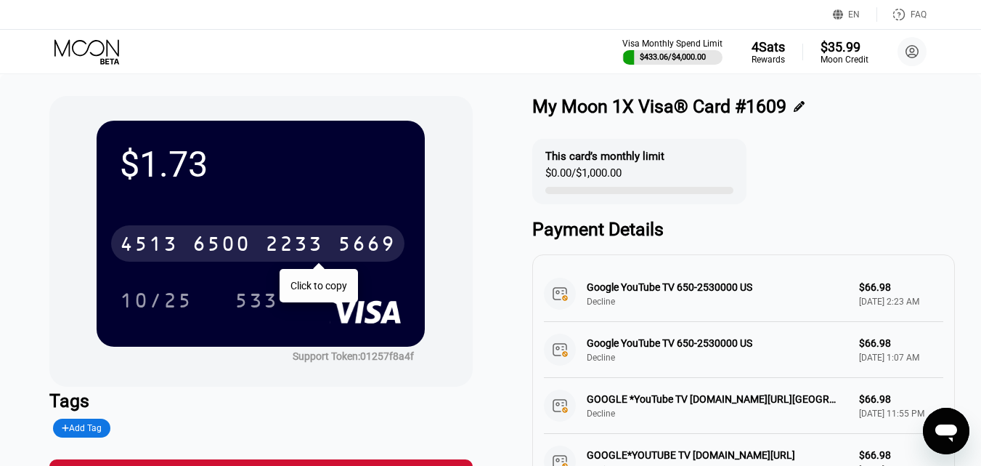
click at [84, 46] on icon at bounding box center [88, 51] width 68 height 25
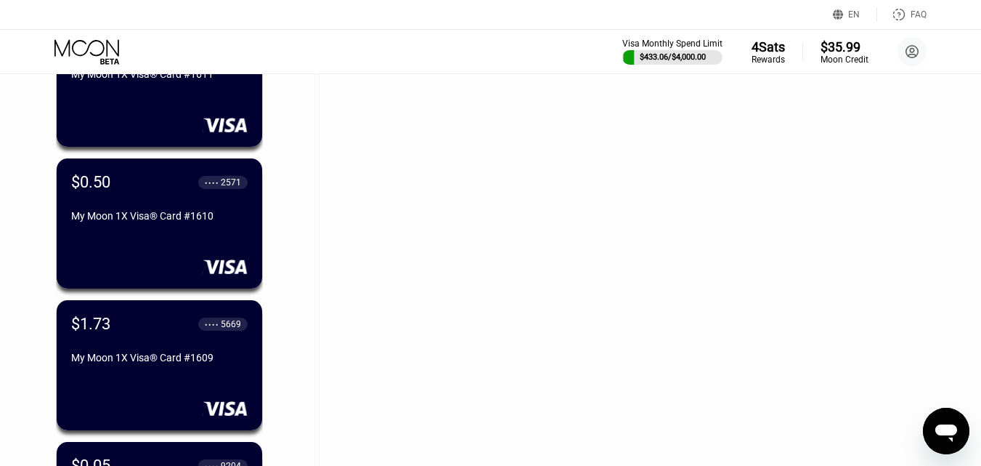
scroll to position [22233, 0]
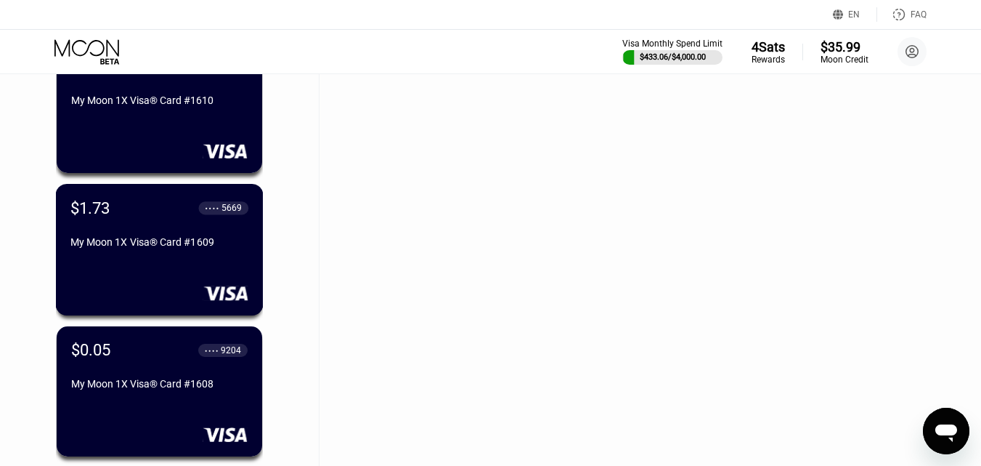
click at [184, 240] on div "$1.73 ● ● ● ● 5669 My Moon 1X Visa® Card #1609" at bounding box center [159, 225] width 178 height 55
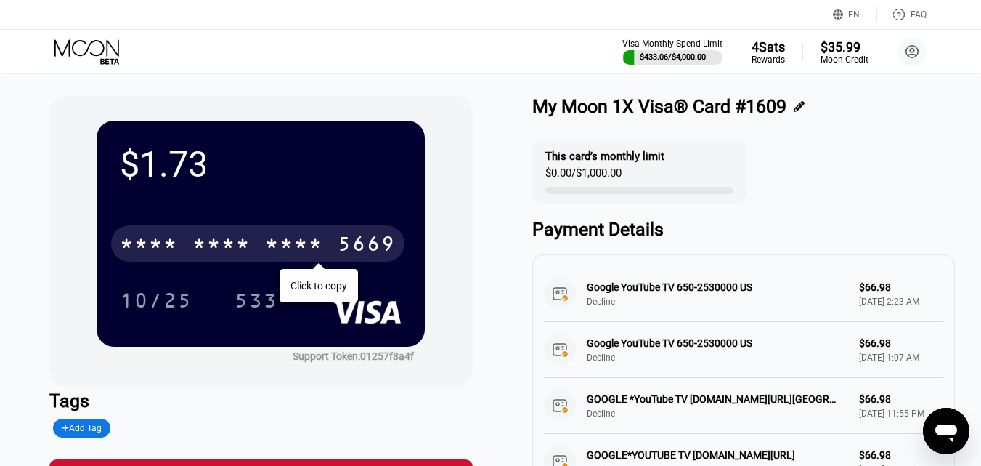
click at [206, 243] on div "* * * *" at bounding box center [221, 245] width 58 height 23
click at [96, 44] on icon at bounding box center [88, 51] width 68 height 25
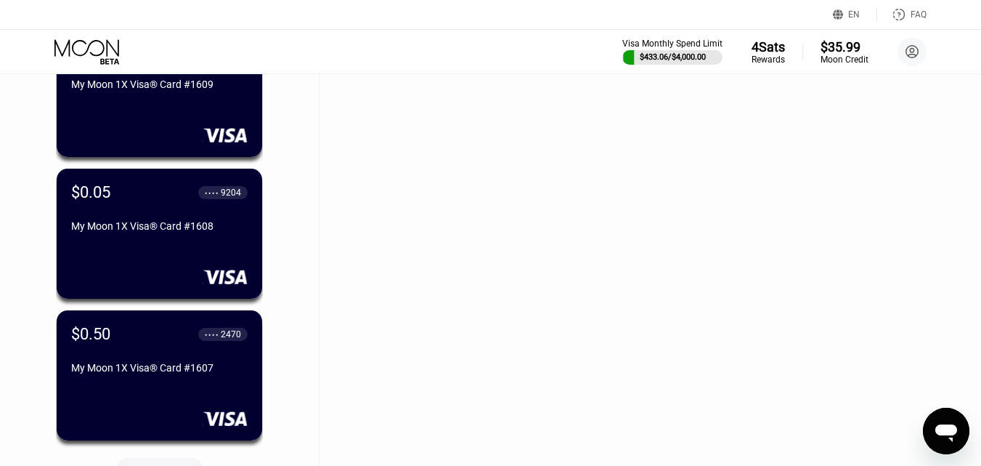
scroll to position [22669, 0]
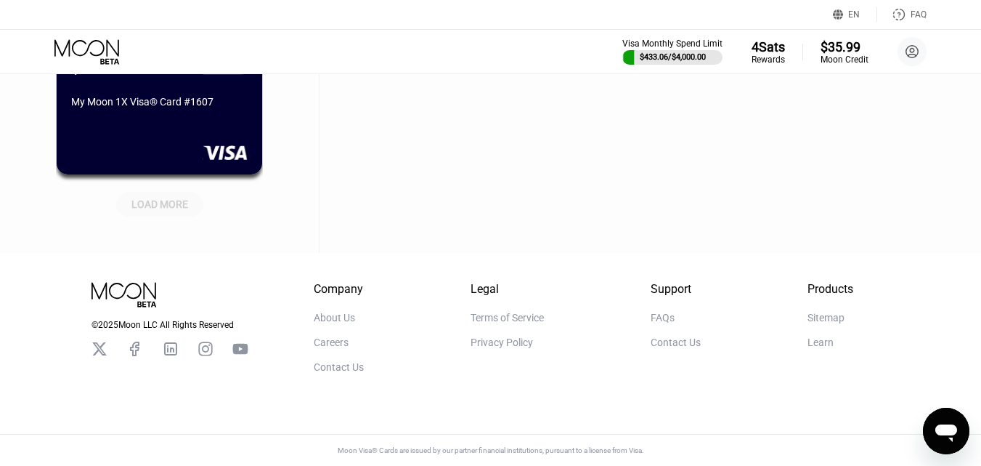
click at [158, 204] on div "LOAD MORE" at bounding box center [159, 204] width 87 height 25
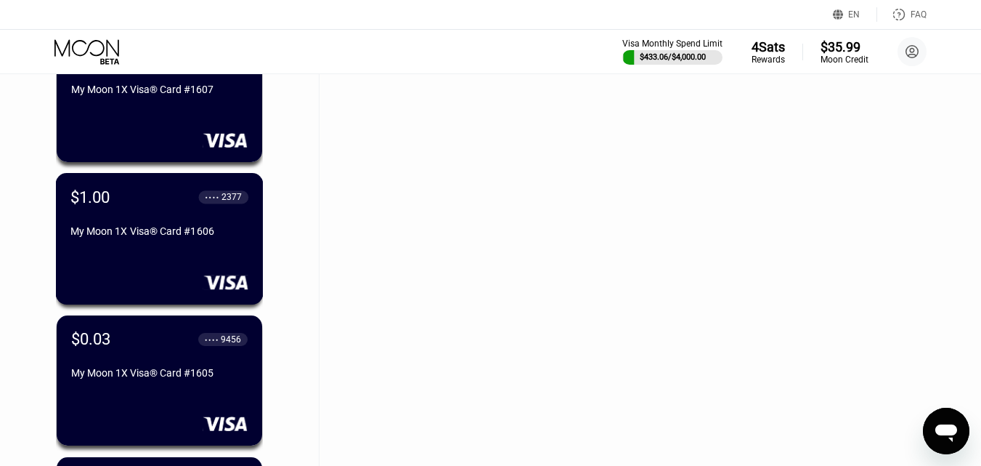
click at [166, 235] on div "My Moon 1X Visa® Card #1606" at bounding box center [159, 231] width 178 height 12
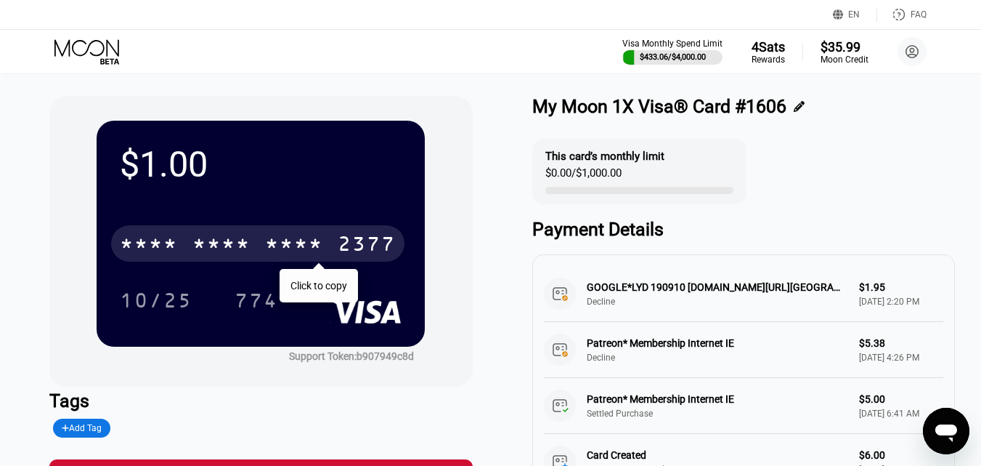
click at [224, 240] on div "* * * *" at bounding box center [221, 245] width 58 height 23
click at [73, 48] on icon at bounding box center [86, 47] width 65 height 17
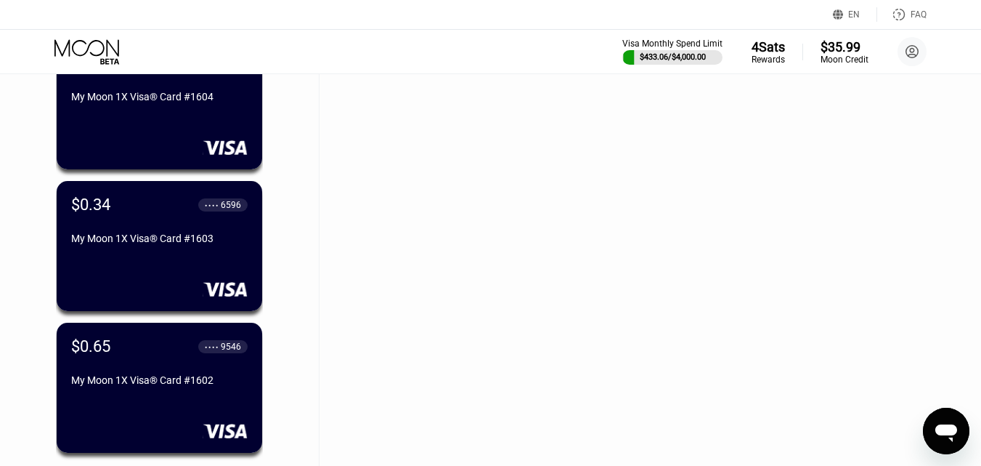
scroll to position [23232, 0]
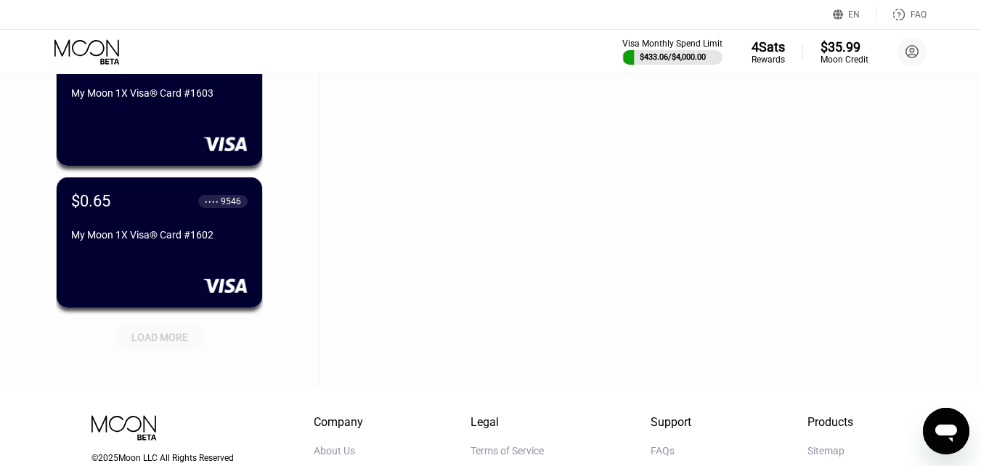
click at [158, 343] on div "LOAD MORE" at bounding box center [159, 336] width 57 height 13
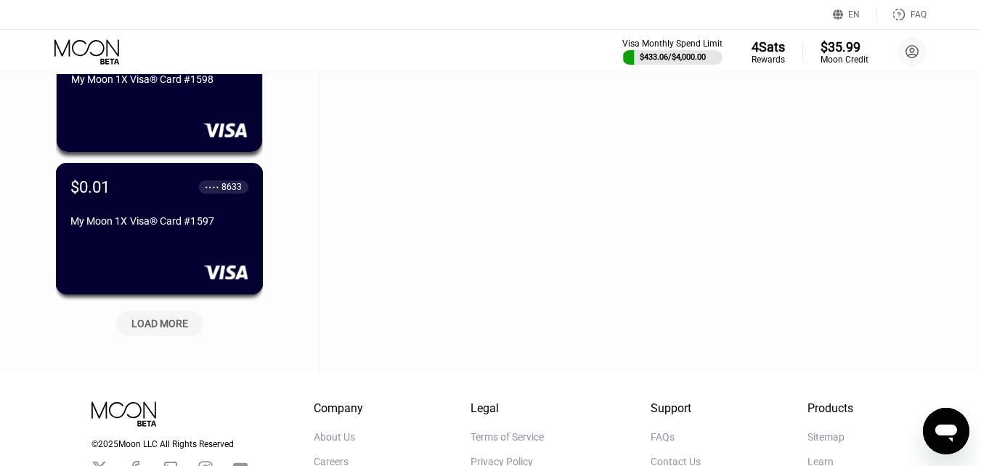
scroll to position [23958, 0]
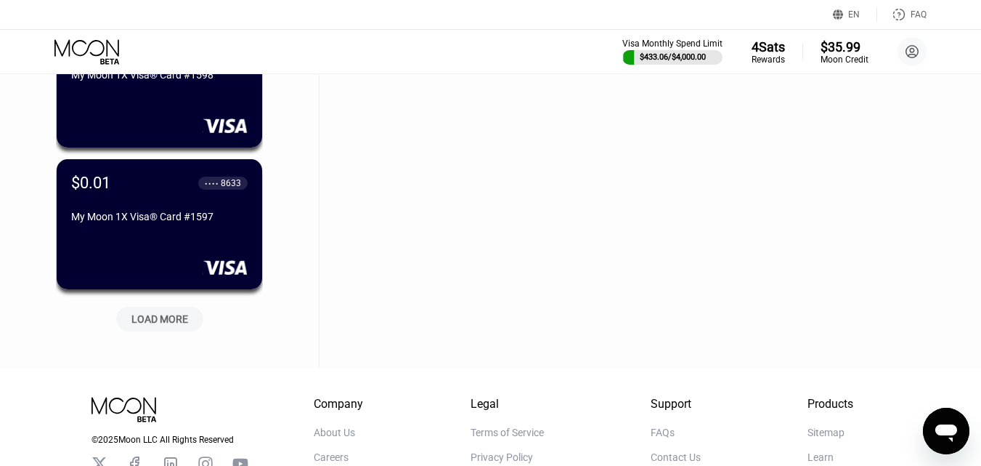
click at [155, 324] on div "LOAD MORE" at bounding box center [159, 318] width 57 height 13
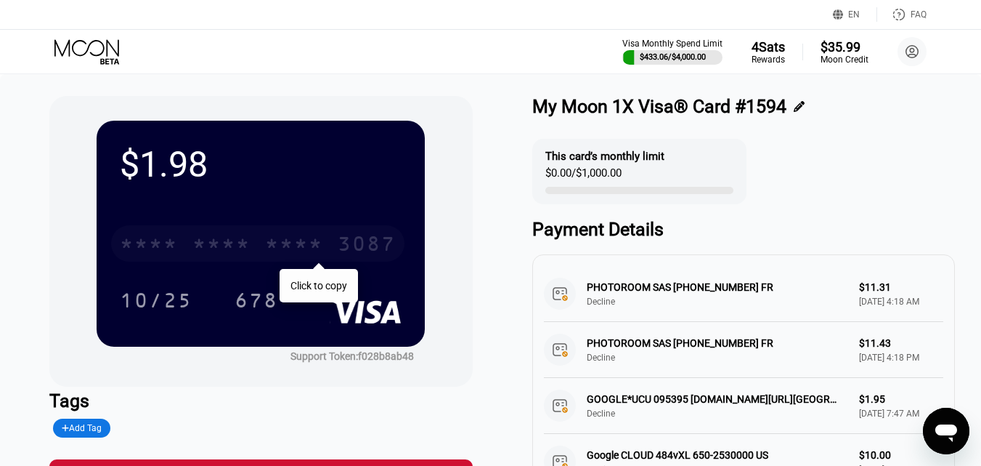
click at [219, 251] on div "* * * *" at bounding box center [221, 245] width 58 height 23
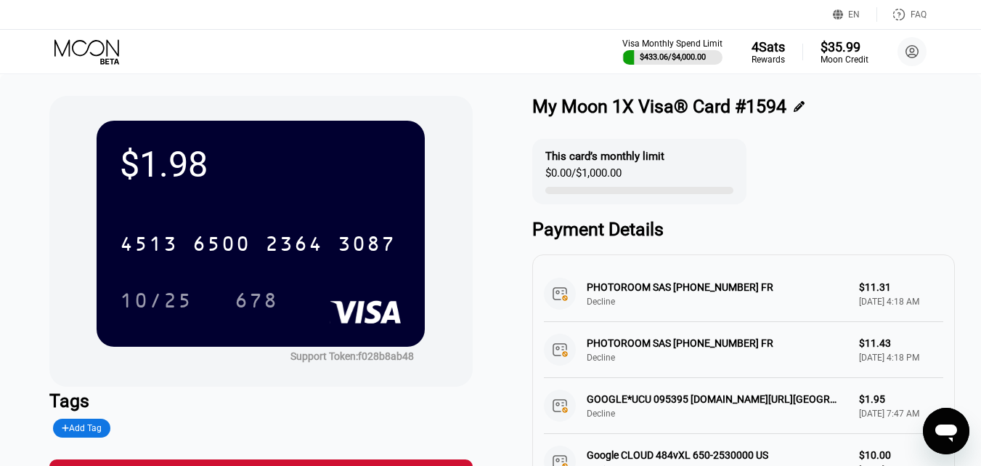
click at [87, 53] on icon at bounding box center [88, 51] width 68 height 25
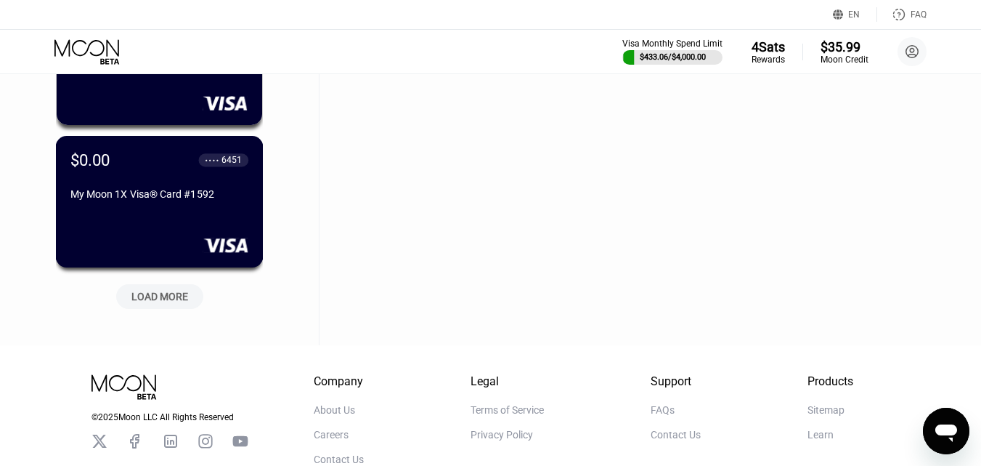
scroll to position [24693, 0]
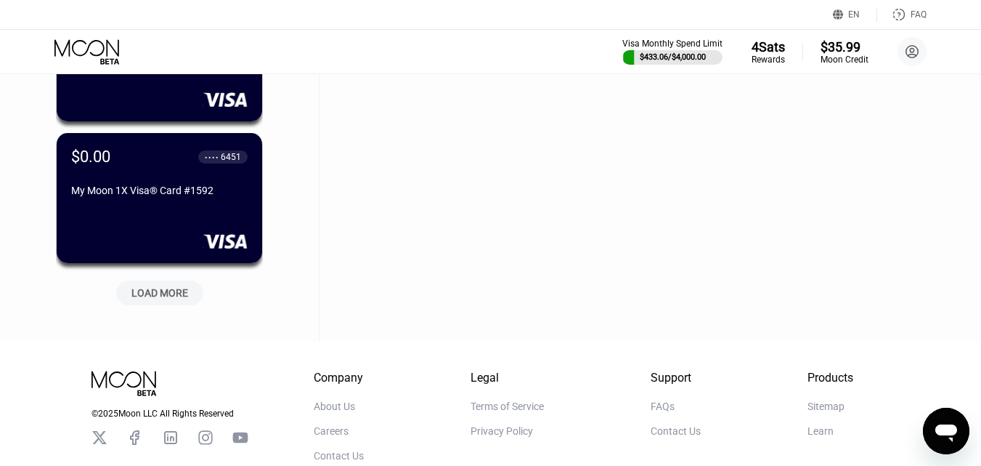
click at [155, 295] on div "LOAD MORE" at bounding box center [159, 292] width 57 height 13
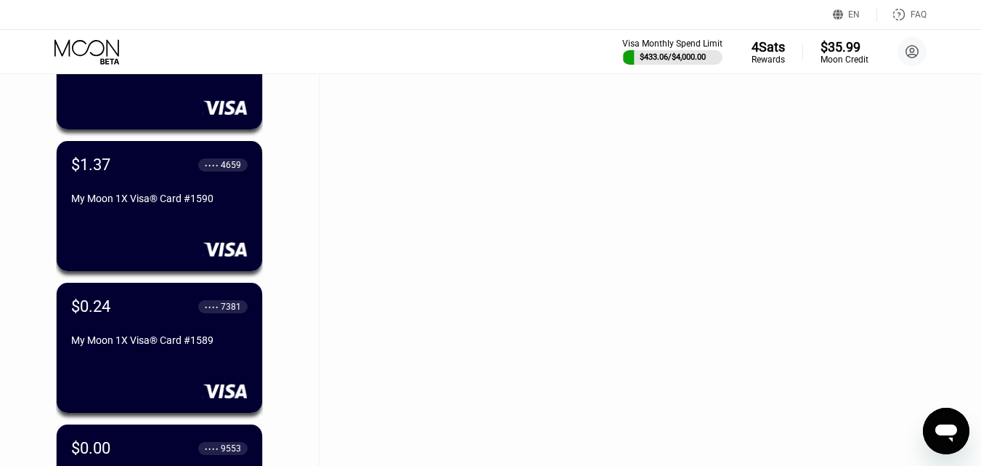
scroll to position [24983, 0]
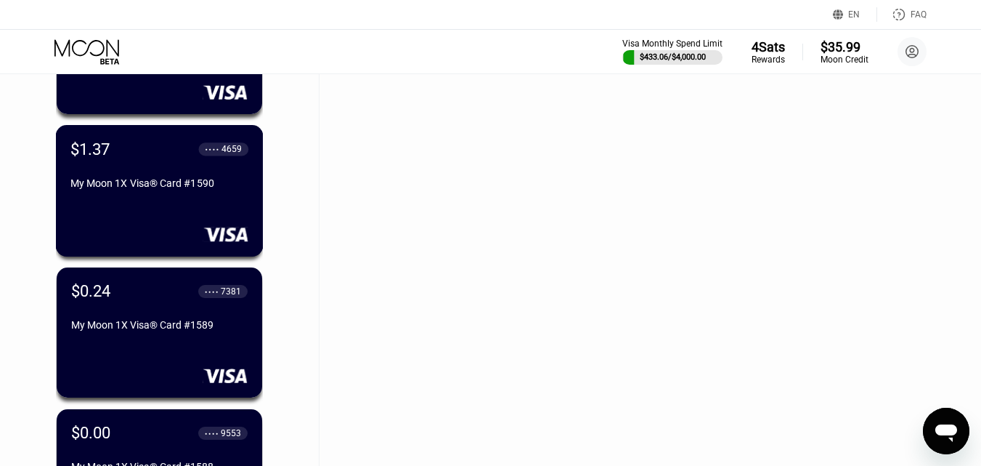
click at [187, 195] on div "My Moon 1X Visa® Card #1590" at bounding box center [159, 185] width 178 height 17
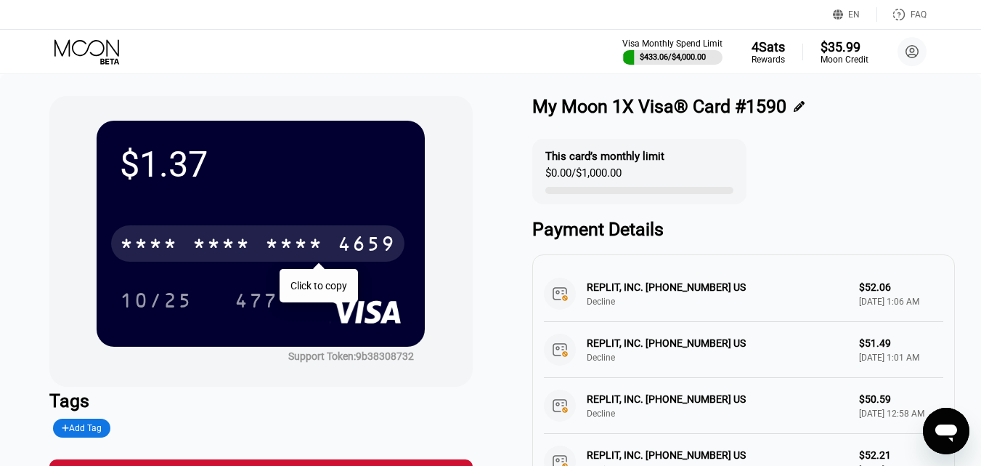
click at [241, 245] on div "* * * *" at bounding box center [221, 245] width 58 height 23
click at [101, 54] on icon at bounding box center [88, 51] width 68 height 25
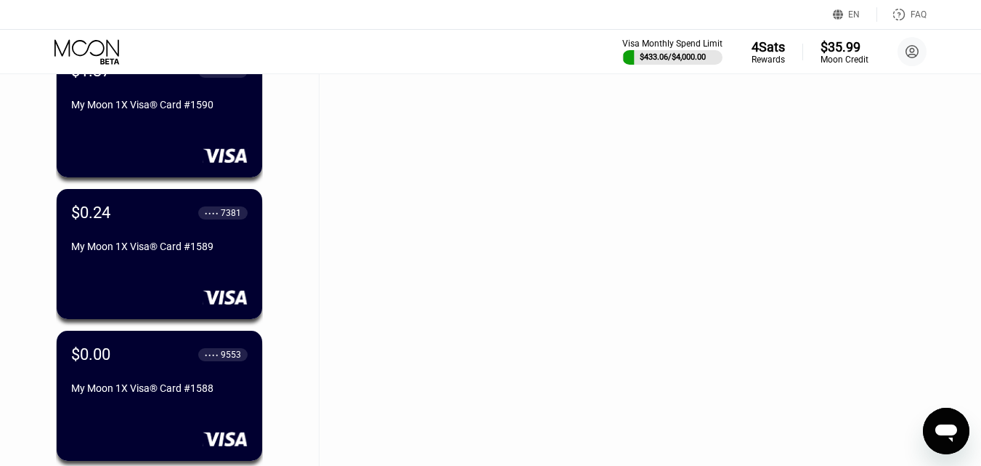
scroll to position [25066, 0]
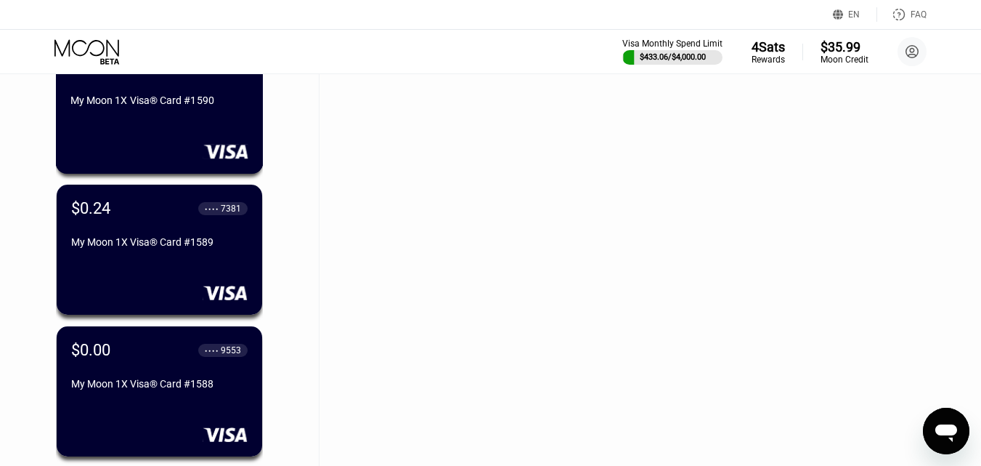
click at [203, 125] on div "$1.37 ● ● ● ● 4659 My Moon 1X Visa® Card #1590" at bounding box center [160, 107] width 208 height 131
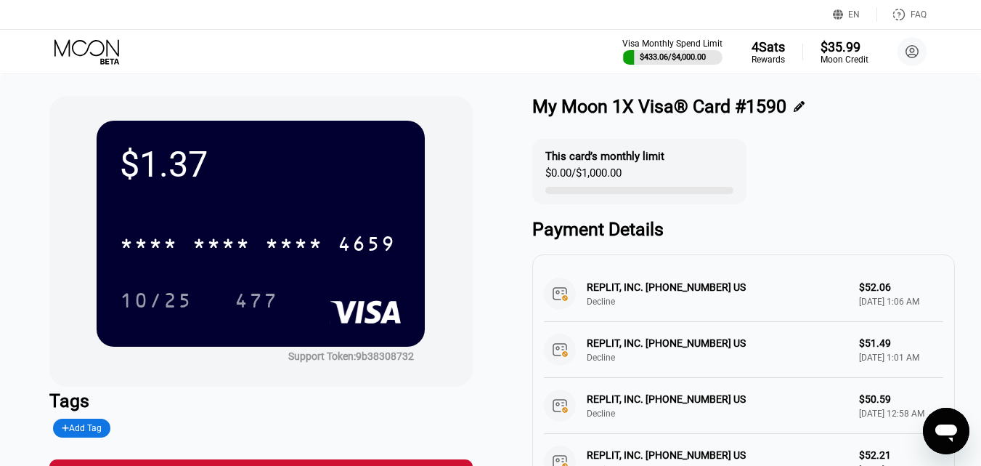
click at [105, 46] on icon at bounding box center [88, 51] width 68 height 25
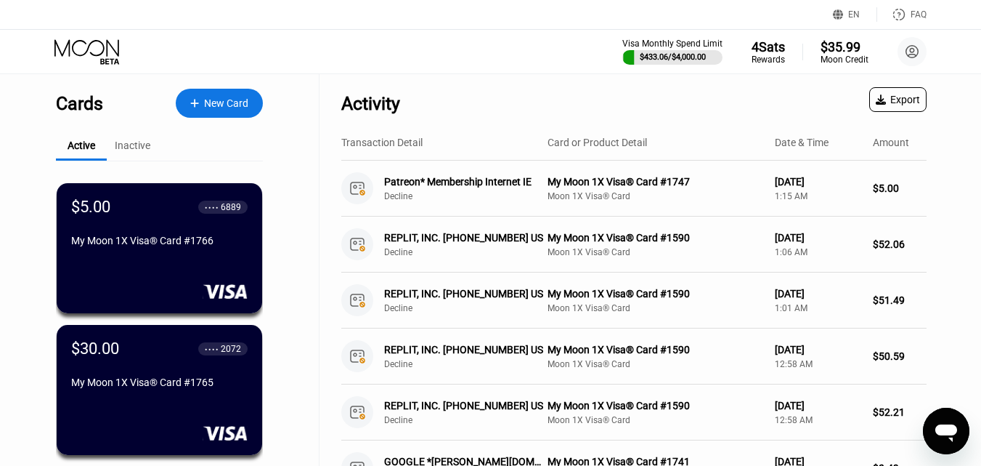
scroll to position [25502, 0]
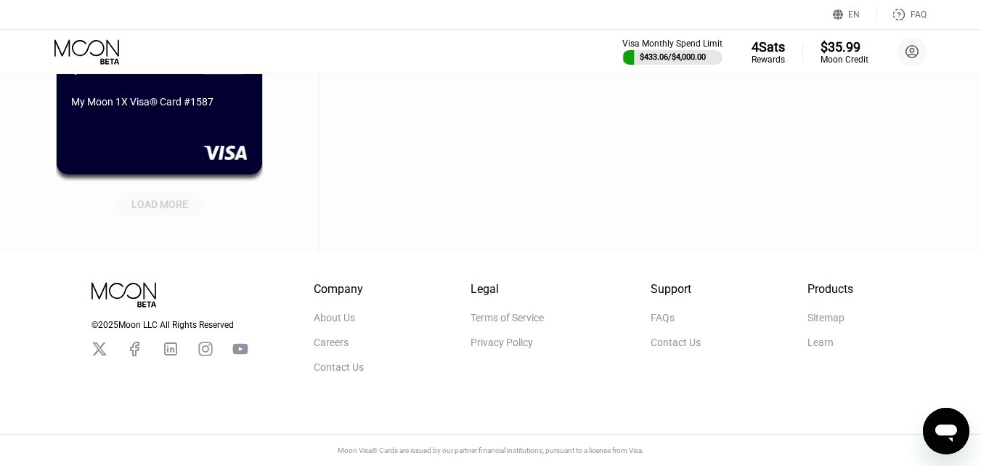
click at [164, 199] on div "LOAD MORE" at bounding box center [159, 204] width 57 height 13
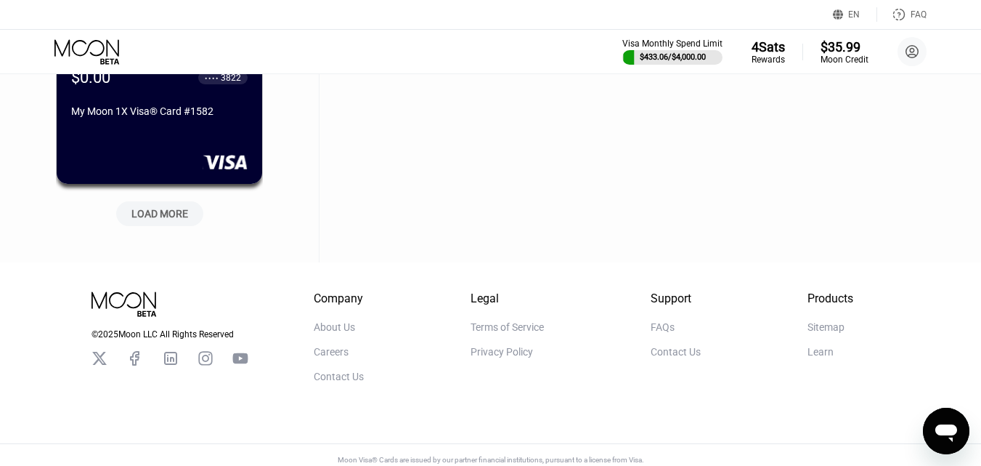
scroll to position [26210, 0]
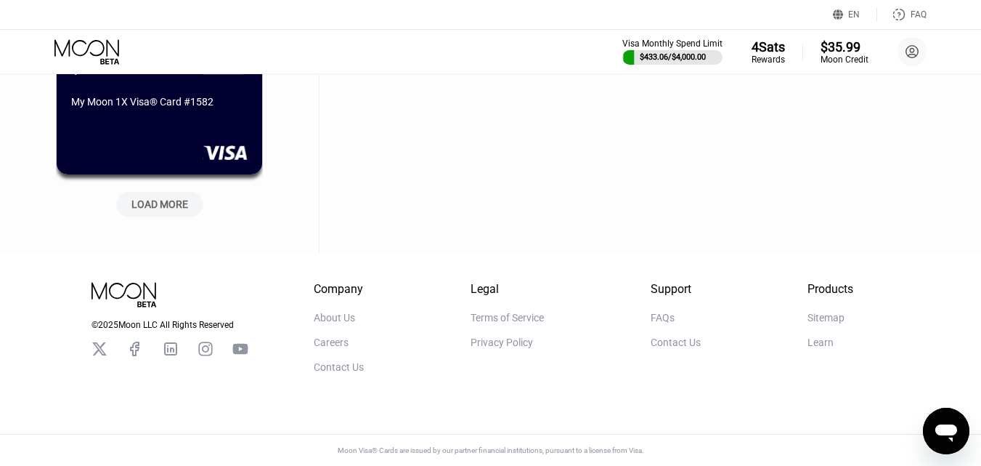
click at [176, 200] on div "LOAD MORE" at bounding box center [159, 204] width 57 height 13
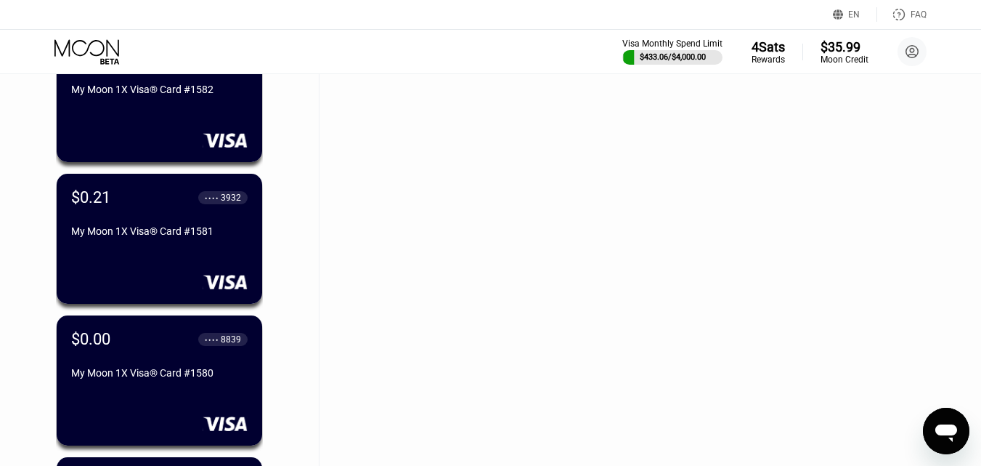
scroll to position [26791, 0]
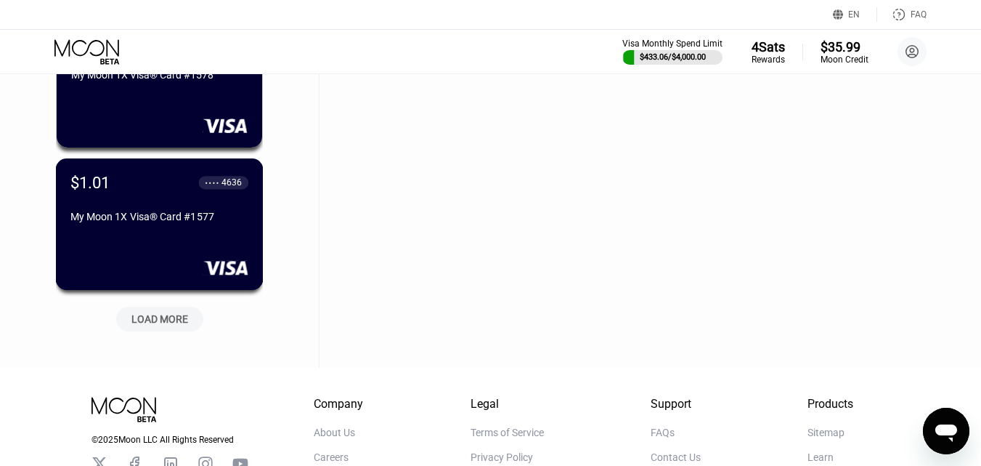
click at [167, 214] on div "$1.01 ● ● ● ● 4636 My Moon 1X Visa® Card #1577" at bounding box center [159, 200] width 178 height 55
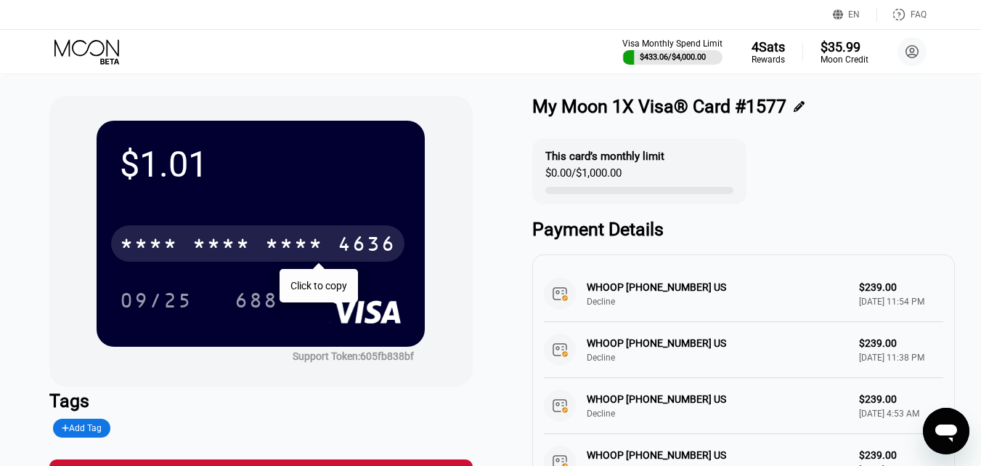
click at [204, 236] on div "* * * *" at bounding box center [221, 245] width 58 height 23
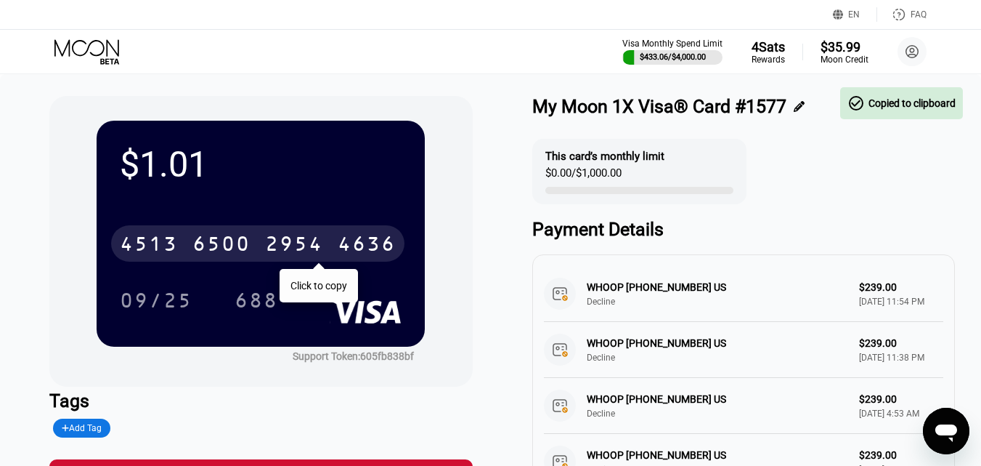
click at [97, 52] on icon at bounding box center [88, 51] width 68 height 25
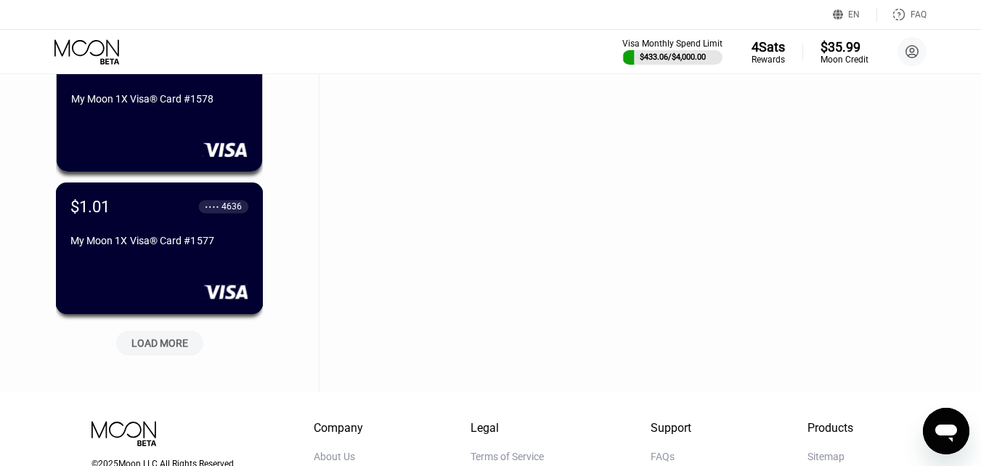
scroll to position [26773, 0]
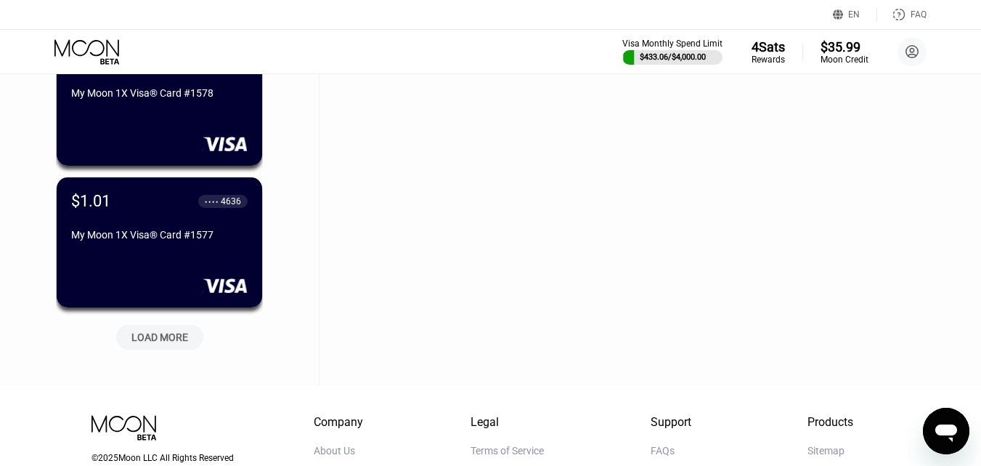
click at [168, 337] on div "LOAD MORE" at bounding box center [159, 336] width 57 height 13
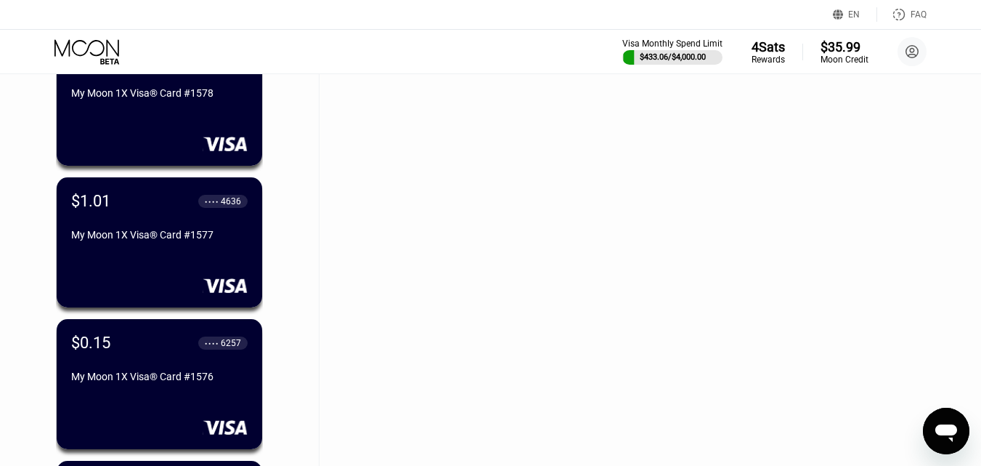
scroll to position [27499, 0]
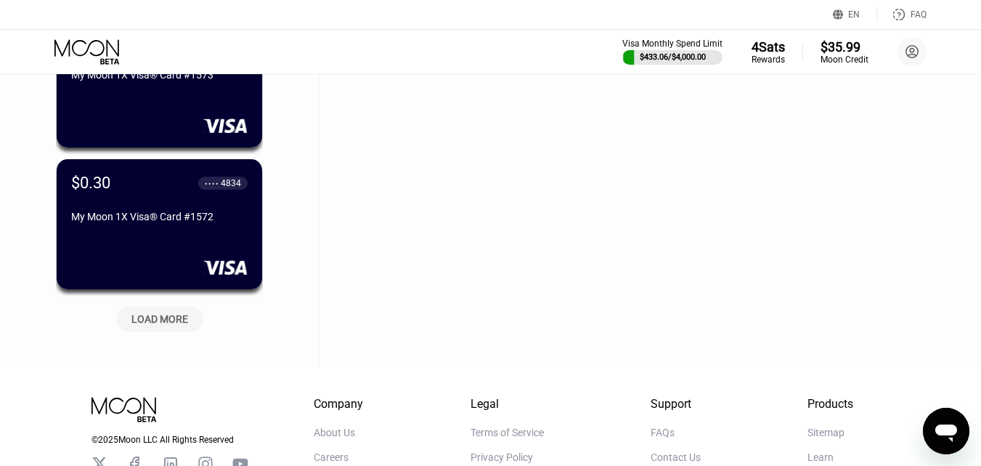
click at [158, 317] on div "LOAD MORE" at bounding box center [159, 318] width 57 height 13
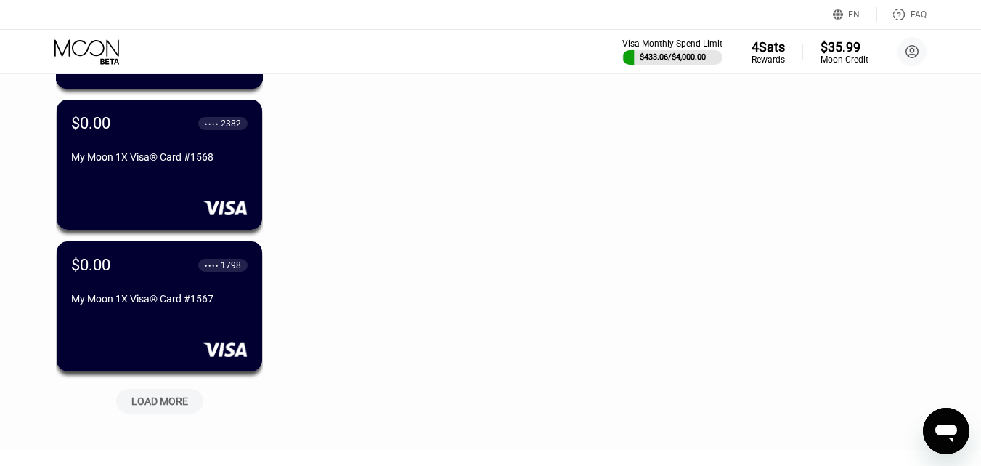
scroll to position [28225, 0]
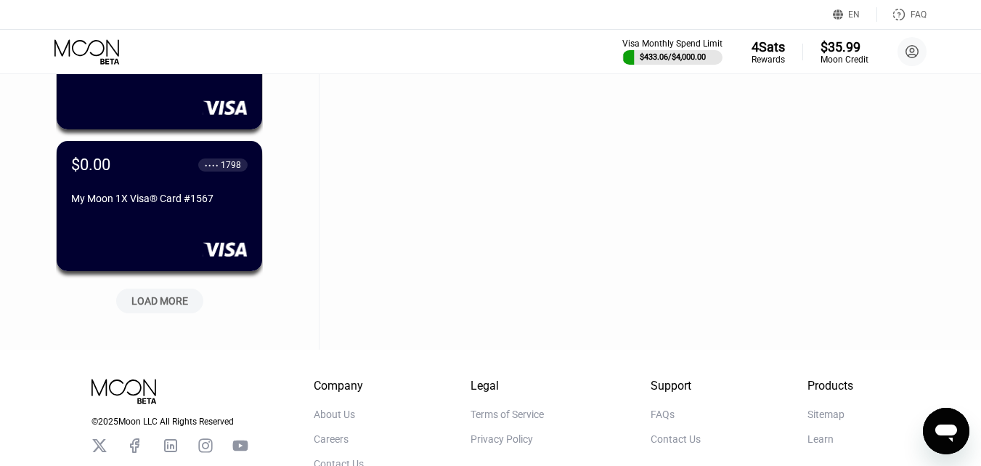
click at [182, 298] on div "LOAD MORE" at bounding box center [159, 300] width 57 height 13
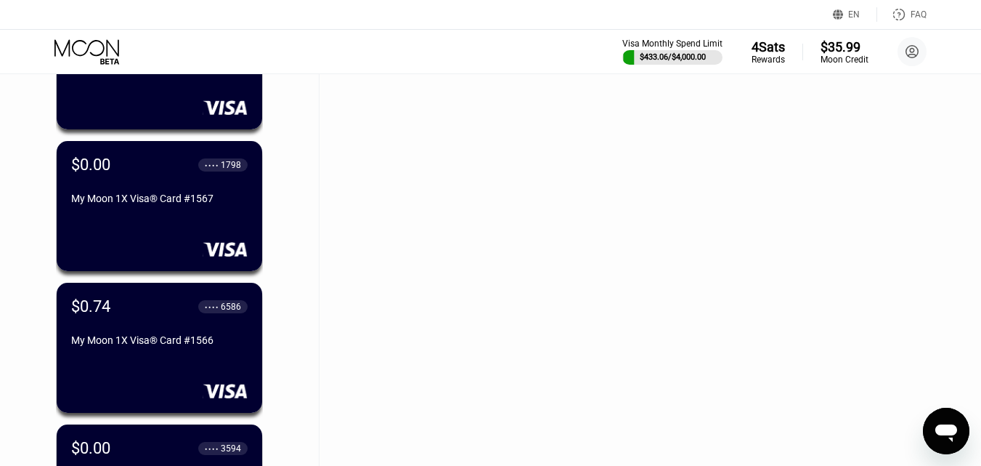
scroll to position [28951, 0]
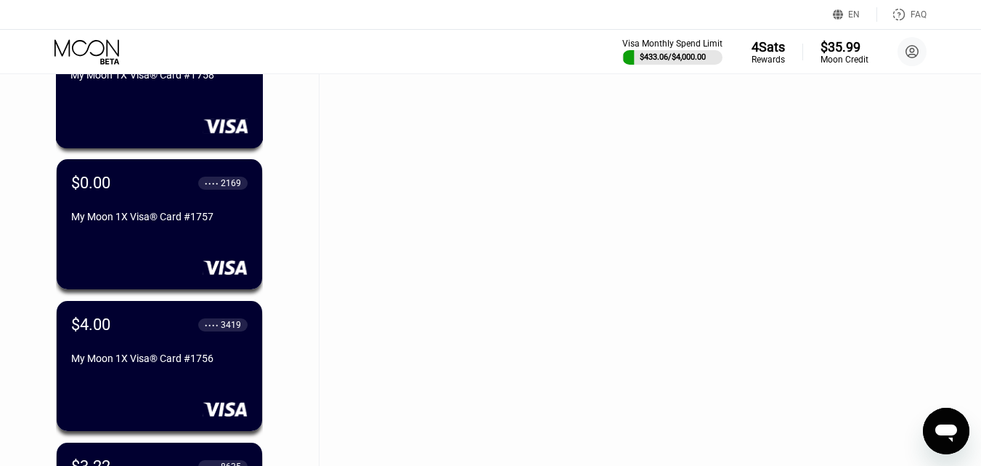
scroll to position [1307, 0]
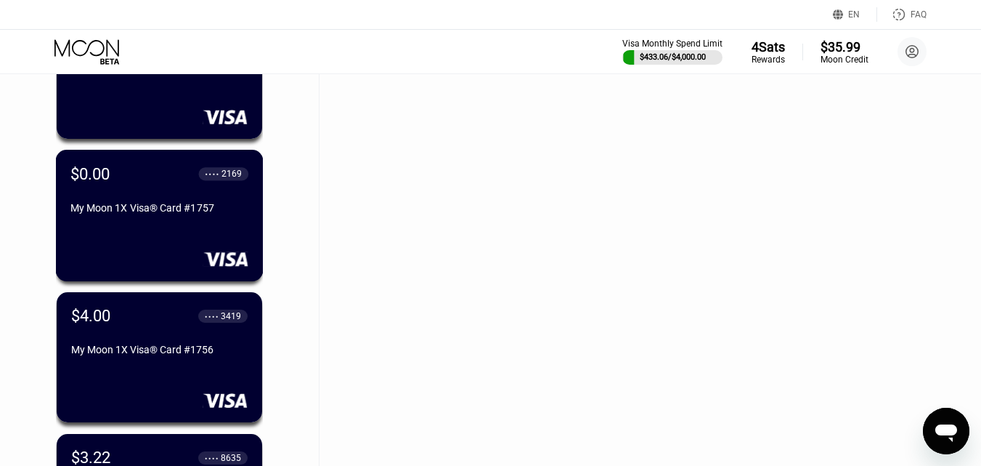
click at [210, 219] on div "My Moon 1X Visa® Card #1757" at bounding box center [159, 210] width 178 height 17
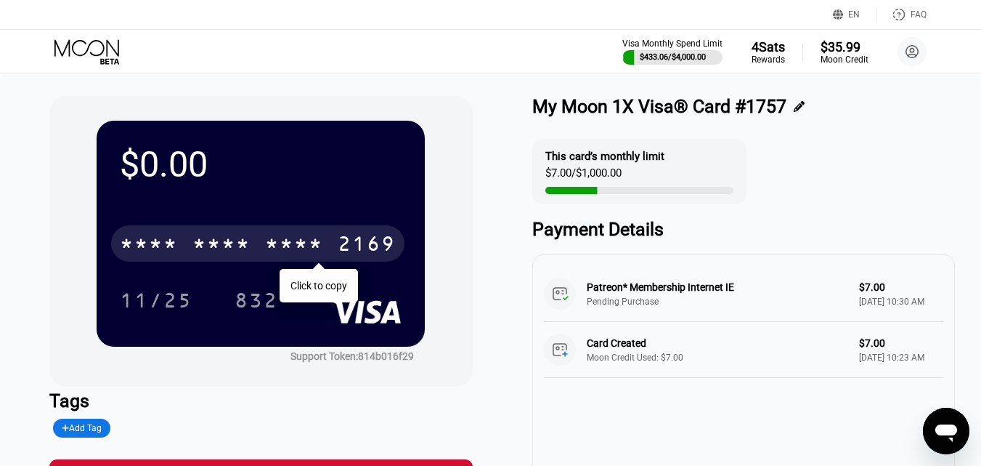
drag, startPoint x: 255, startPoint y: 246, endPoint x: 132, endPoint y: 1, distance: 274.5
click at [254, 245] on div "* * * * * * * * * * * * 2169" at bounding box center [257, 243] width 293 height 36
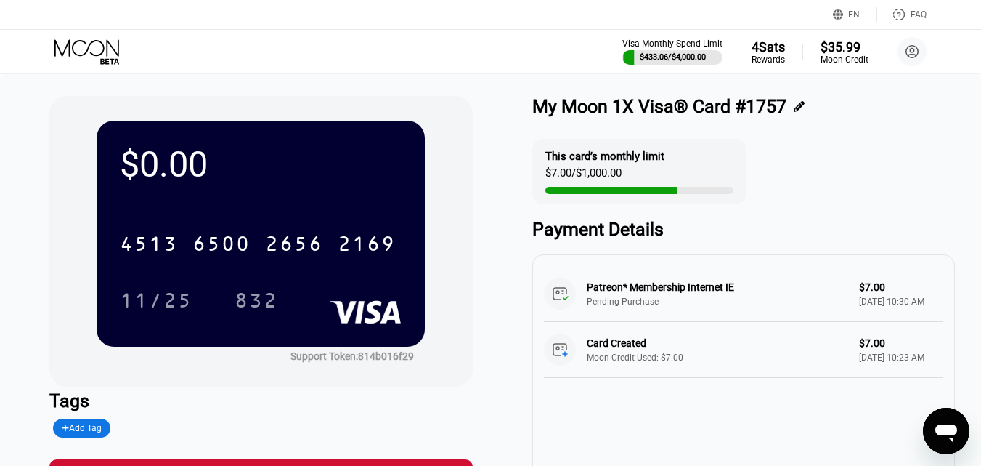
click at [83, 49] on icon at bounding box center [88, 51] width 68 height 25
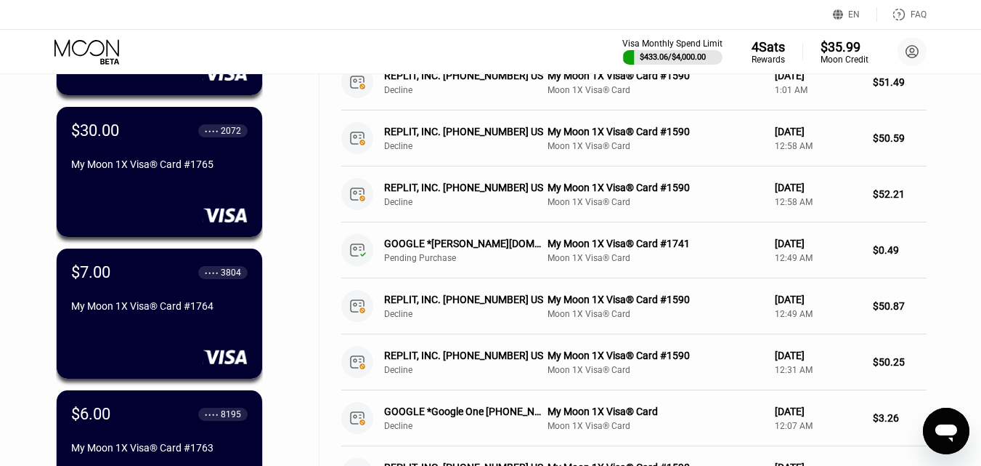
scroll to position [508, 0]
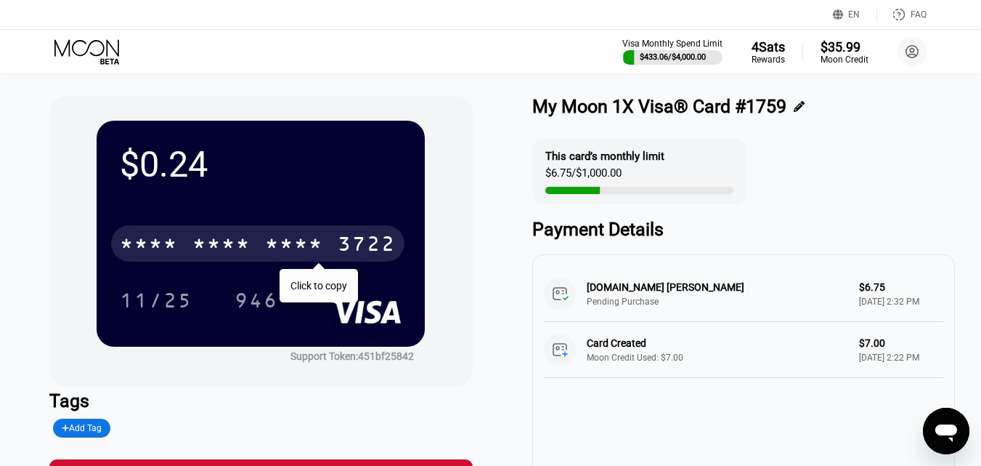
click at [274, 245] on div "* * * *" at bounding box center [294, 245] width 58 height 23
click at [89, 40] on icon at bounding box center [88, 51] width 68 height 25
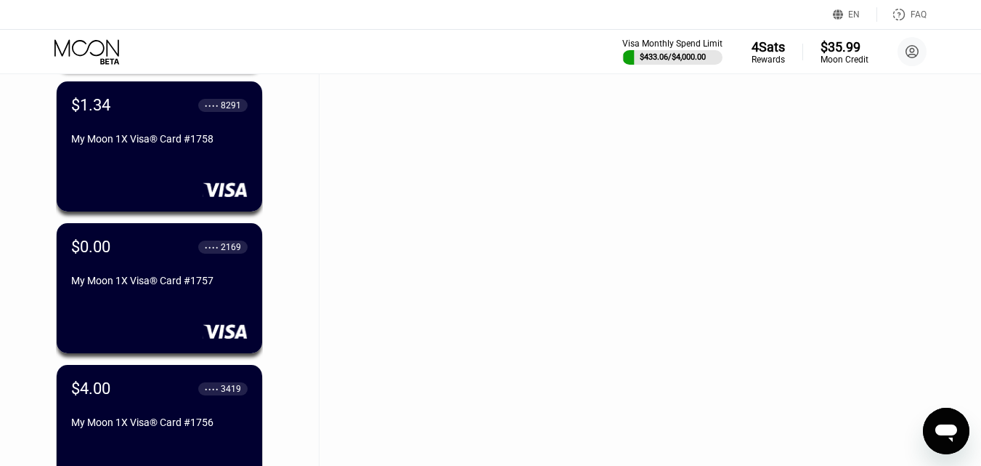
scroll to position [1419, 0]
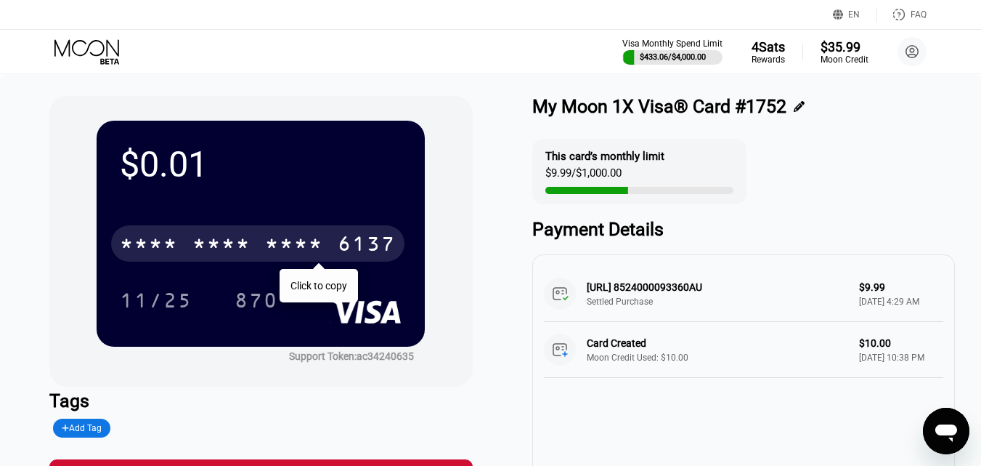
click at [241, 245] on div "* * * *" at bounding box center [221, 245] width 58 height 23
click at [99, 53] on icon at bounding box center [88, 51] width 68 height 25
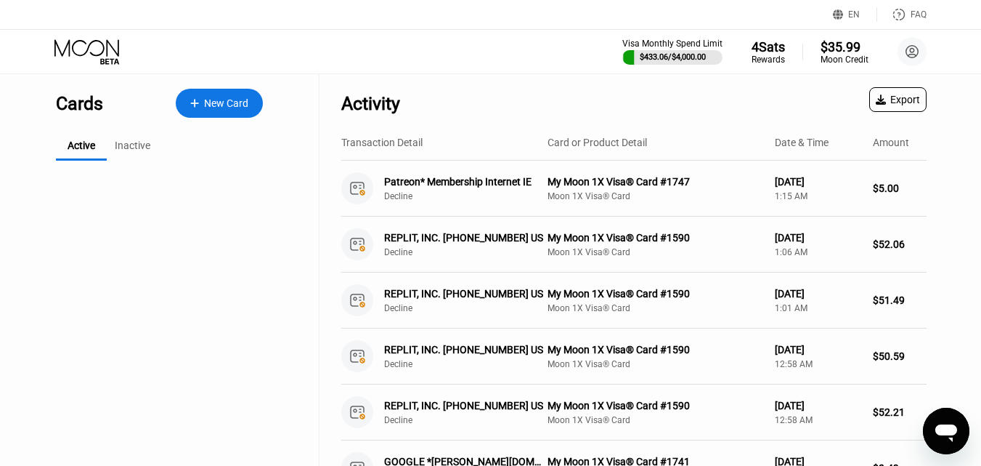
click at [132, 143] on div "Inactive" at bounding box center [133, 145] width 36 height 12
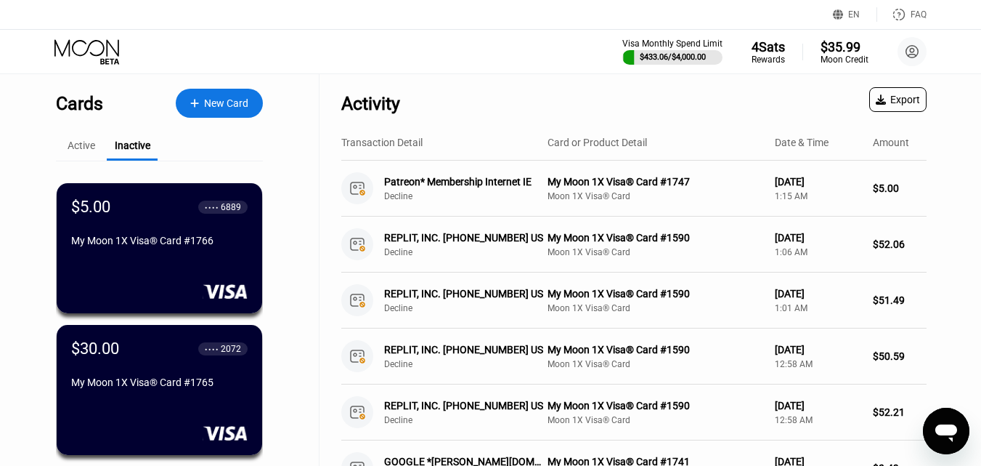
click at [132, 146] on div "Inactive" at bounding box center [133, 145] width 36 height 12
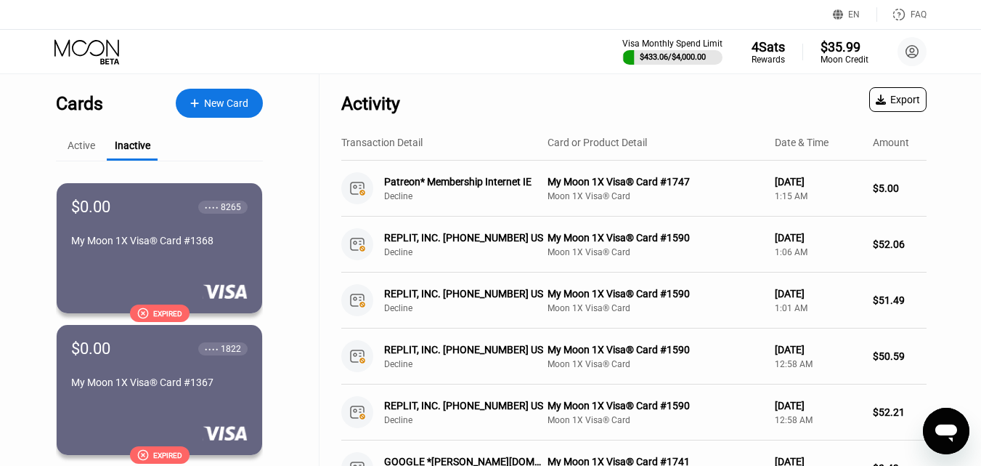
click at [97, 148] on div "Active" at bounding box center [81, 146] width 51 height 28
click at [89, 149] on div "Active" at bounding box center [82, 145] width 28 height 12
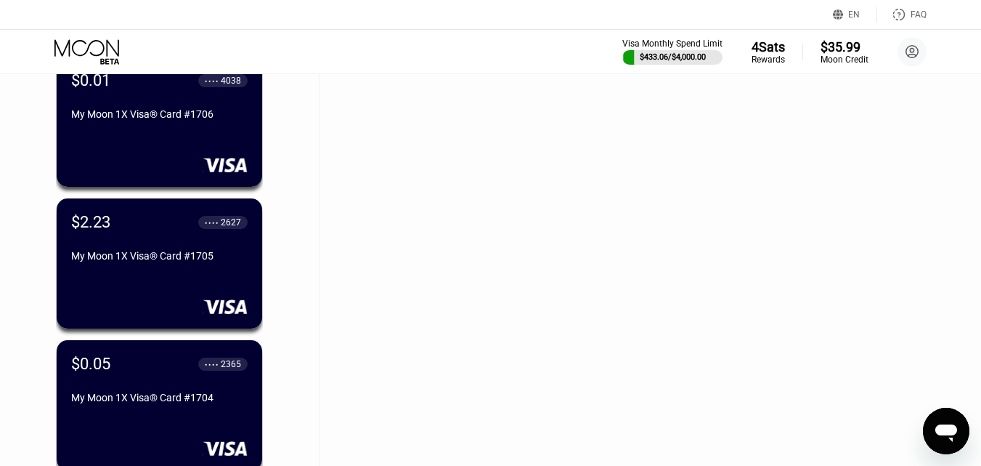
scroll to position [8643, 0]
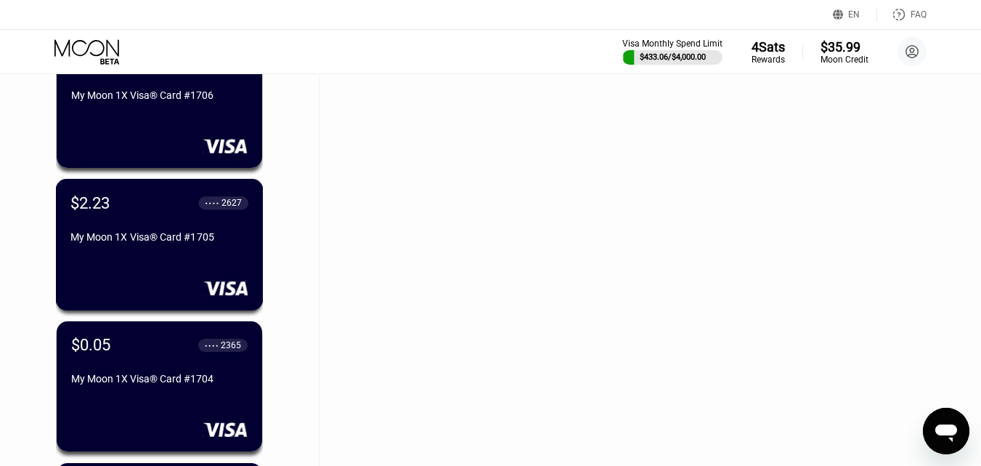
click at [156, 243] on div "My Moon 1X Visa® Card #1705" at bounding box center [159, 237] width 178 height 12
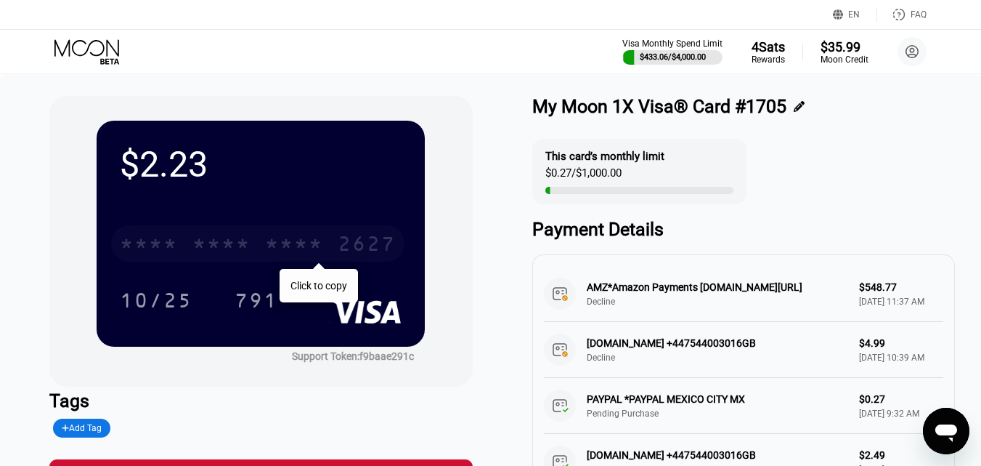
click at [229, 240] on div "* * * *" at bounding box center [221, 245] width 58 height 23
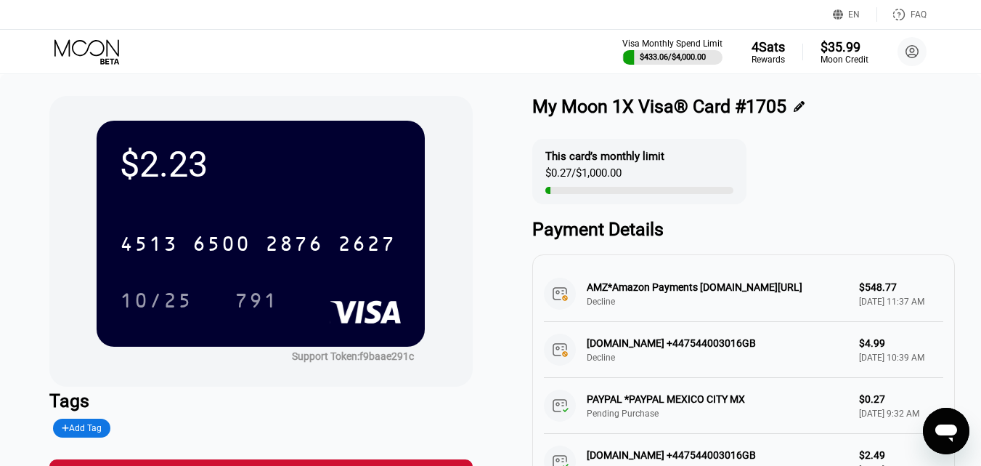
click at [96, 52] on icon at bounding box center [88, 51] width 68 height 25
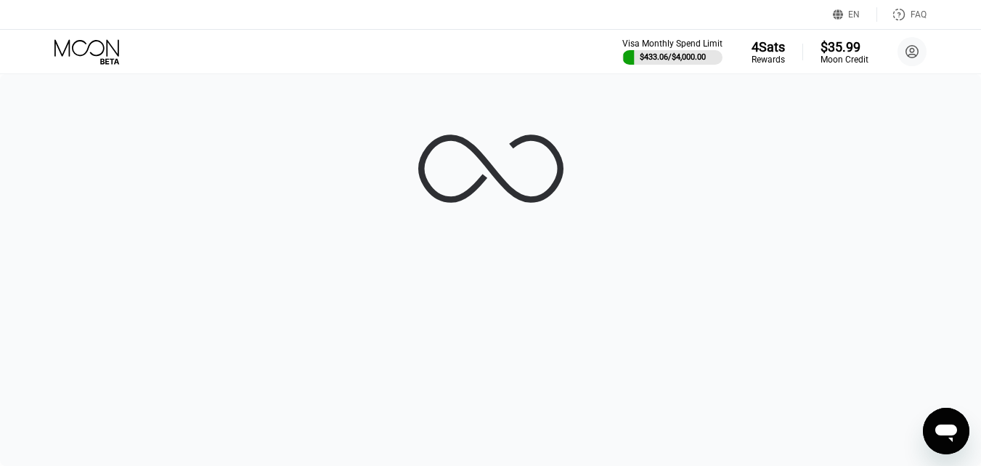
drag, startPoint x: 168, startPoint y: 296, endPoint x: 186, endPoint y: 296, distance: 18.2
click at [179, 298] on div at bounding box center [490, 269] width 981 height 391
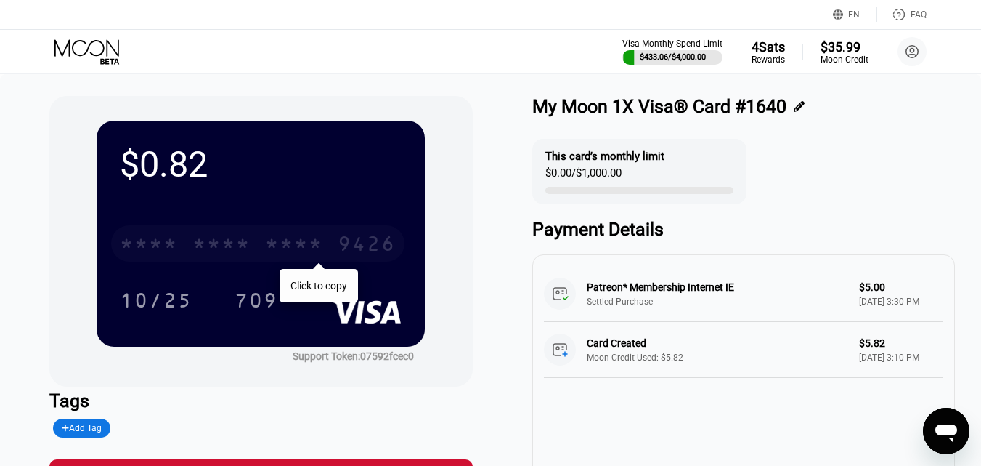
click at [222, 246] on div "* * * *" at bounding box center [221, 245] width 58 height 23
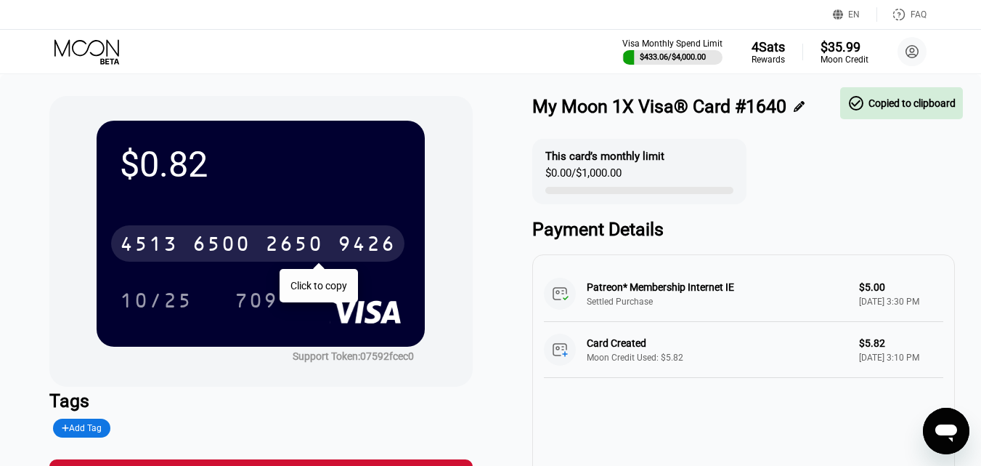
click at [83, 51] on icon at bounding box center [88, 51] width 68 height 25
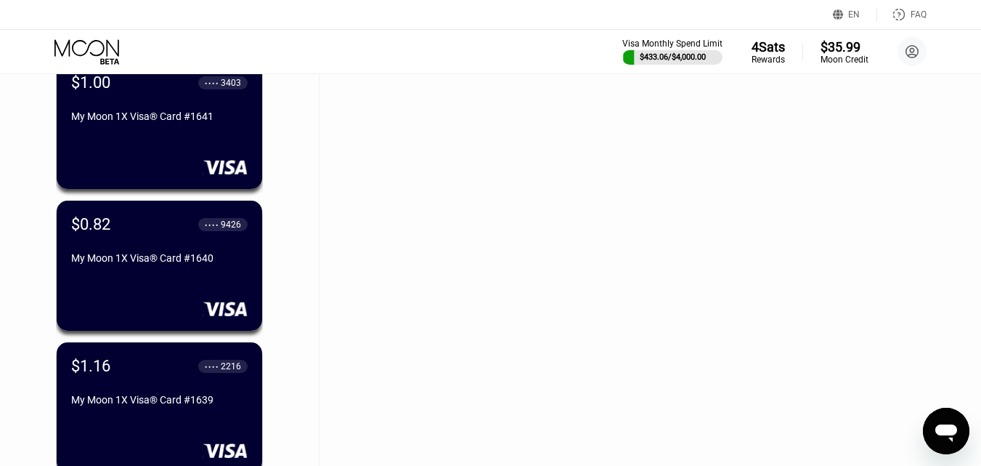
scroll to position [17826, 0]
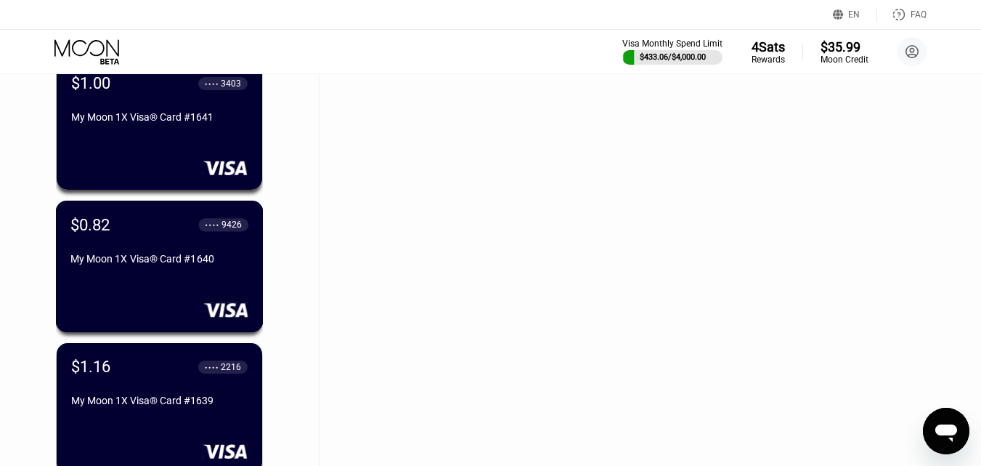
click at [162, 232] on div "$0.82 ● ● ● ● 9426" at bounding box center [159, 224] width 178 height 18
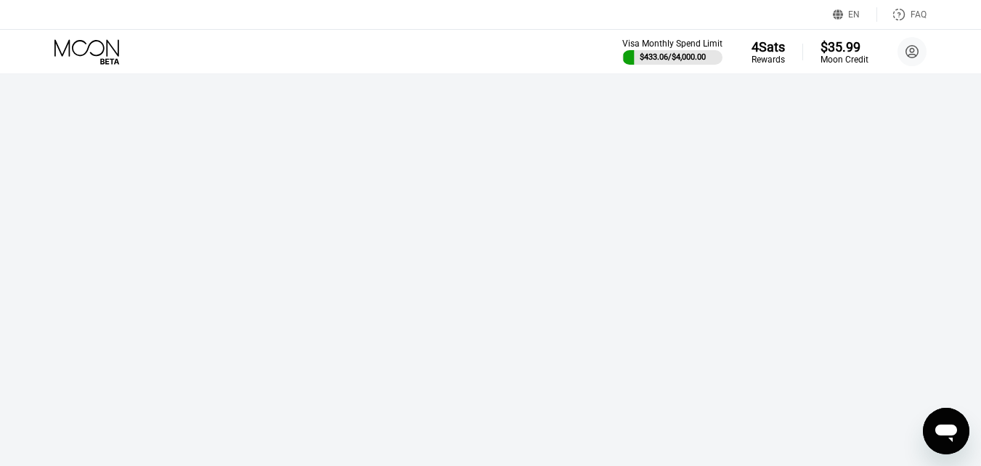
scroll to position [0, 0]
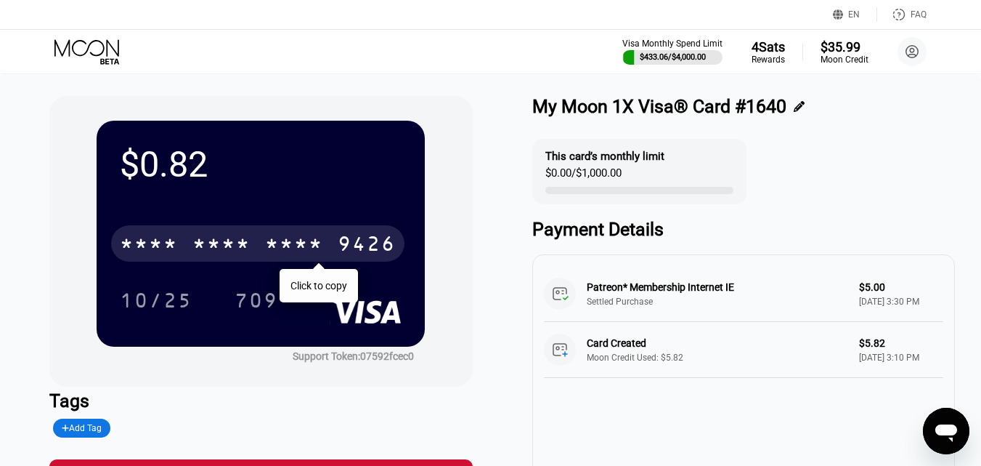
click at [219, 243] on div "* * * *" at bounding box center [221, 245] width 58 height 23
